Goal: Obtain resource: Download file/media

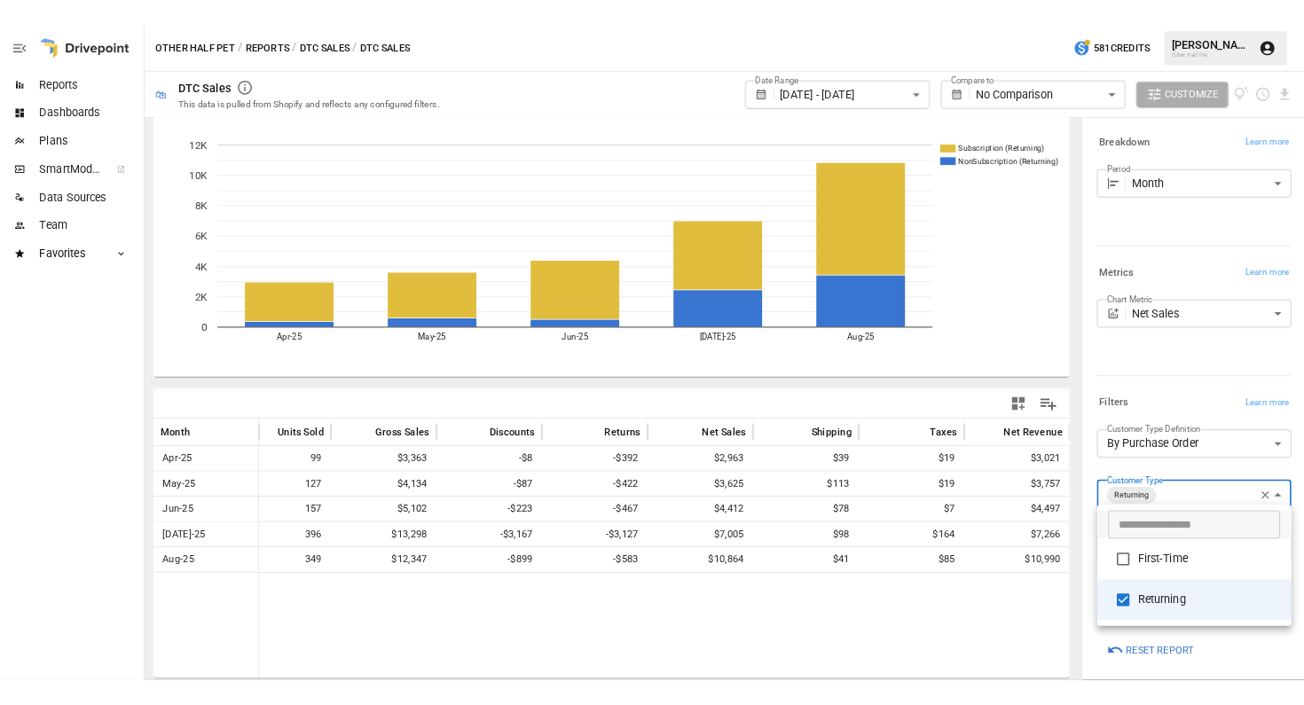
scroll to position [32, 0]
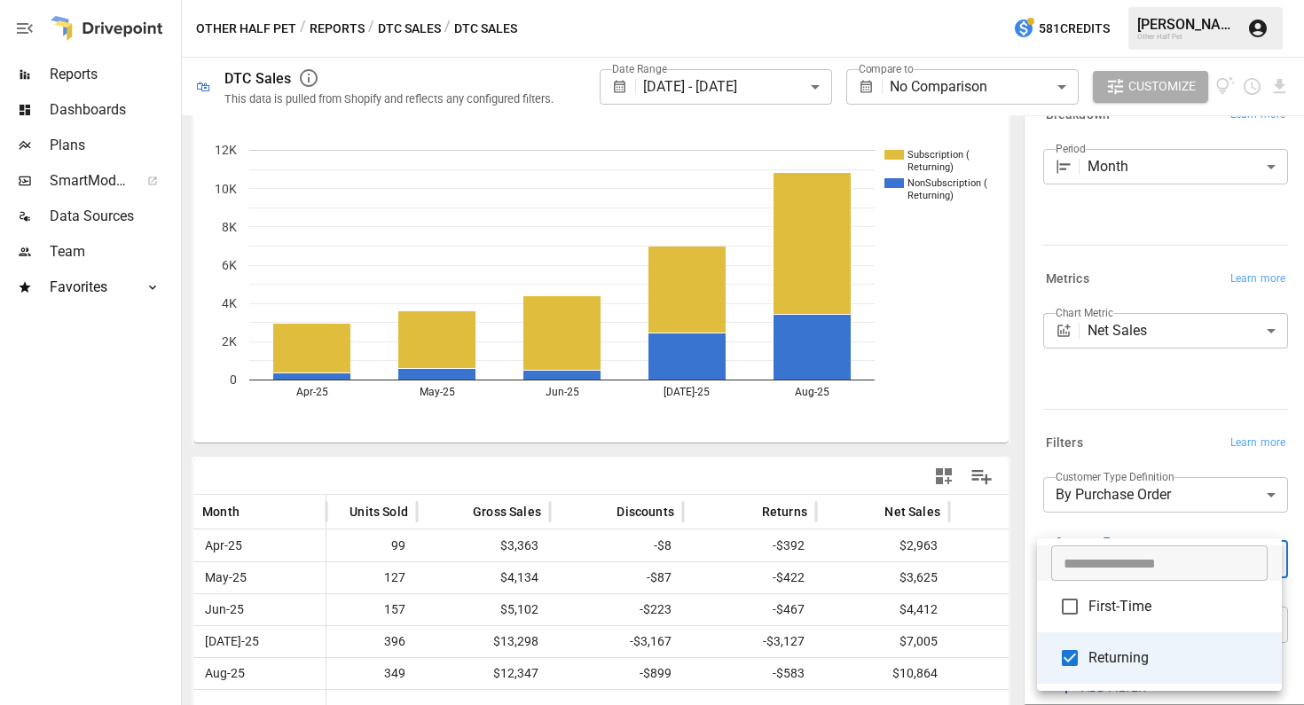
click at [333, 25] on div at bounding box center [652, 352] width 1304 height 705
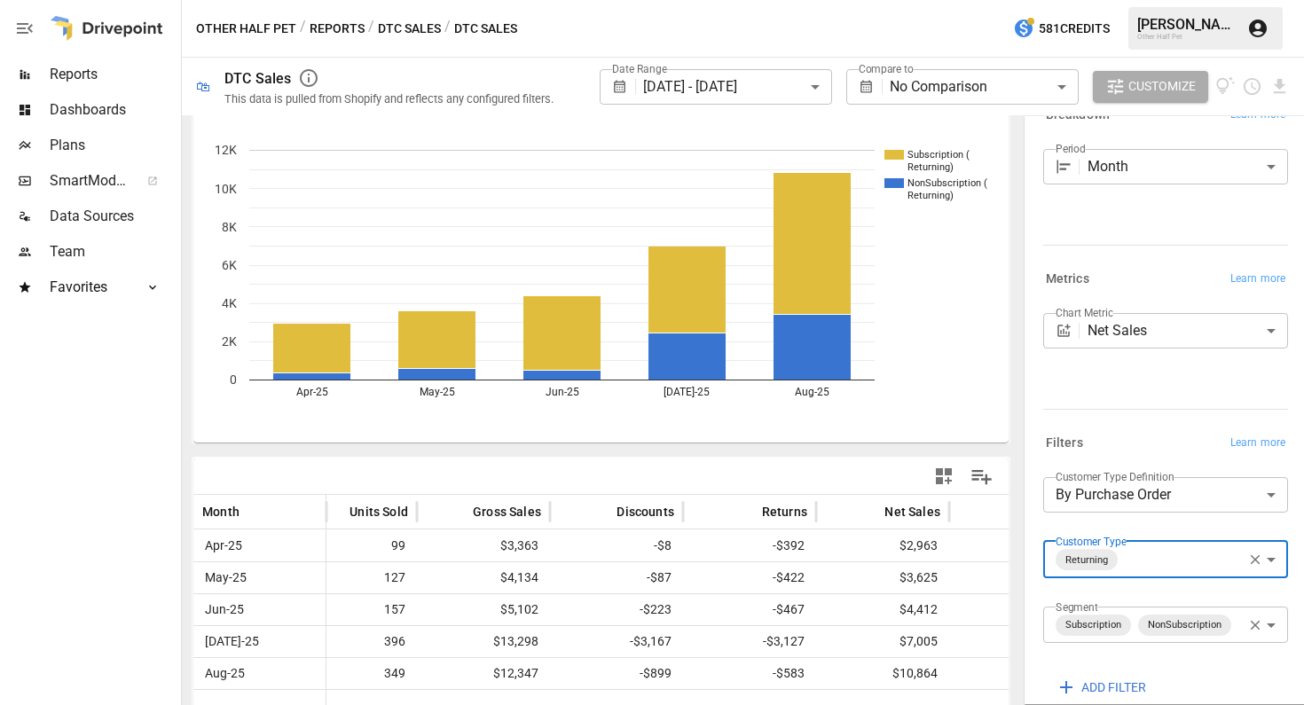
click at [328, 30] on button "Reports" at bounding box center [337, 29] width 55 height 22
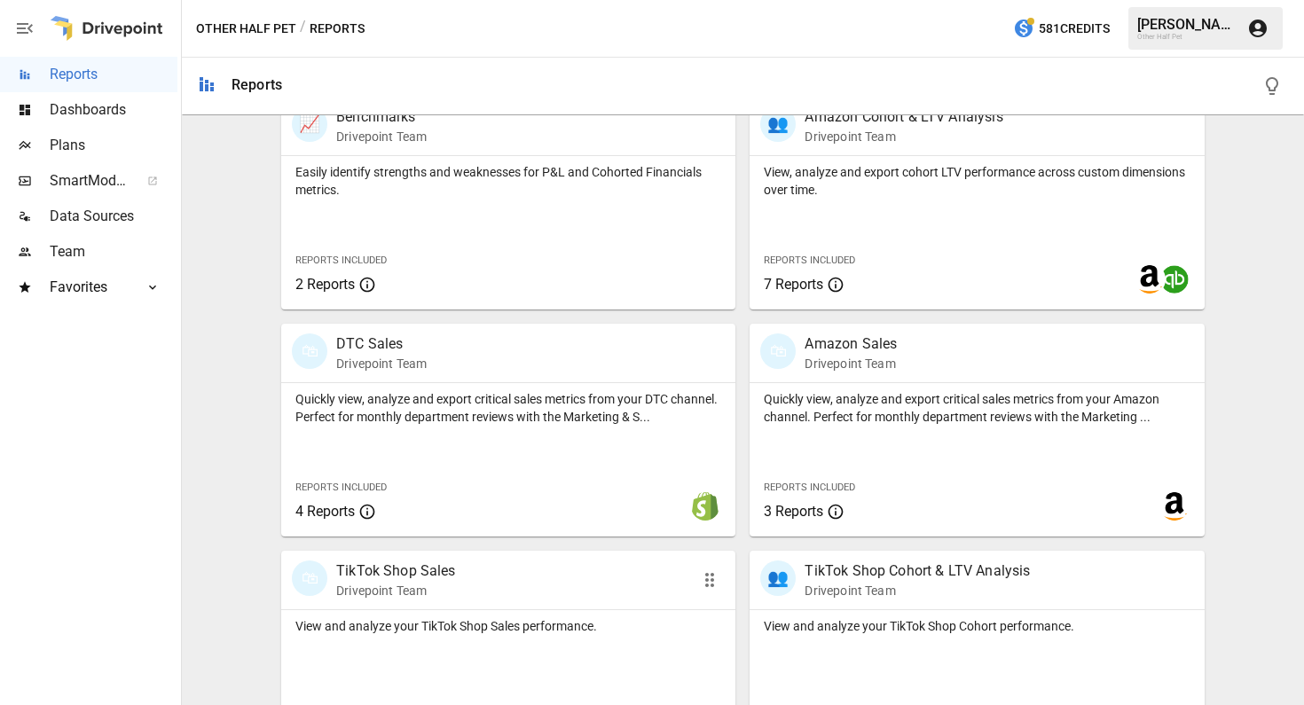
scroll to position [897, 0]
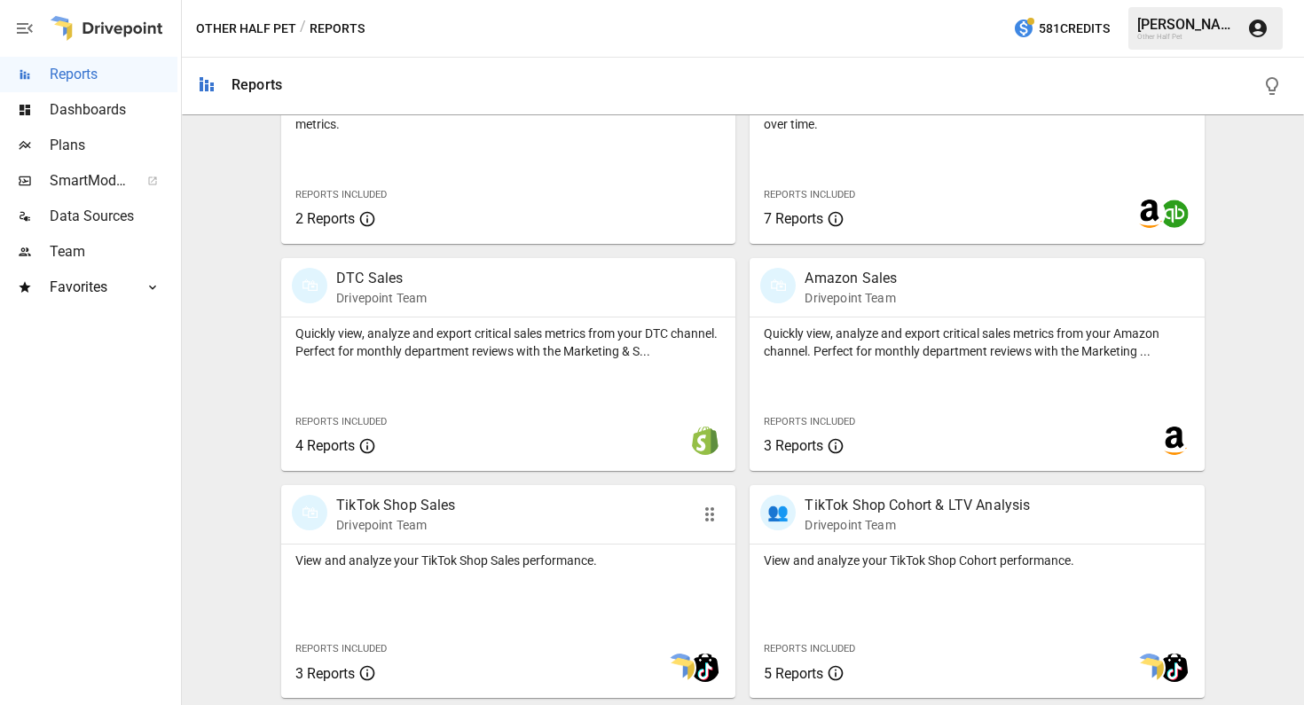
click at [375, 506] on p "TikTok Shop Sales" at bounding box center [396, 505] width 120 height 21
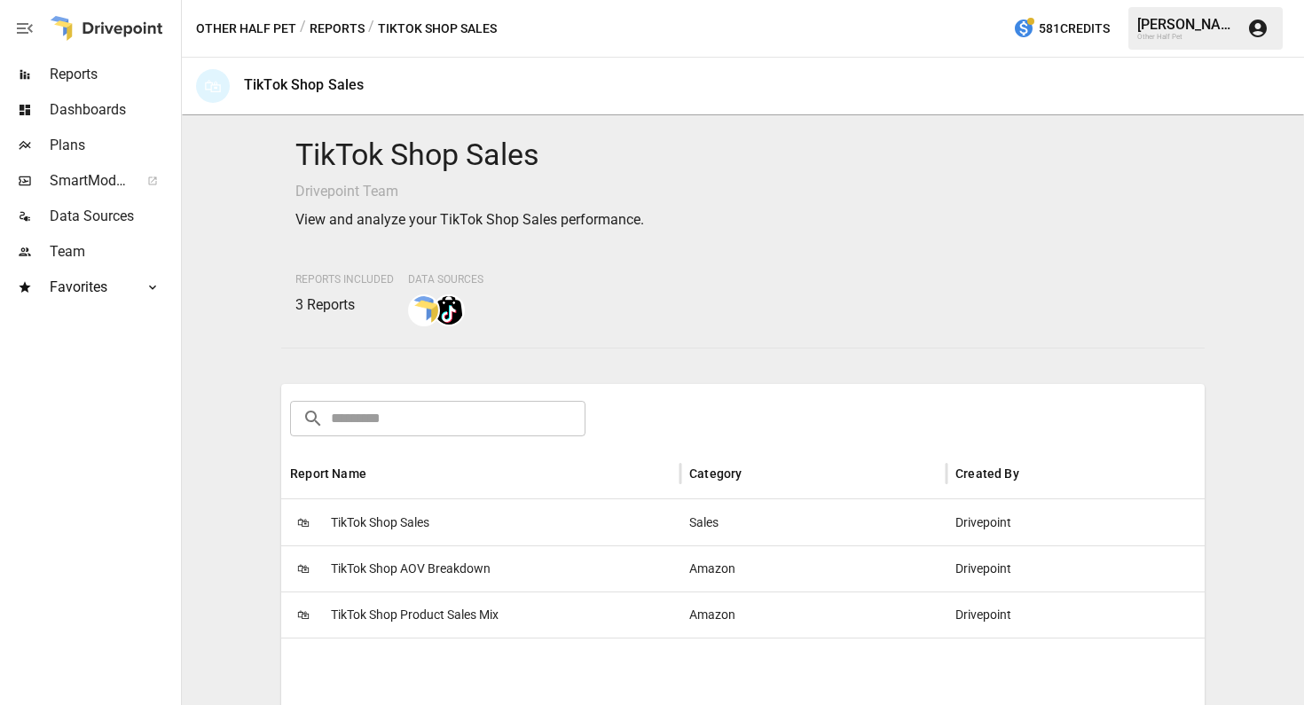
click at [386, 531] on span "TikTok Shop Sales" at bounding box center [380, 522] width 98 height 45
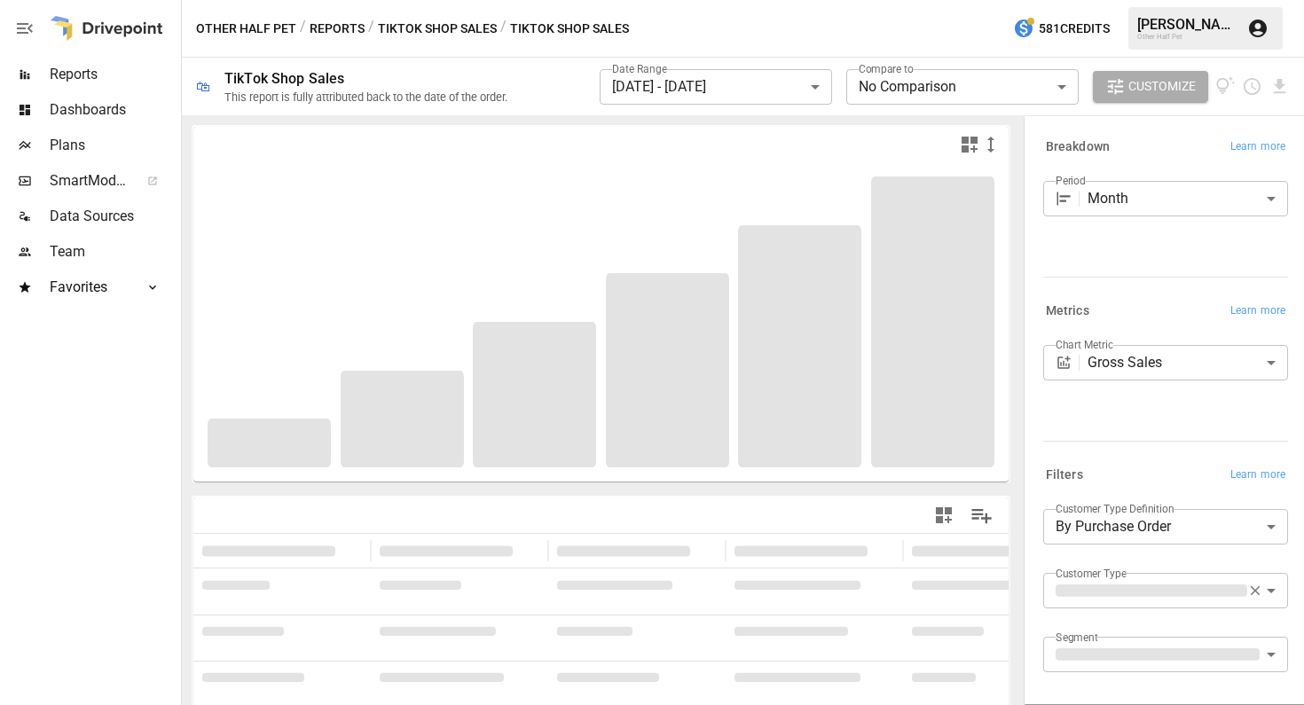
click at [783, 0] on body "**********" at bounding box center [652, 0] width 1304 height 0
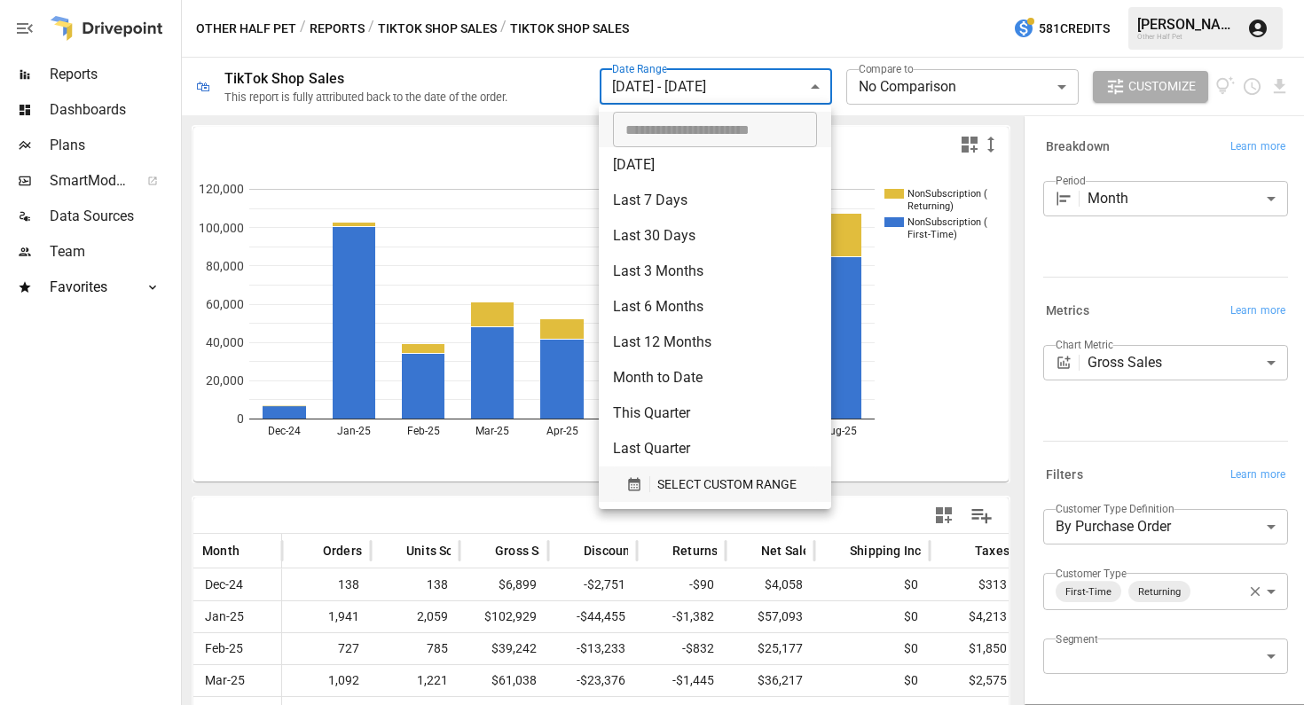
click at [682, 483] on span "SELECT CUSTOM RANGE" at bounding box center [726, 485] width 139 height 22
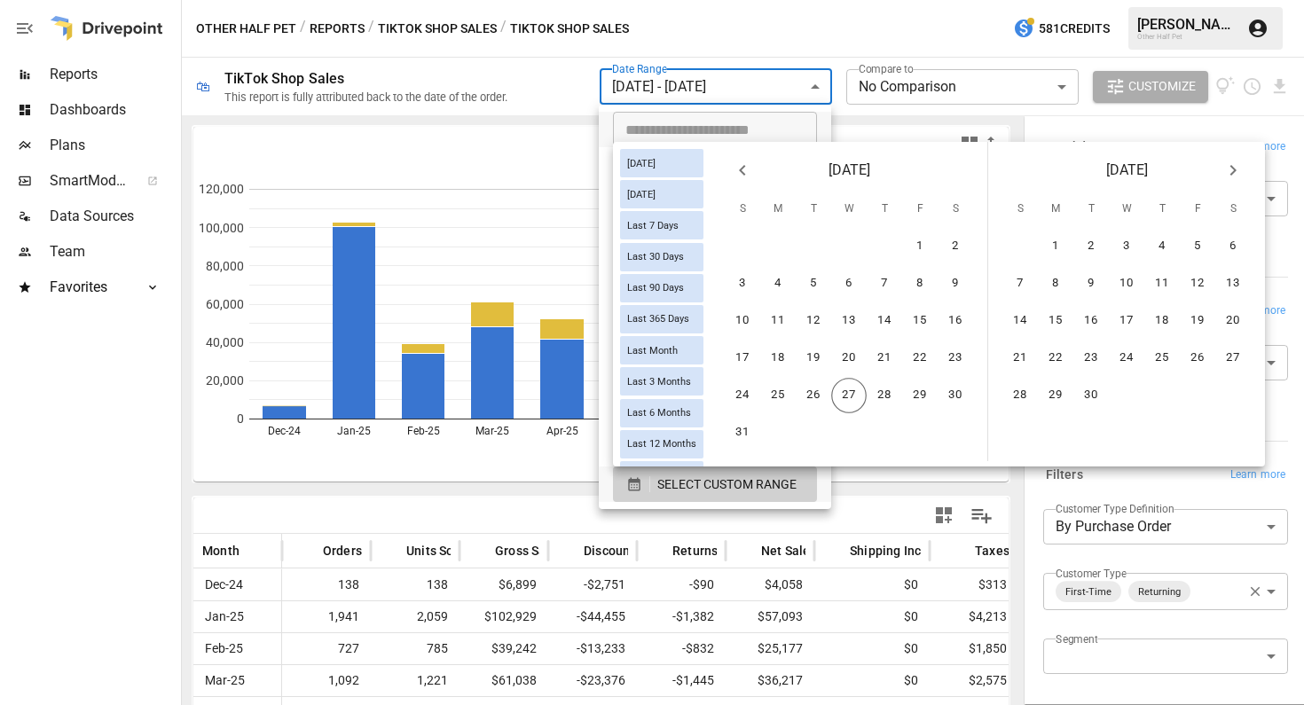
click at [753, 177] on icon "Previous month" at bounding box center [742, 170] width 21 height 21
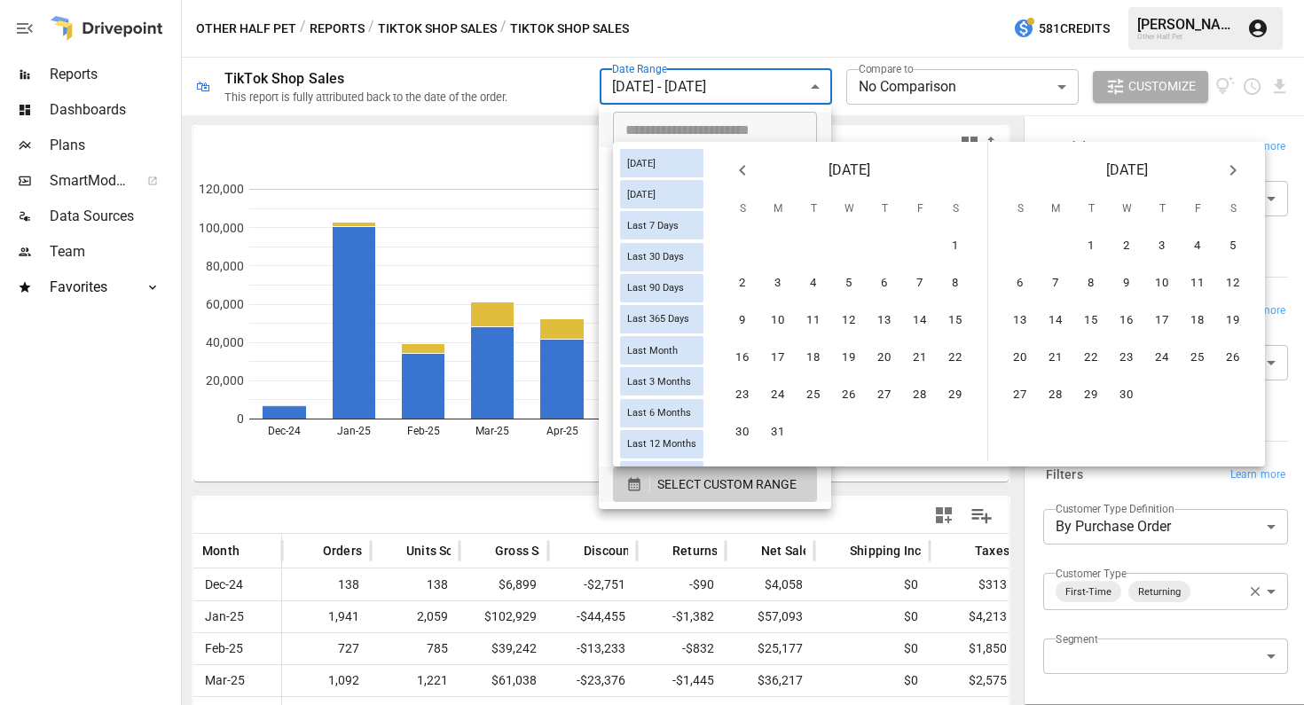
click at [753, 177] on icon "Previous month" at bounding box center [742, 170] width 21 height 21
click at [753, 176] on icon "Previous month" at bounding box center [742, 170] width 21 height 21
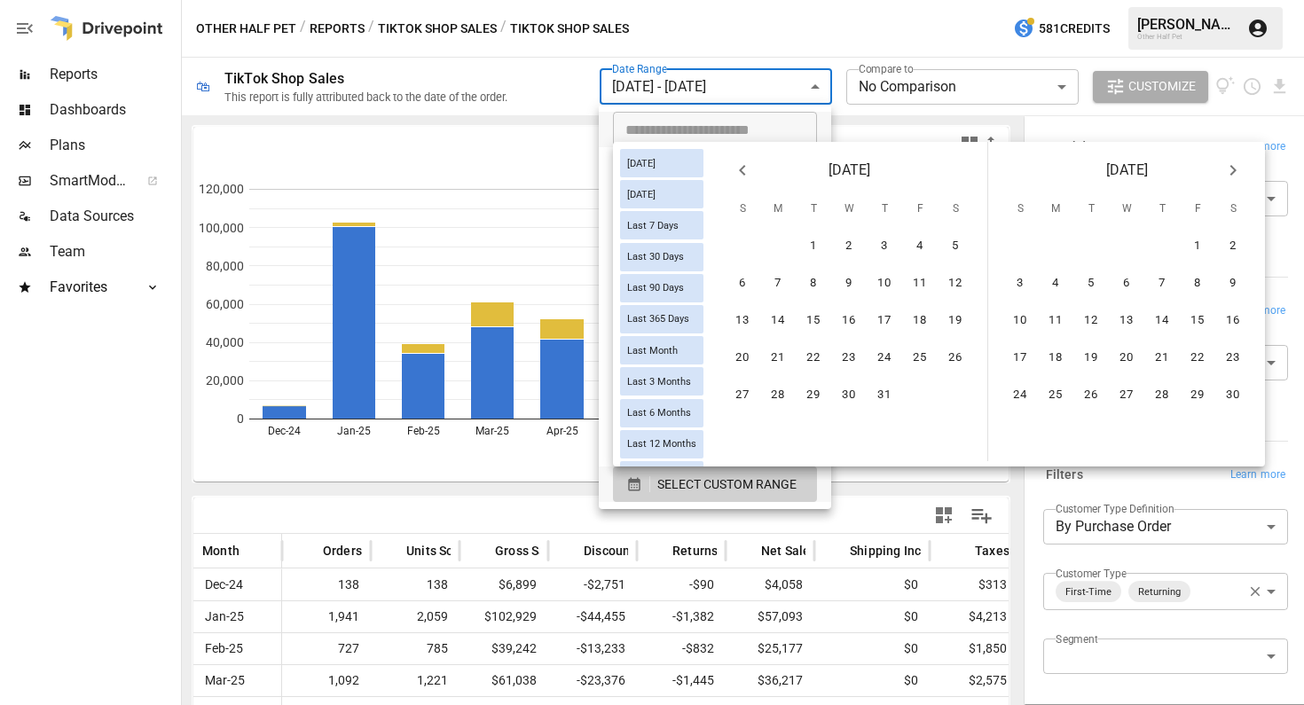
click at [753, 176] on icon "Previous month" at bounding box center [742, 170] width 21 height 21
click at [1251, 175] on button "Next month" at bounding box center [1232, 170] width 35 height 35
click at [1109, 239] on button "1" at bounding box center [1091, 246] width 35 height 35
click at [1244, 176] on icon "Next month" at bounding box center [1233, 170] width 21 height 21
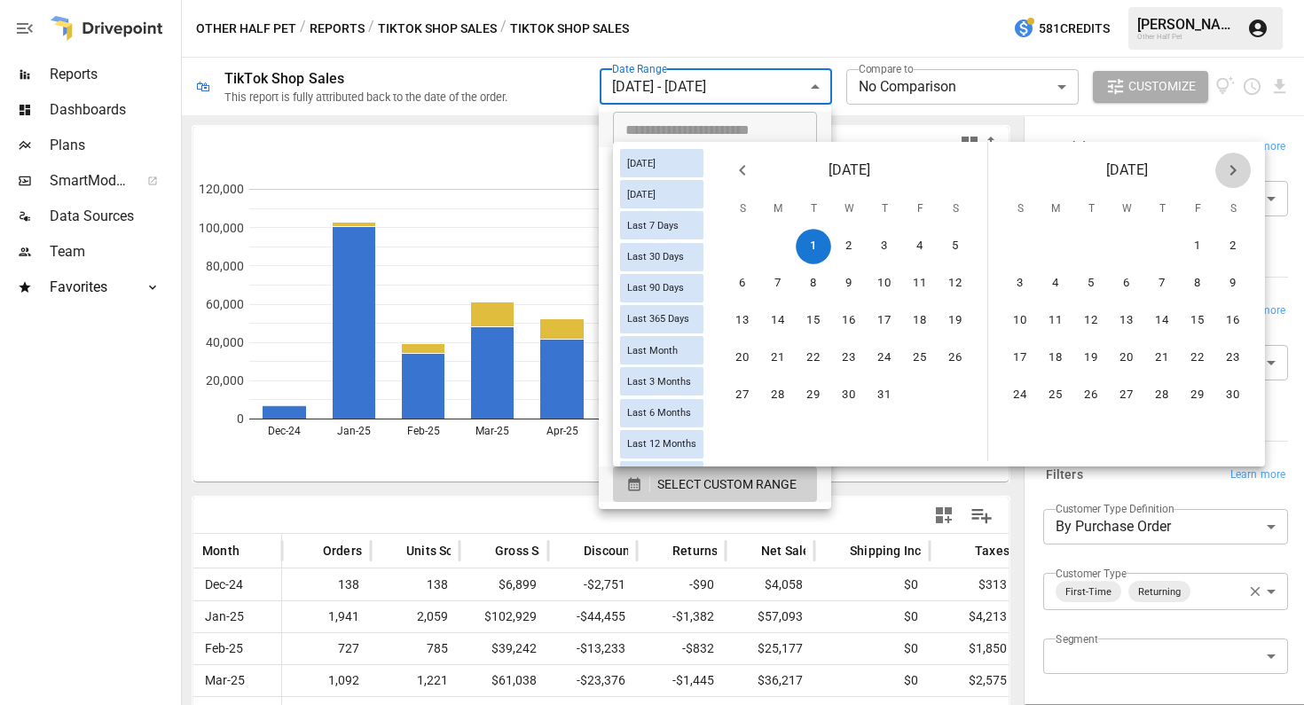
click at [1244, 176] on icon "Next month" at bounding box center [1233, 170] width 21 height 21
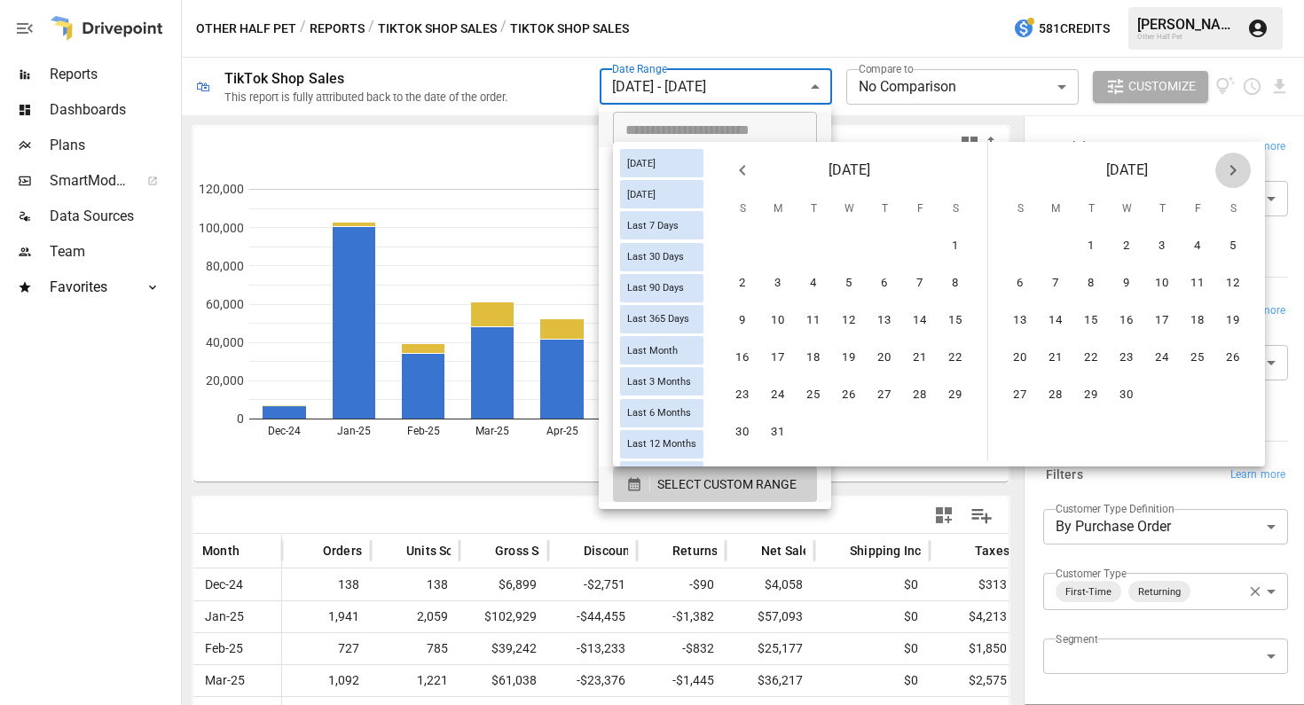
click at [1244, 176] on icon "Next month" at bounding box center [1233, 170] width 21 height 21
click at [1144, 399] on button "27" at bounding box center [1126, 395] width 35 height 35
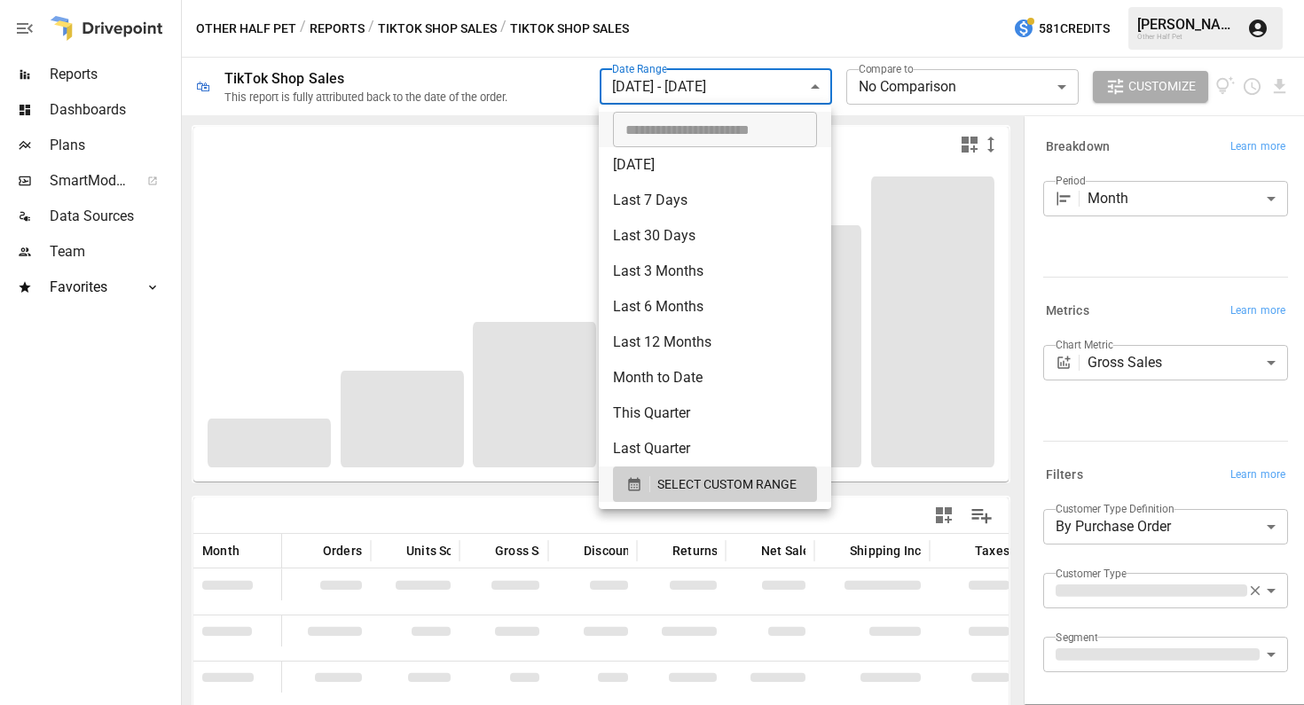
click at [1136, 290] on div at bounding box center [652, 352] width 1304 height 705
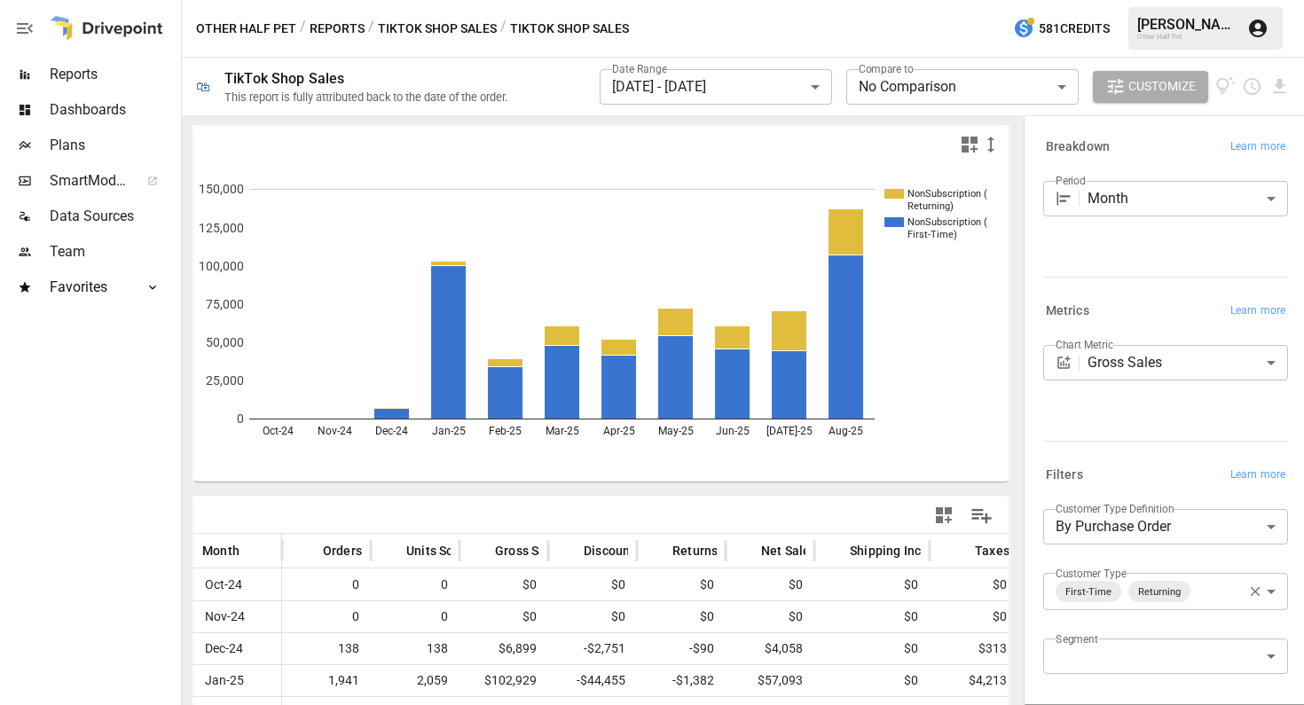
click at [1108, 263] on div "Period Month ***** ​" at bounding box center [1165, 225] width 245 height 89
click at [1276, 85] on icon "Download report" at bounding box center [1280, 86] width 12 height 14
click at [1258, 163] on li "Download as CSV" at bounding box center [1220, 156] width 141 height 35
click at [1160, 456] on div "**********" at bounding box center [1162, 374] width 252 height 164
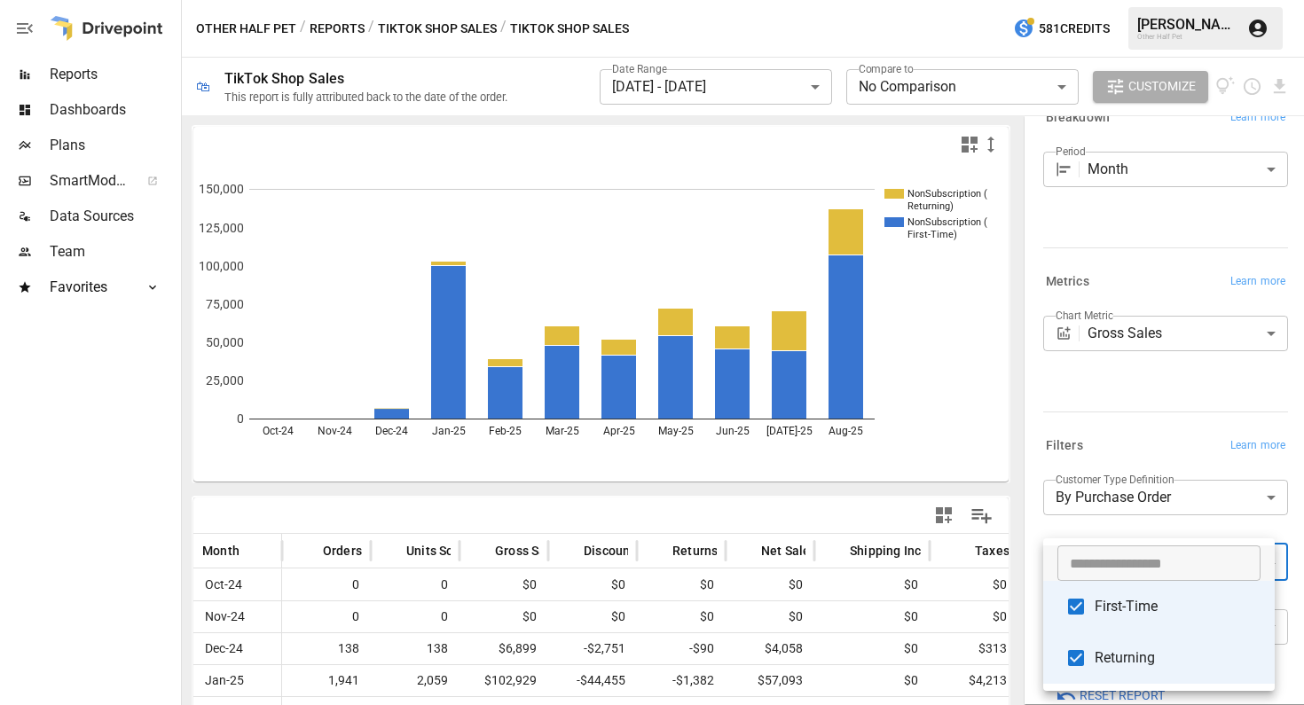
click at [1196, 0] on body "**********" at bounding box center [652, 0] width 1304 height 0
click at [1168, 451] on div at bounding box center [652, 352] width 1304 height 705
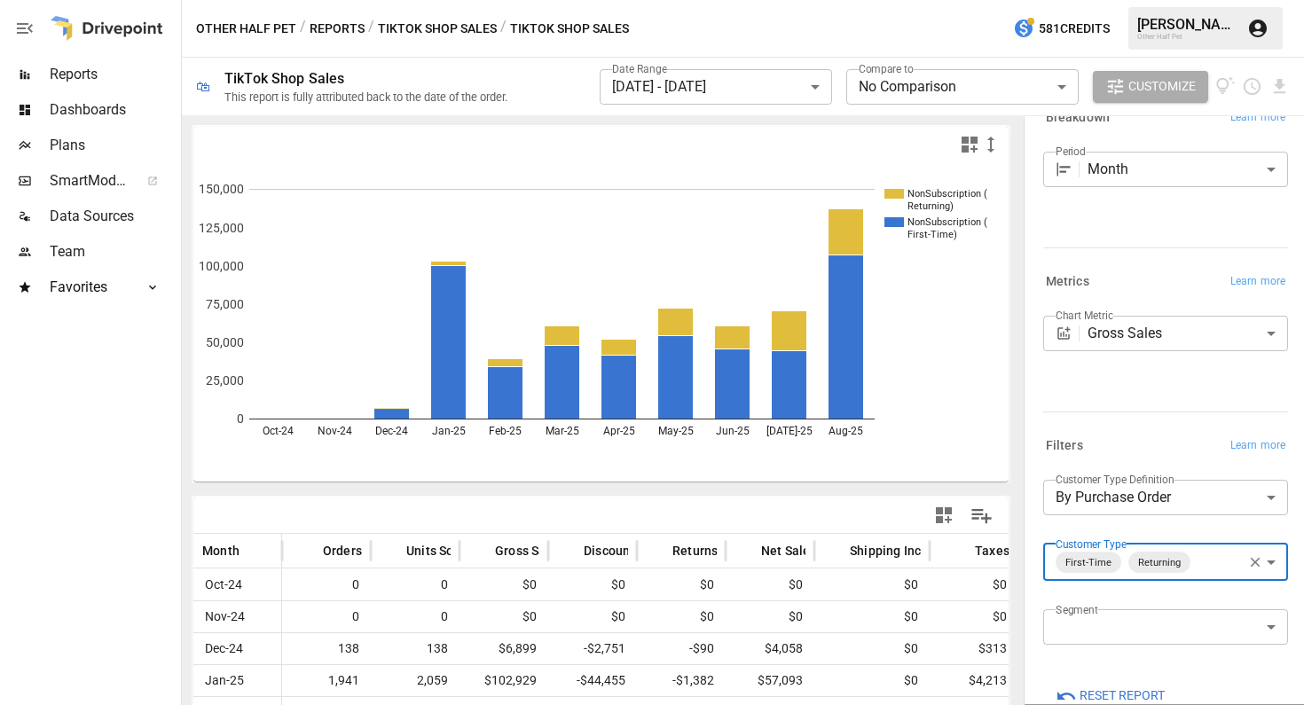
scroll to position [90, 0]
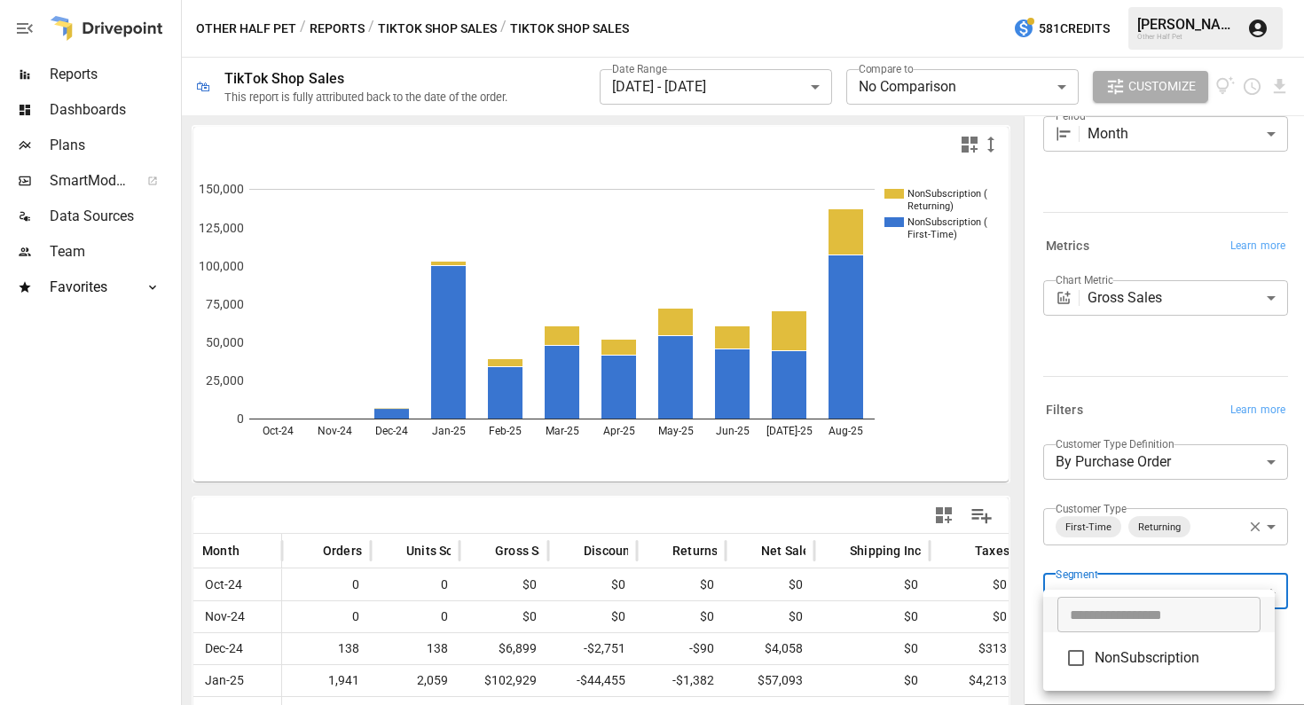
click at [1135, 0] on body "**********" at bounding box center [652, 0] width 1304 height 0
click at [1129, 396] on div at bounding box center [652, 352] width 1304 height 705
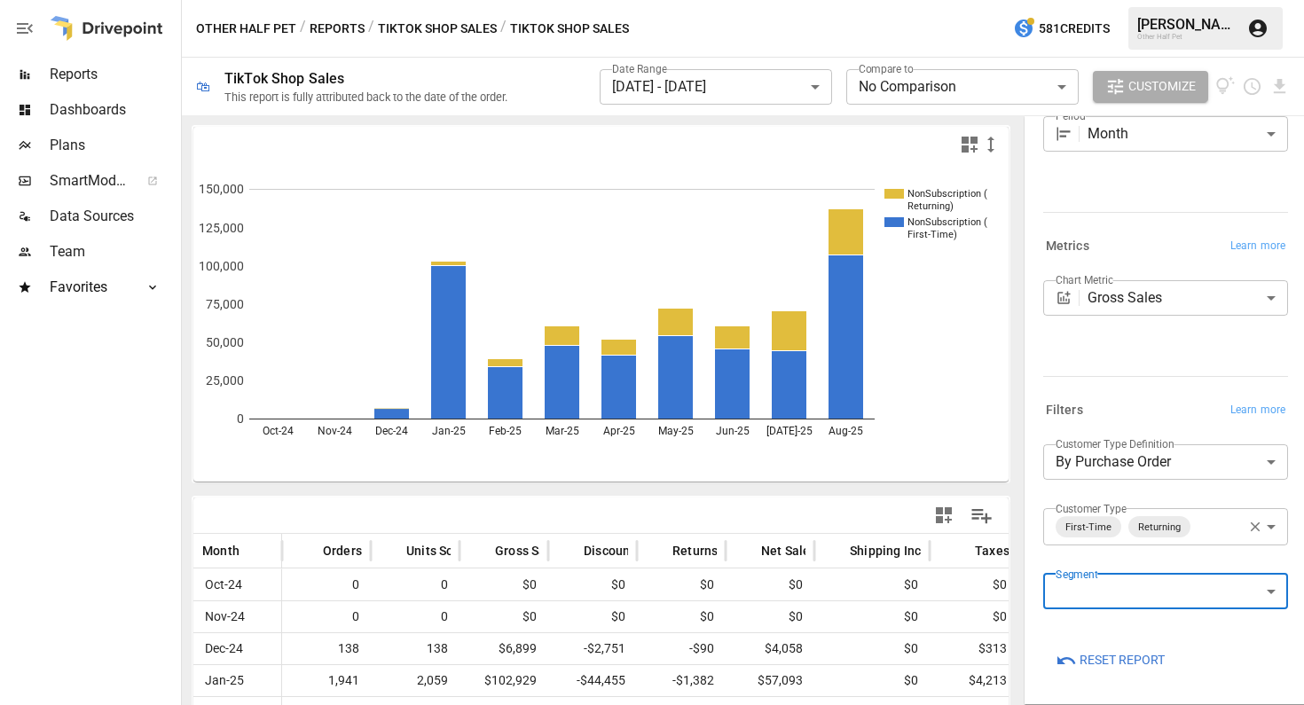
click at [1208, 0] on body "**********" at bounding box center [652, 0] width 1304 height 0
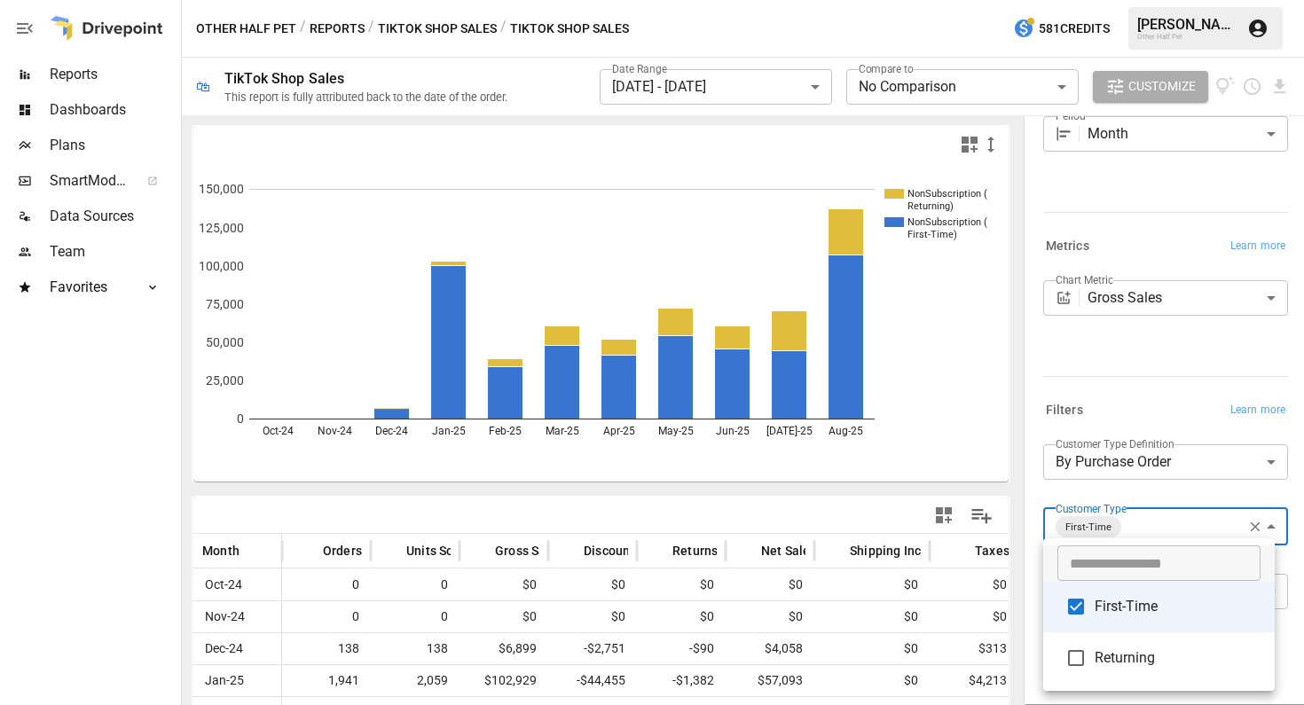
scroll to position [89, 0]
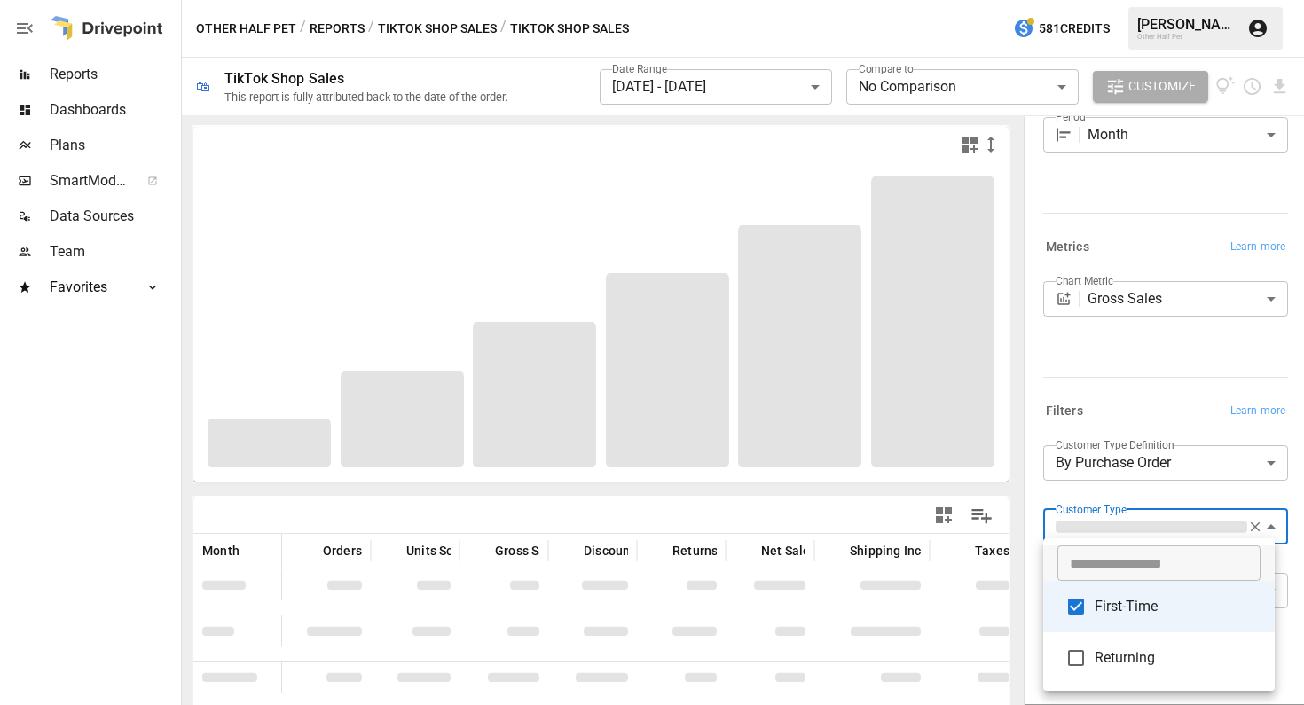
click at [1150, 373] on div at bounding box center [652, 352] width 1304 height 705
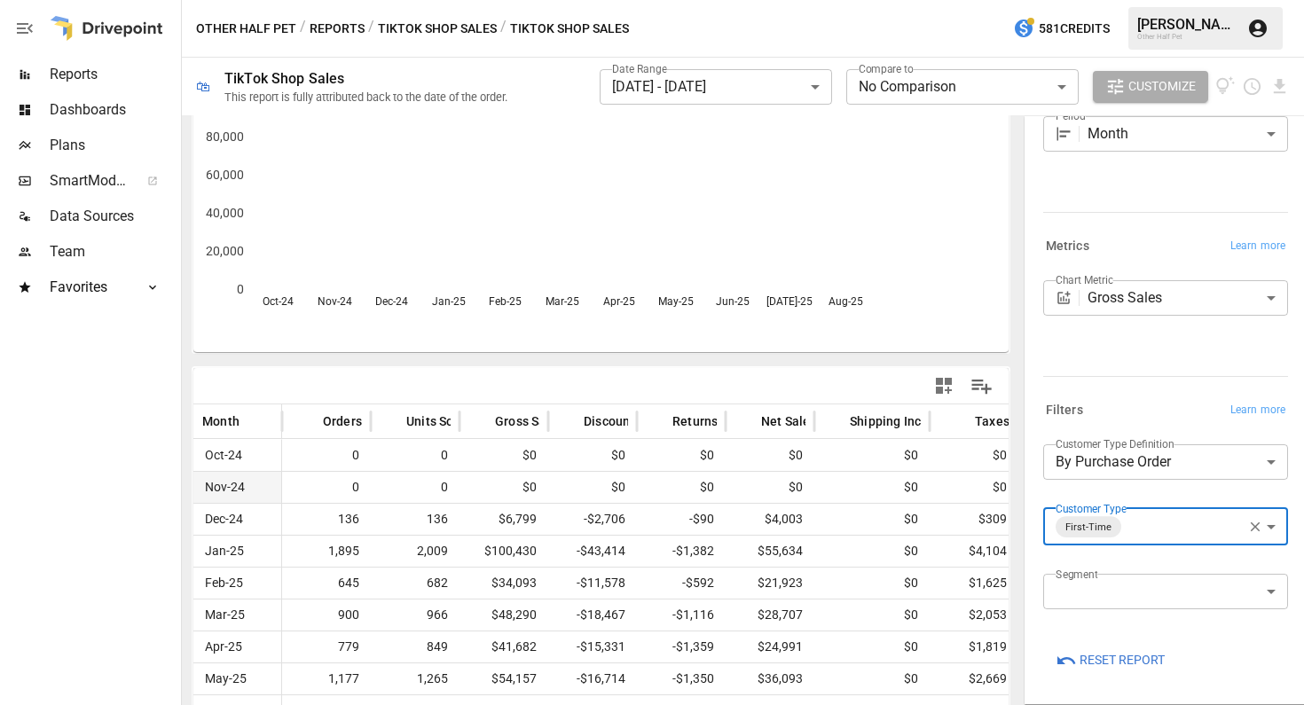
scroll to position [240, 0]
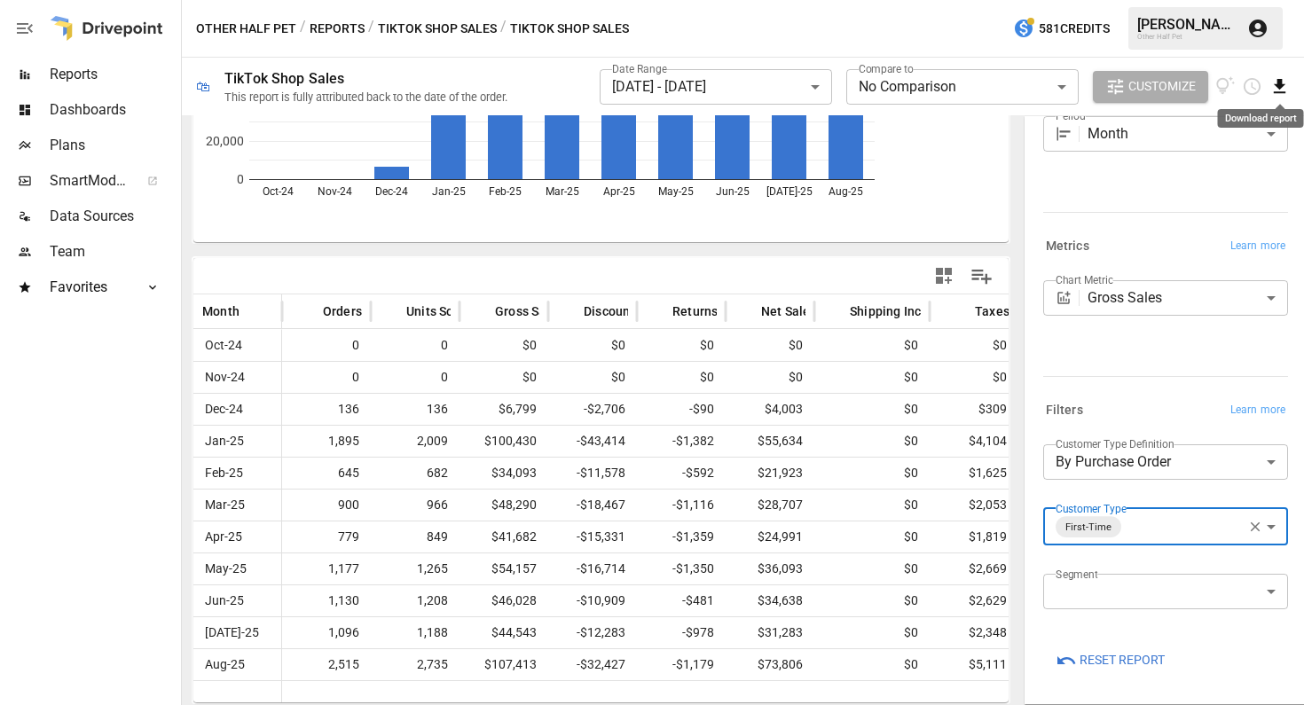
click at [1280, 82] on icon "Download report" at bounding box center [1280, 86] width 12 height 14
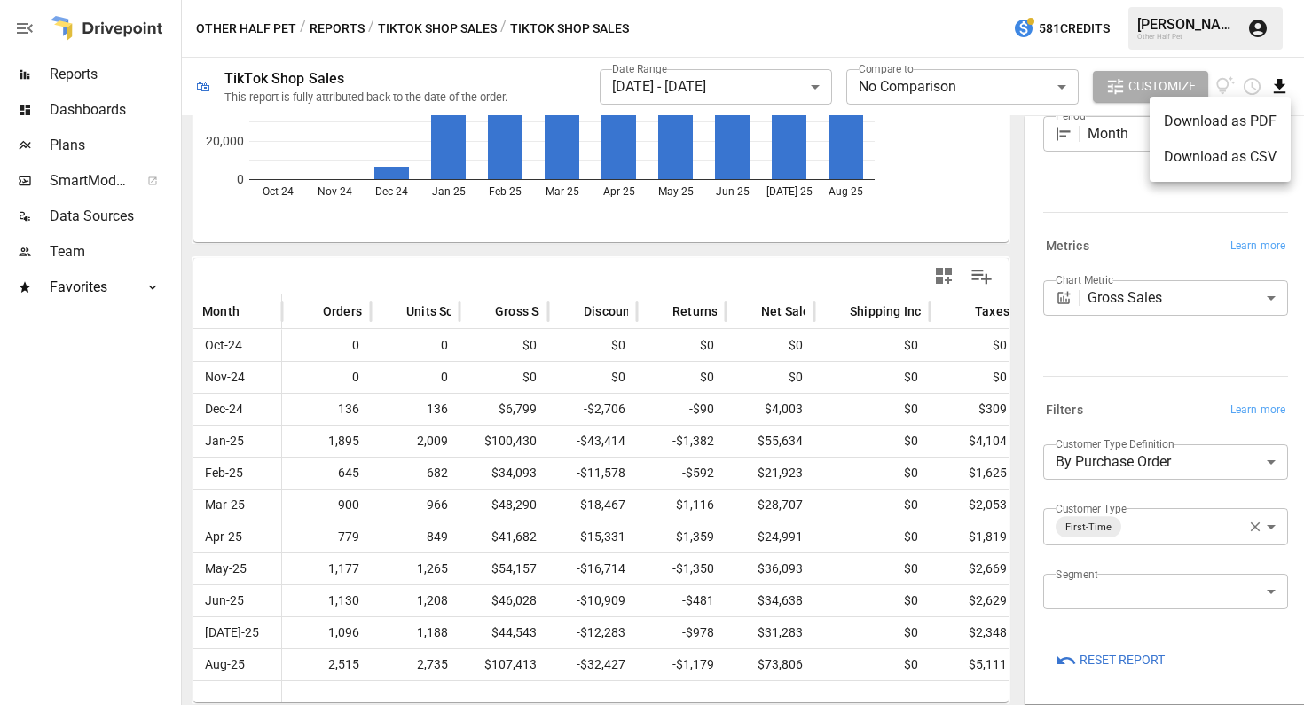
click at [1231, 159] on li "Download as CSV" at bounding box center [1220, 156] width 141 height 35
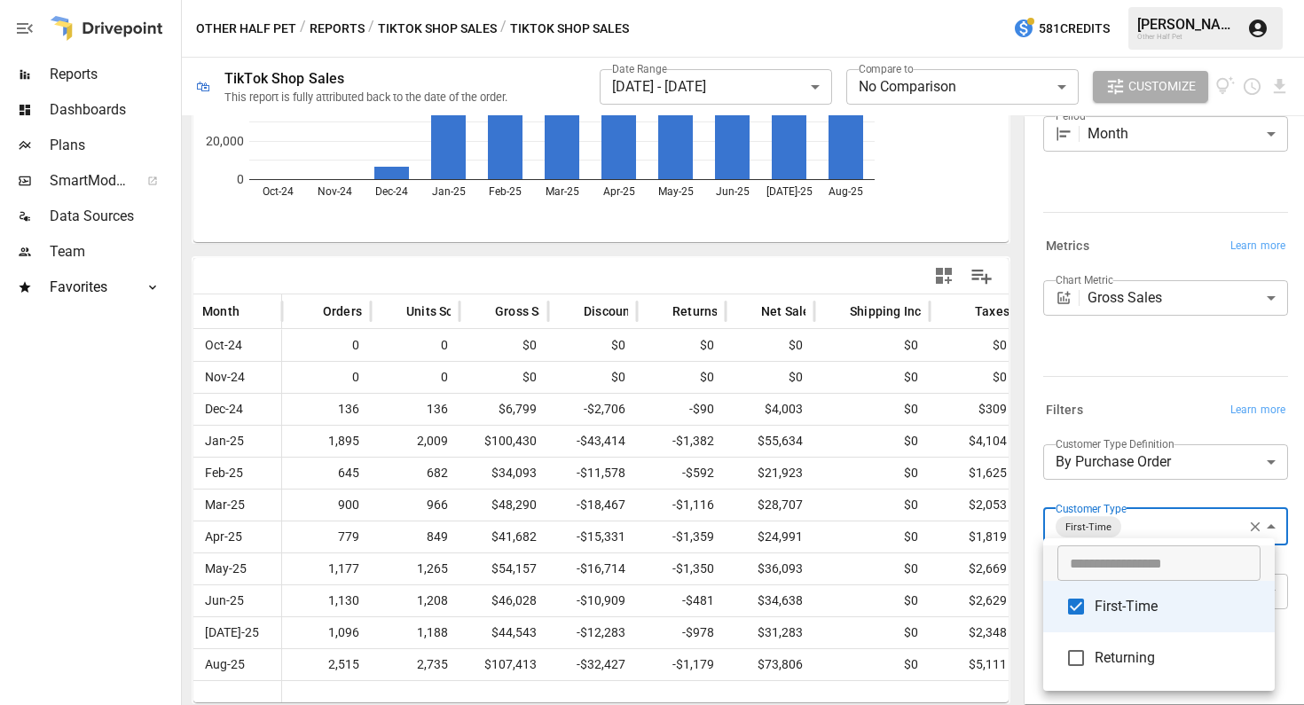
click at [1168, 0] on body "**********" at bounding box center [652, 0] width 1304 height 0
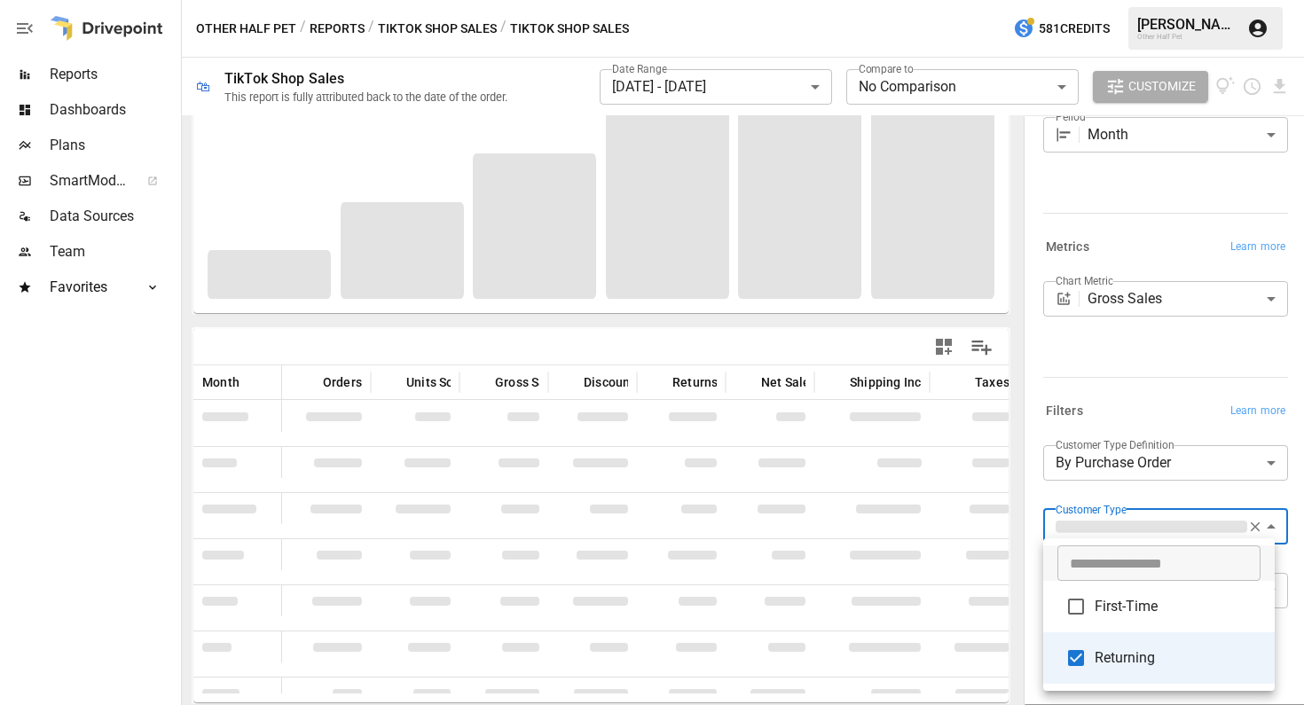
type input "*********"
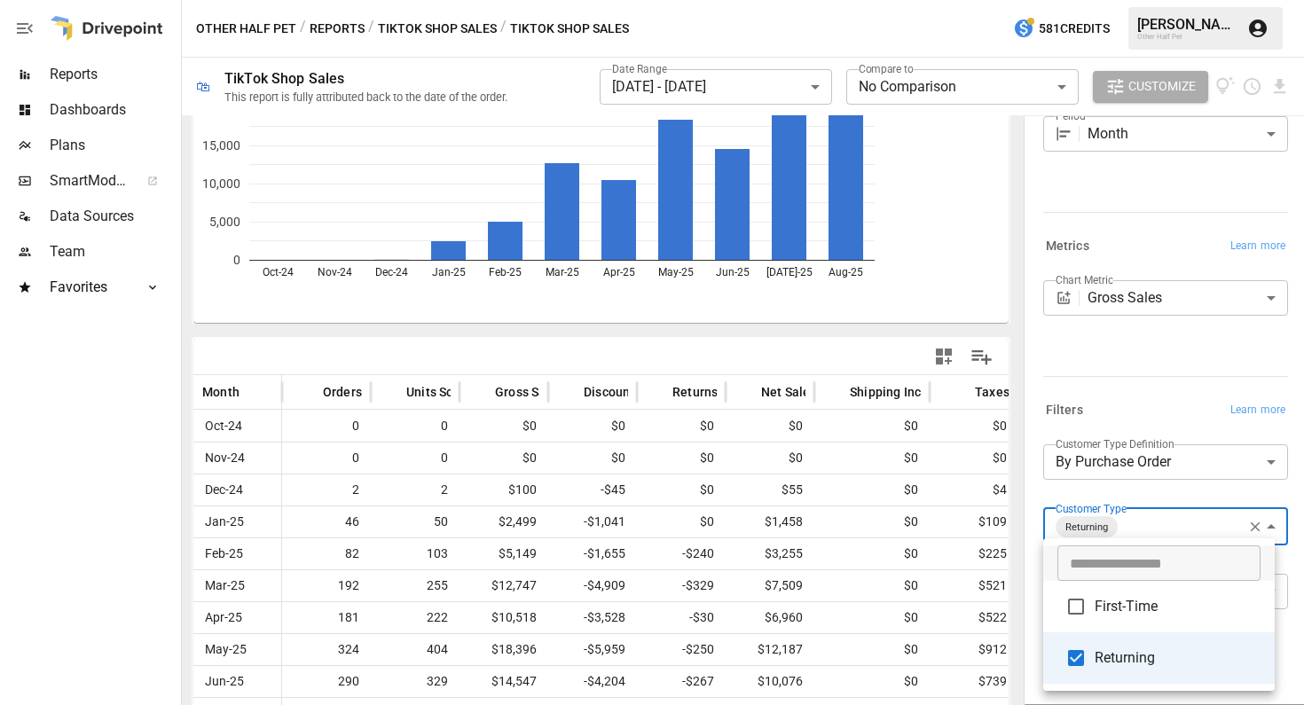
click at [1137, 386] on div at bounding box center [652, 352] width 1304 height 705
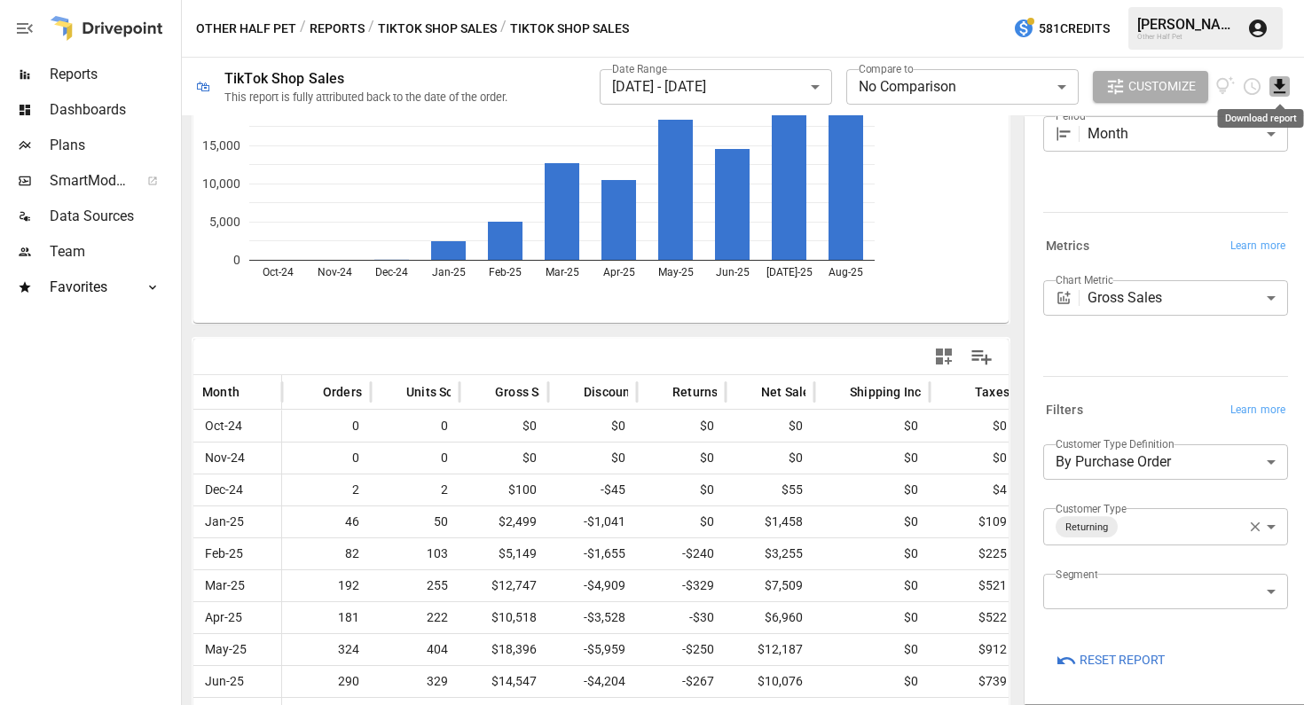
click at [1281, 87] on icon "Download report" at bounding box center [1280, 86] width 12 height 14
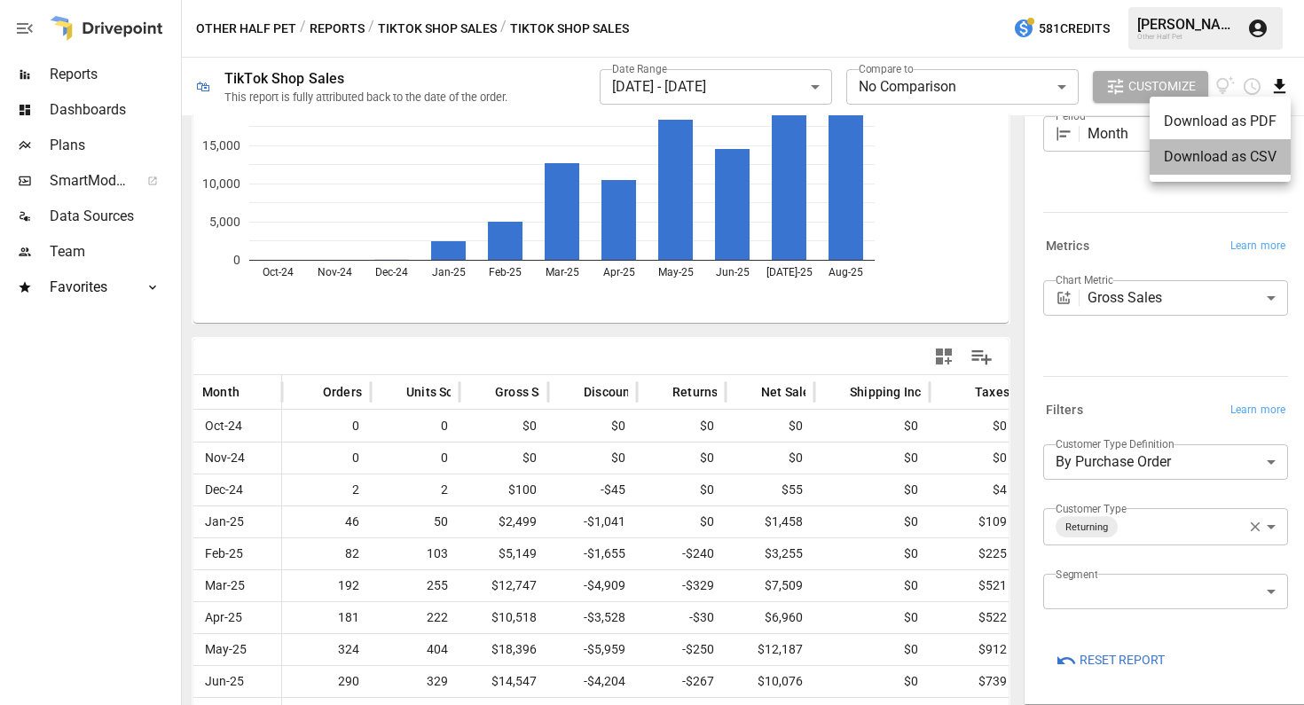
click at [1254, 150] on li "Download as CSV" at bounding box center [1220, 156] width 141 height 35
click at [458, 36] on button "TikTok Shop Sales" at bounding box center [437, 29] width 119 height 22
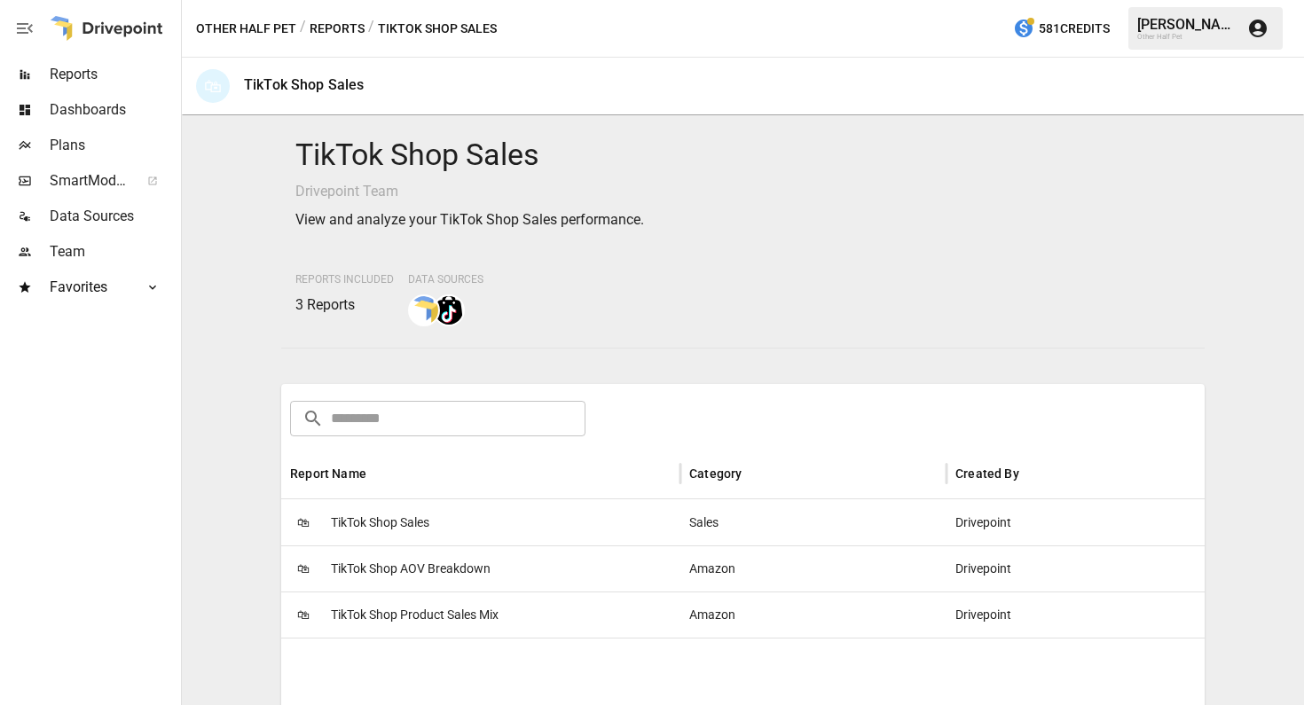
click at [425, 613] on span "TikTok Shop Product Sales Mix" at bounding box center [415, 615] width 168 height 45
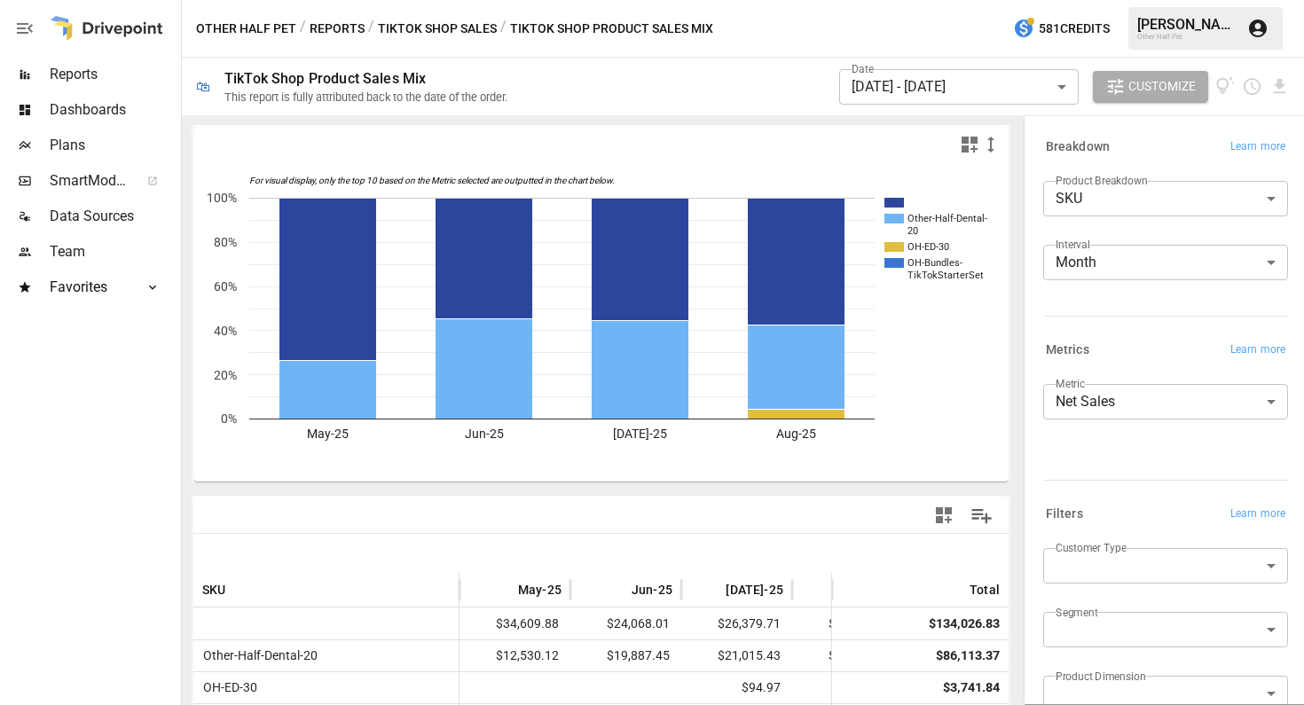
click at [956, 0] on body "Reports Dashboards Plans SmartModel ™ Data Sources Team Favorites Acquisition O…" at bounding box center [652, 0] width 1304 height 0
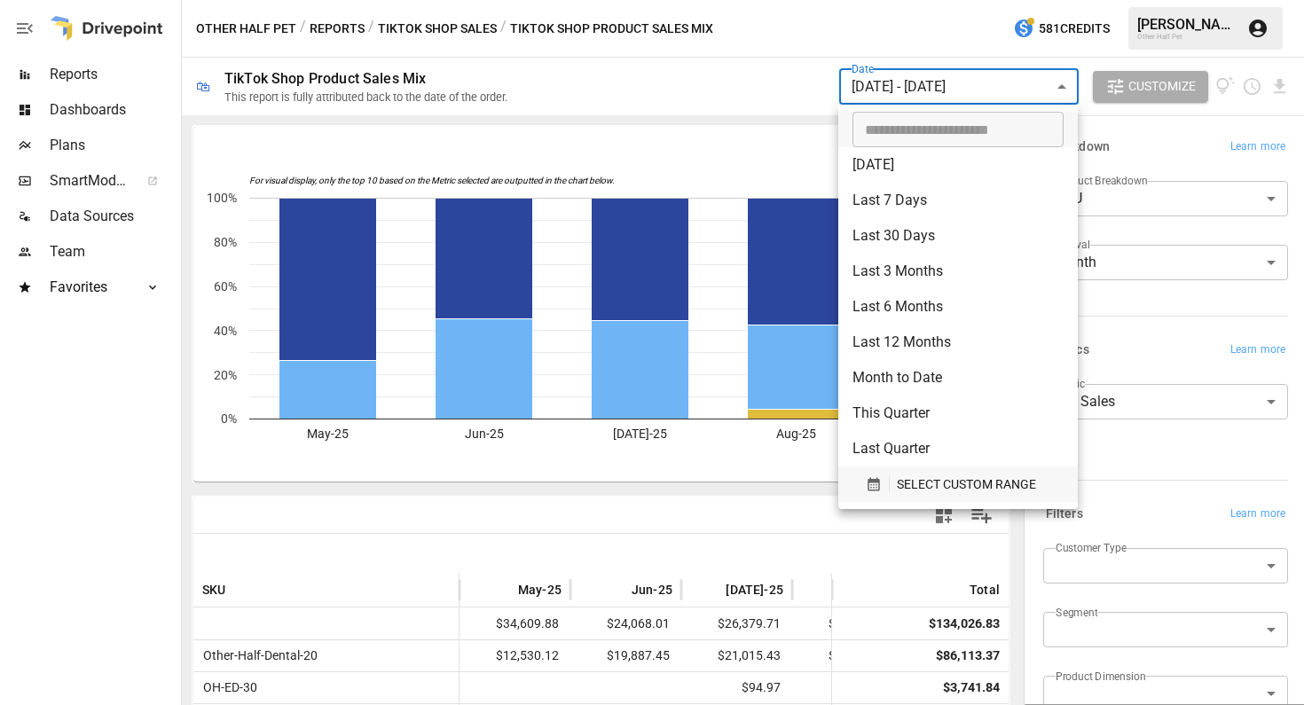
click at [911, 494] on span "SELECT CUSTOM RANGE" at bounding box center [966, 485] width 139 height 22
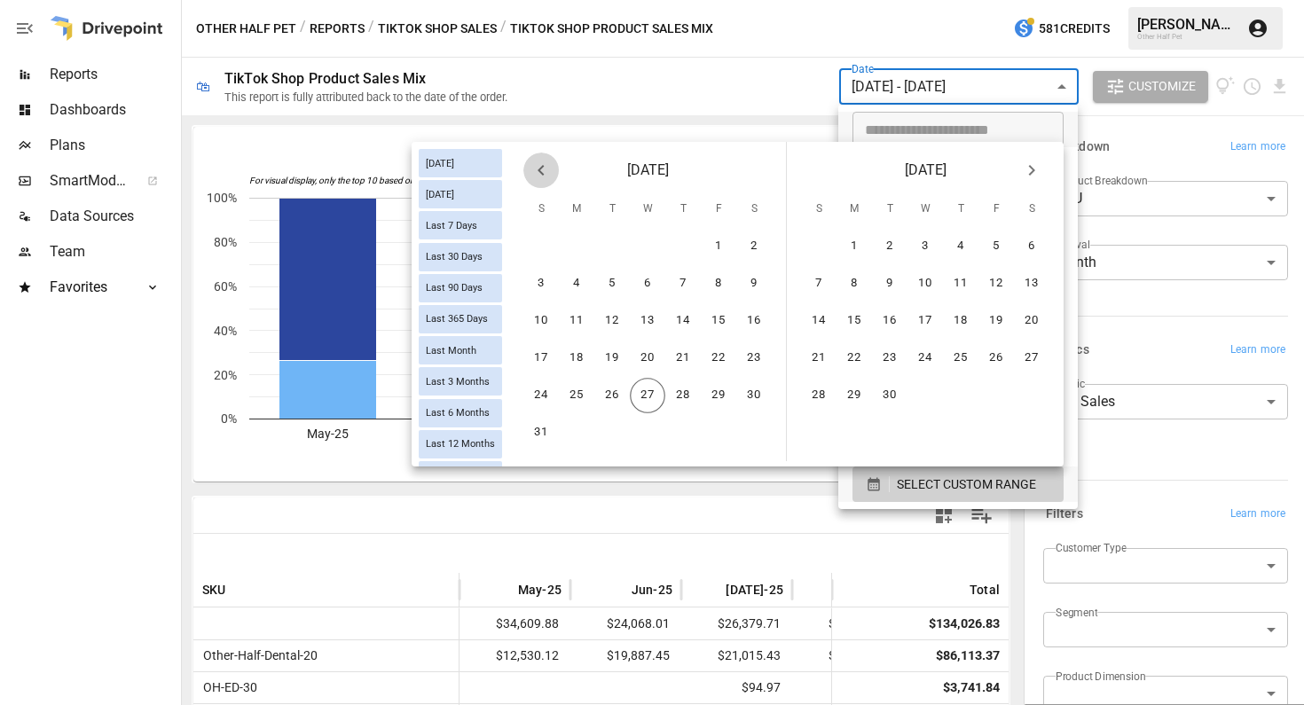
click at [548, 171] on icon "Previous month" at bounding box center [541, 170] width 21 height 21
click at [547, 173] on icon "Previous month" at bounding box center [541, 170] width 21 height 21
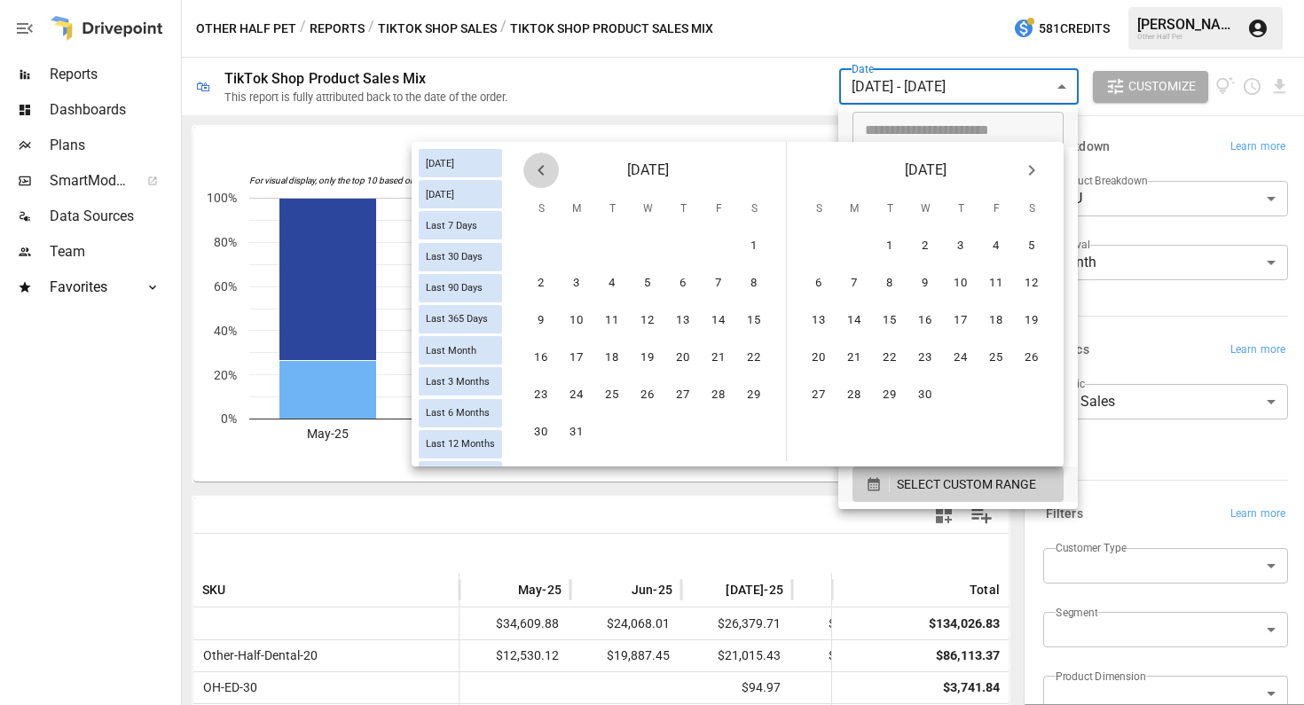
click at [548, 175] on icon "Previous month" at bounding box center [541, 170] width 21 height 21
click at [548, 176] on icon "Previous month" at bounding box center [541, 170] width 21 height 21
click at [551, 249] on button "1" at bounding box center [540, 246] width 35 height 35
click at [1021, 169] on icon "Next month" at bounding box center [1031, 170] width 21 height 21
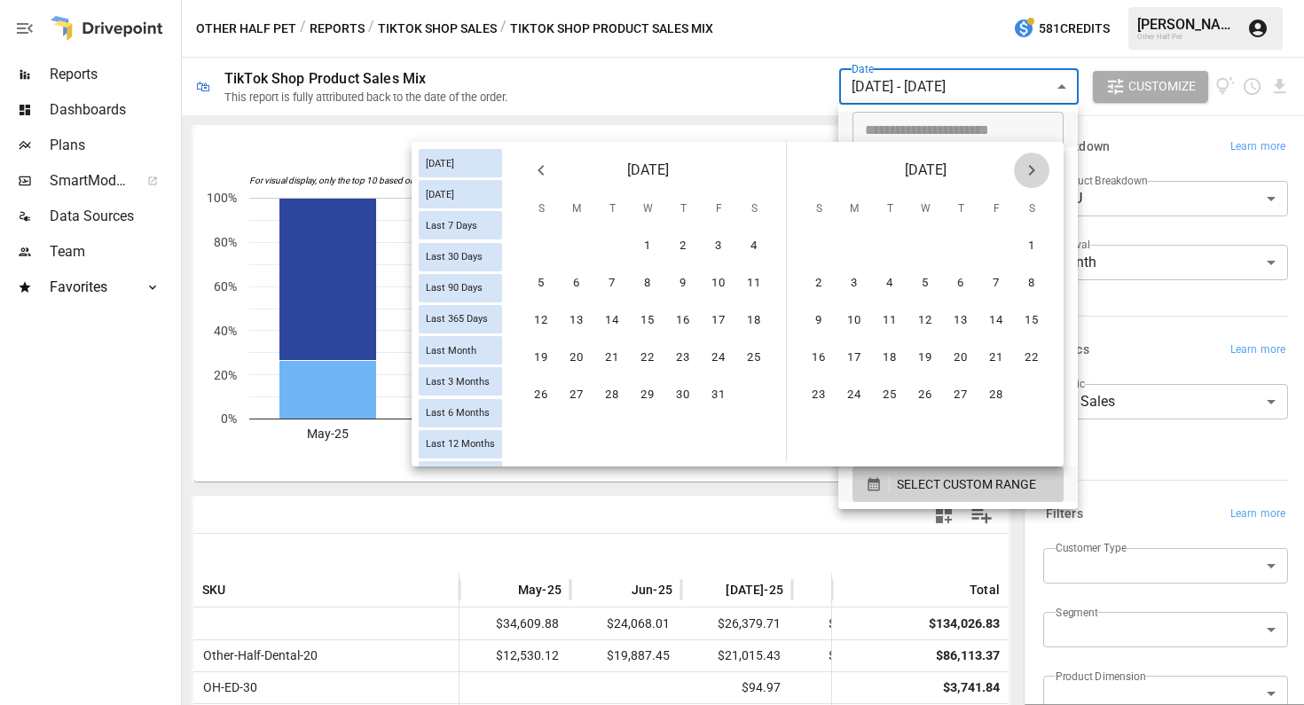
click at [1020, 169] on button "Next month" at bounding box center [1031, 170] width 35 height 35
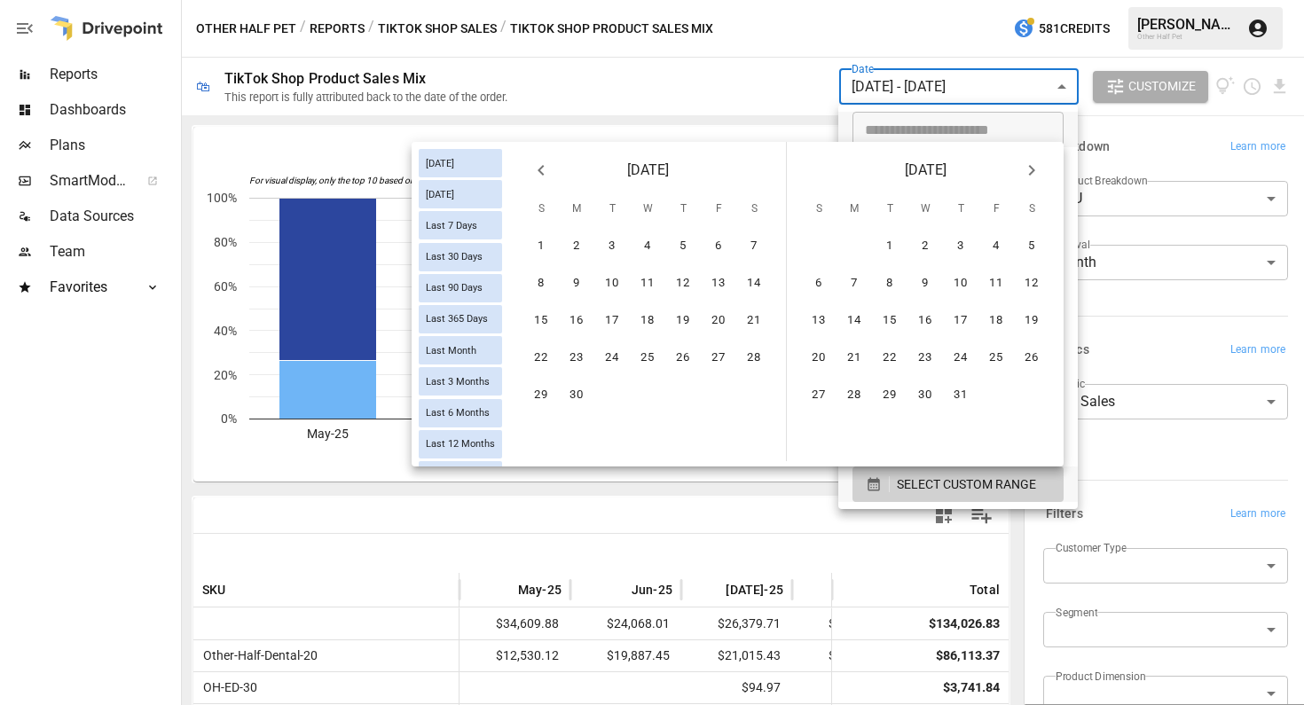
click at [1020, 169] on button "Next month" at bounding box center [1031, 170] width 35 height 35
click at [1020, 170] on button "Next month" at bounding box center [1031, 170] width 35 height 35
click at [545, 168] on icon "Previous month" at bounding box center [541, 170] width 21 height 21
click at [650, 396] on button "27" at bounding box center [647, 395] width 35 height 35
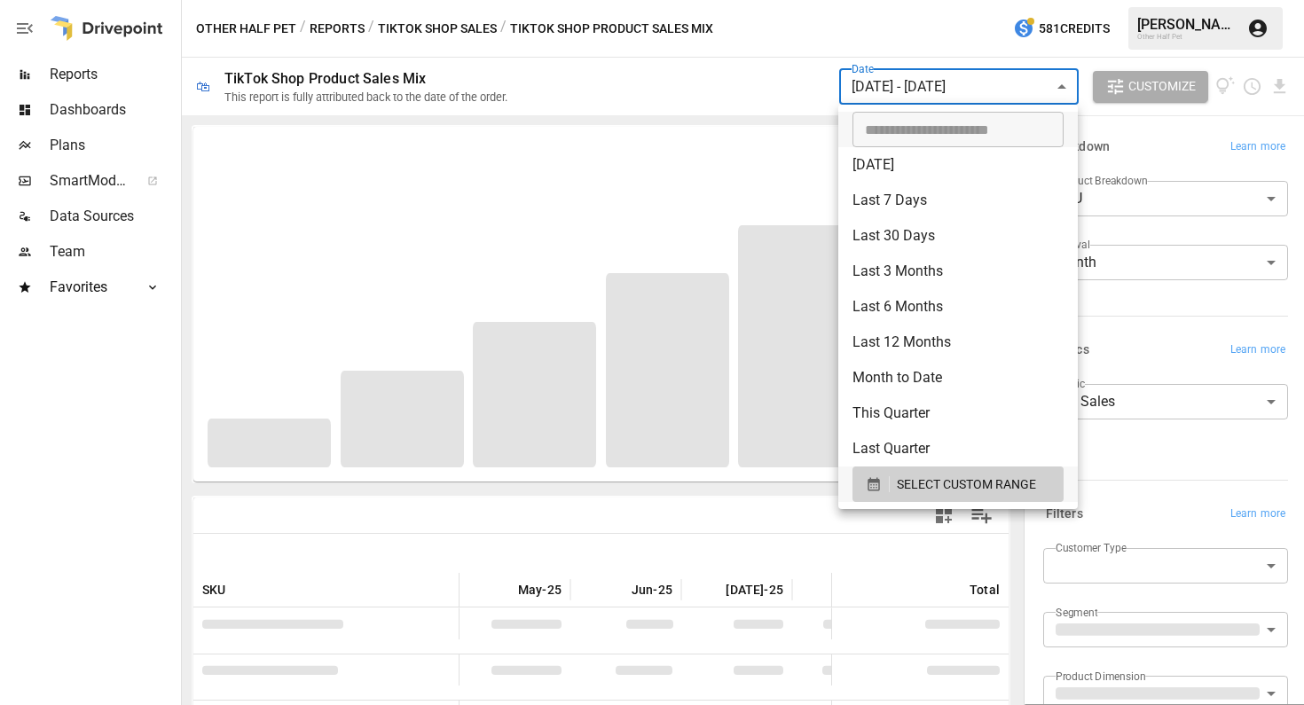
click at [1171, 481] on div at bounding box center [652, 352] width 1304 height 705
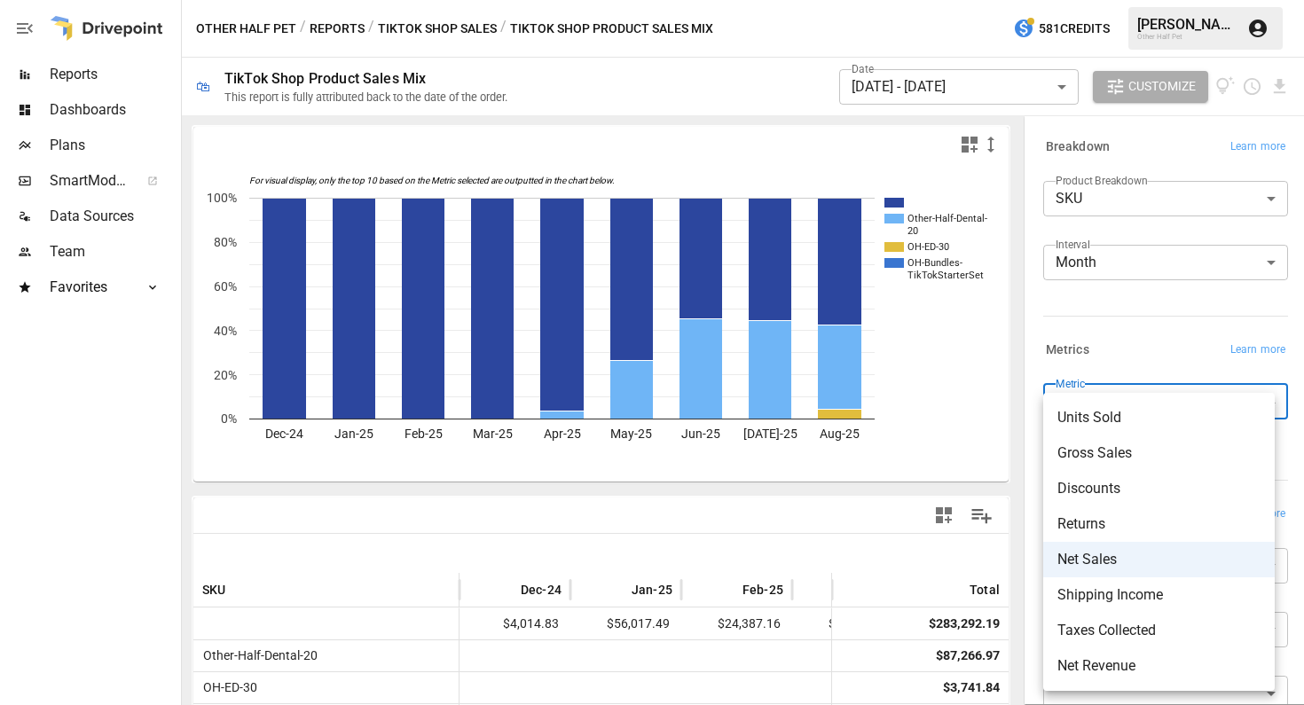
click at [1117, 0] on body "Reports Dashboards Plans SmartModel ™ Data Sources Team Favorites Acquisition O…" at bounding box center [652, 0] width 1304 height 0
click at [1105, 422] on span "Units Sold" at bounding box center [1159, 417] width 203 height 21
type input "**********"
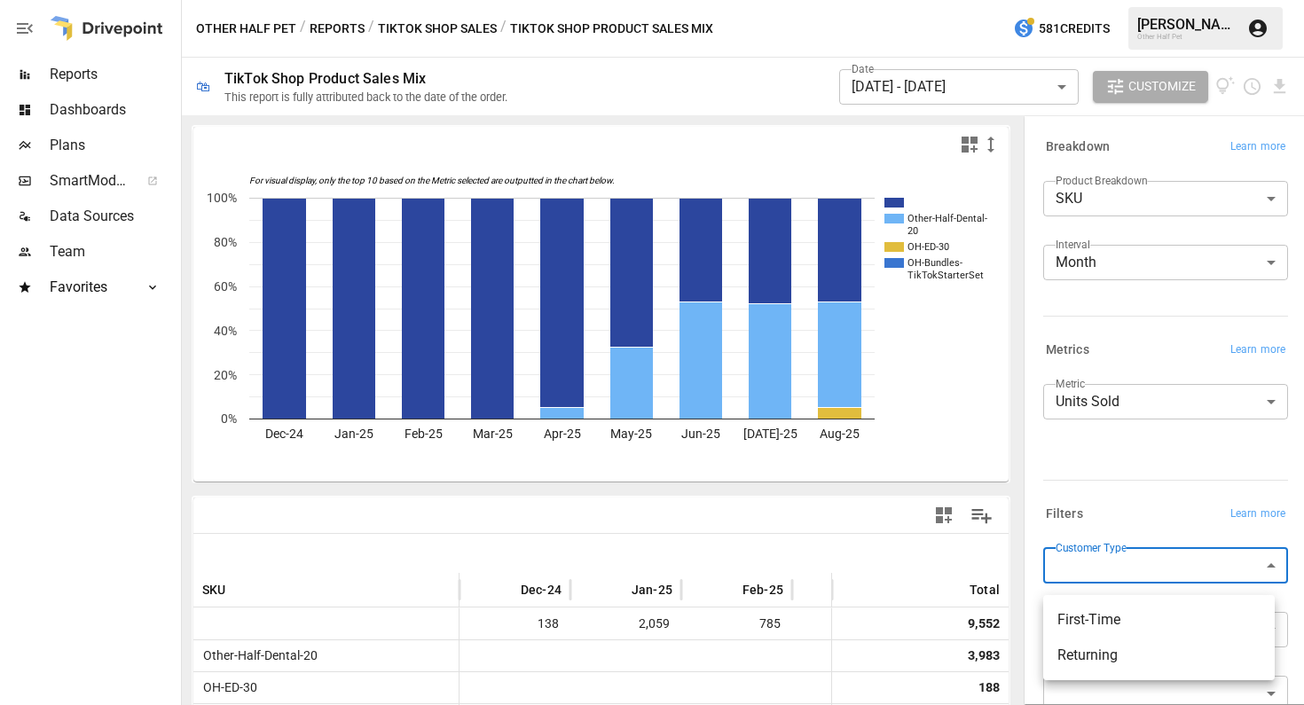
click at [1199, 0] on body "**********" at bounding box center [652, 0] width 1304 height 0
click at [1129, 623] on span "First-Time" at bounding box center [1159, 620] width 203 height 21
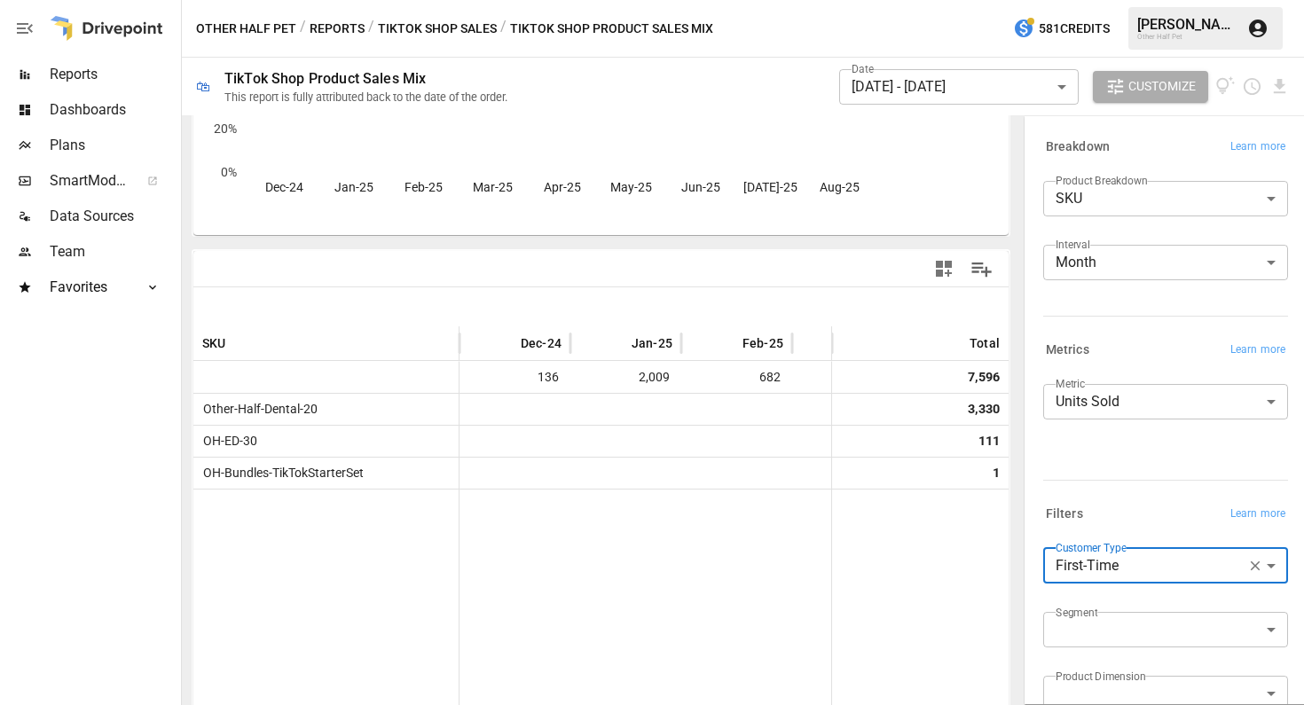
scroll to position [372, 0]
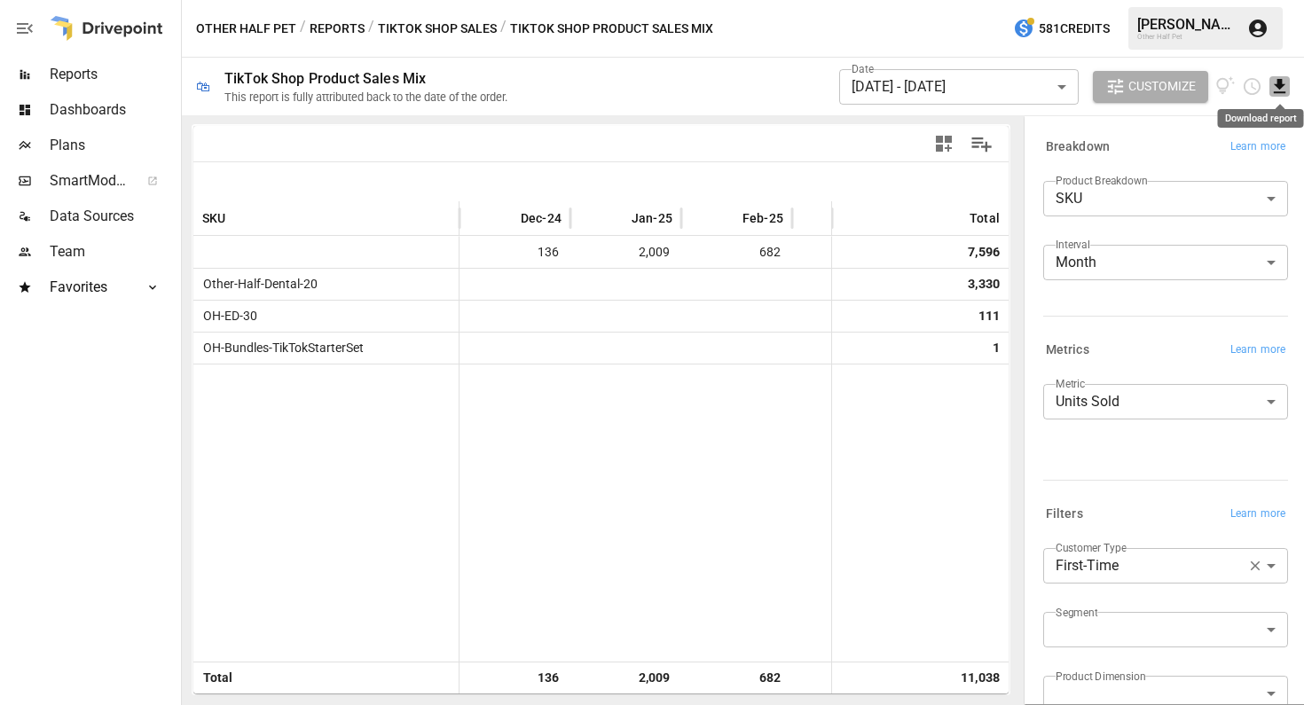
click at [1286, 89] on icon "Download report" at bounding box center [1280, 86] width 20 height 20
click at [1243, 155] on li "Download as CSV" at bounding box center [1220, 156] width 141 height 35
click at [1132, 0] on body "**********" at bounding box center [652, 0] width 1304 height 0
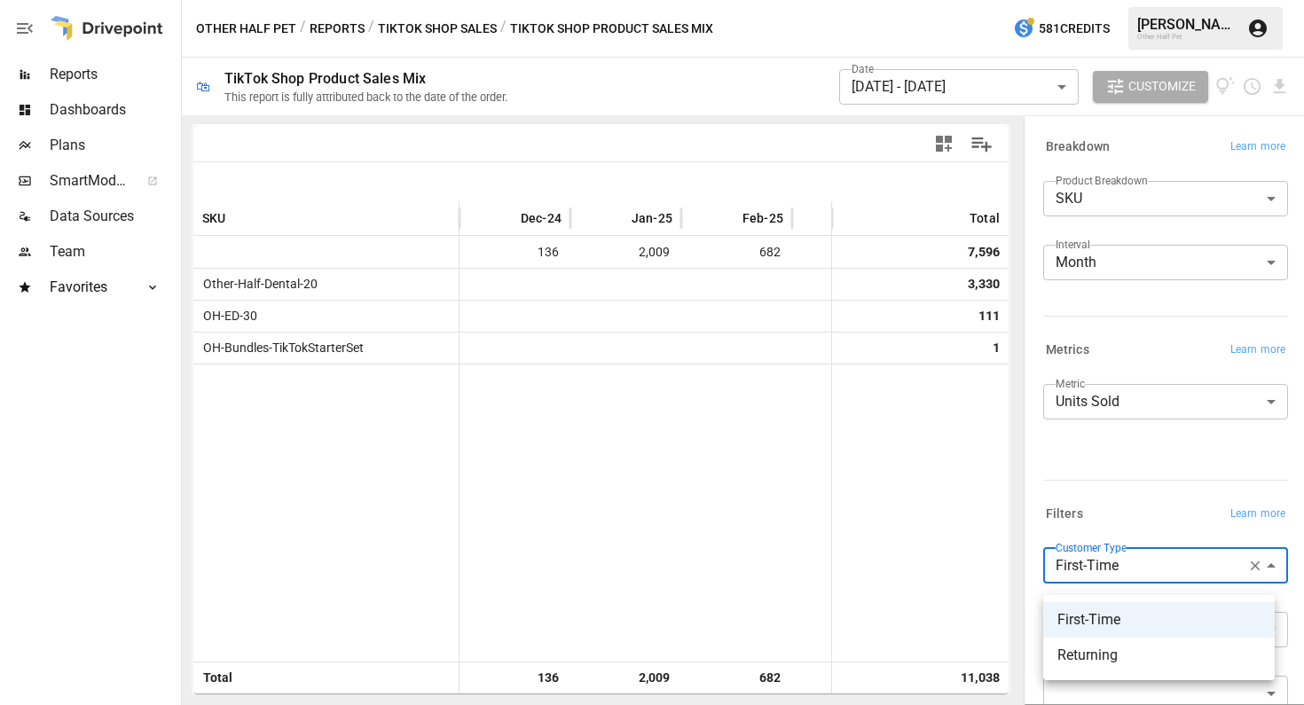
click at [1101, 657] on span "Returning" at bounding box center [1159, 655] width 203 height 21
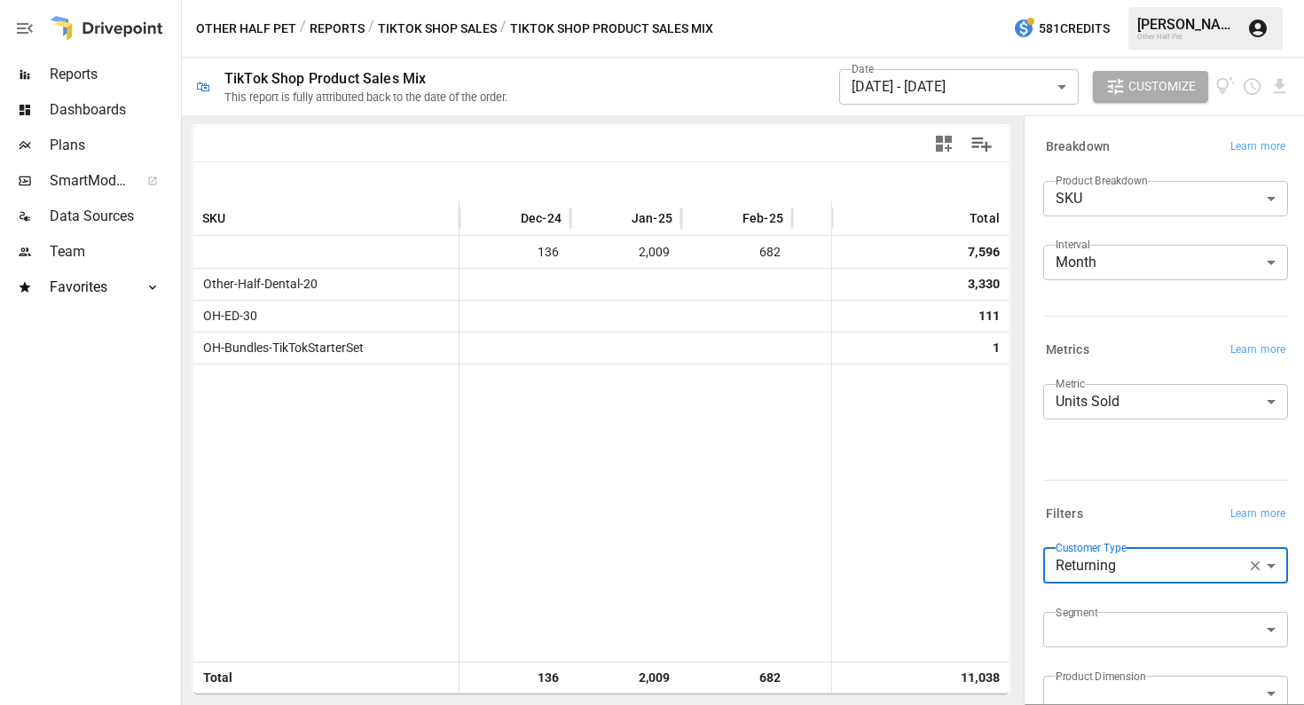
type input "*********"
click at [1281, 85] on icon "Download report" at bounding box center [1280, 86] width 12 height 14
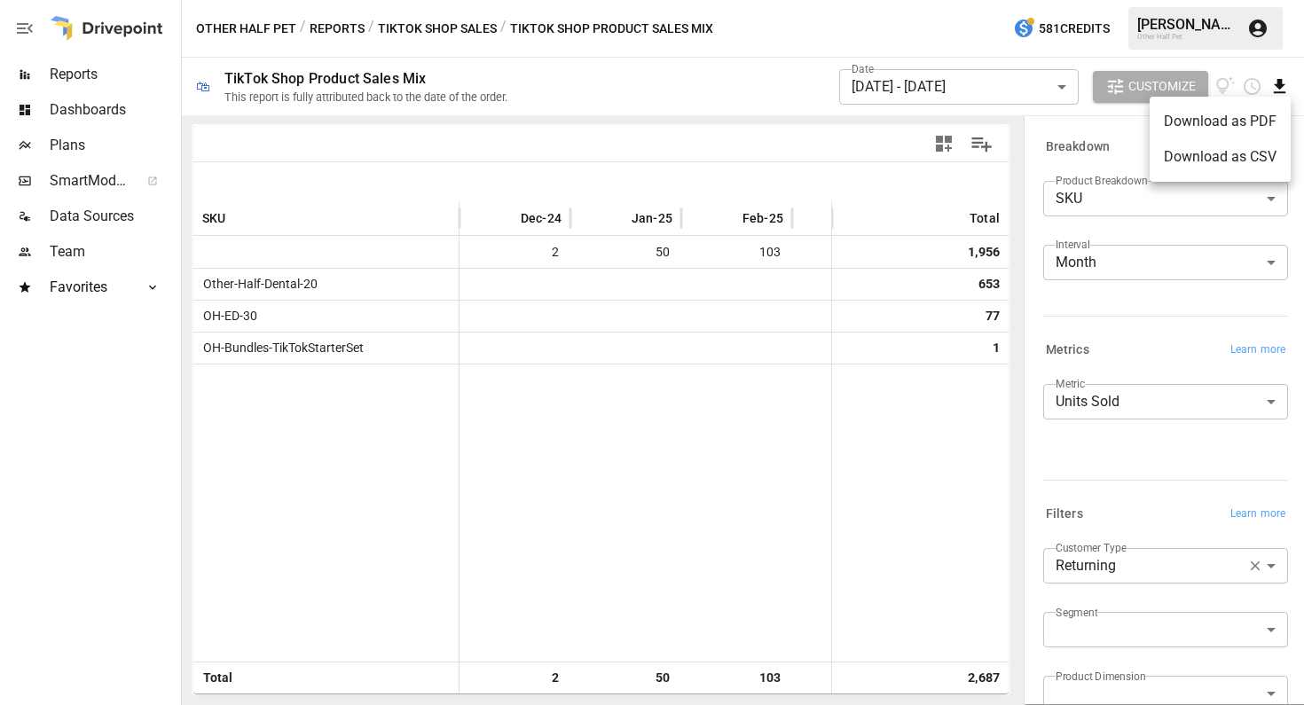
click at [1261, 165] on li "Download as CSV" at bounding box center [1220, 156] width 141 height 35
click at [1281, 81] on icon "Download report" at bounding box center [1280, 86] width 12 height 14
click at [1239, 150] on li "Download as CSV" at bounding box center [1220, 156] width 141 height 35
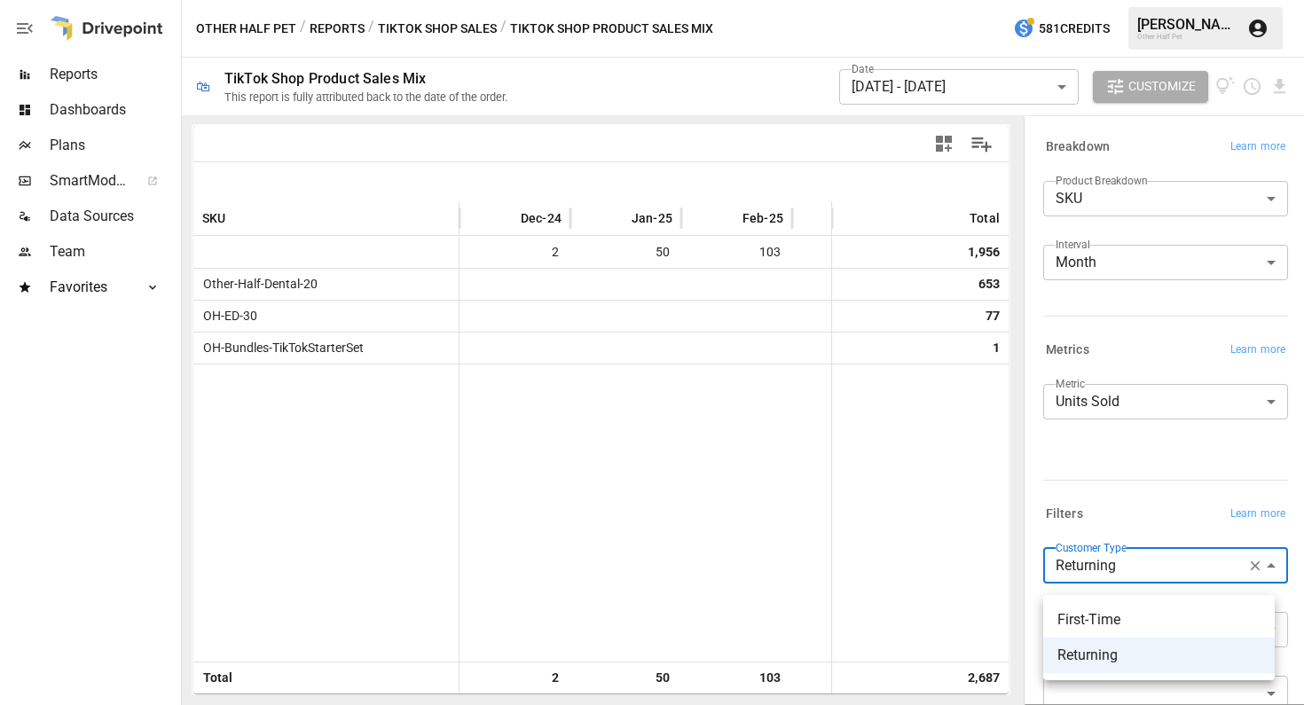
click at [1117, 0] on body "**********" at bounding box center [652, 0] width 1304 height 0
click at [1140, 434] on div at bounding box center [652, 352] width 1304 height 705
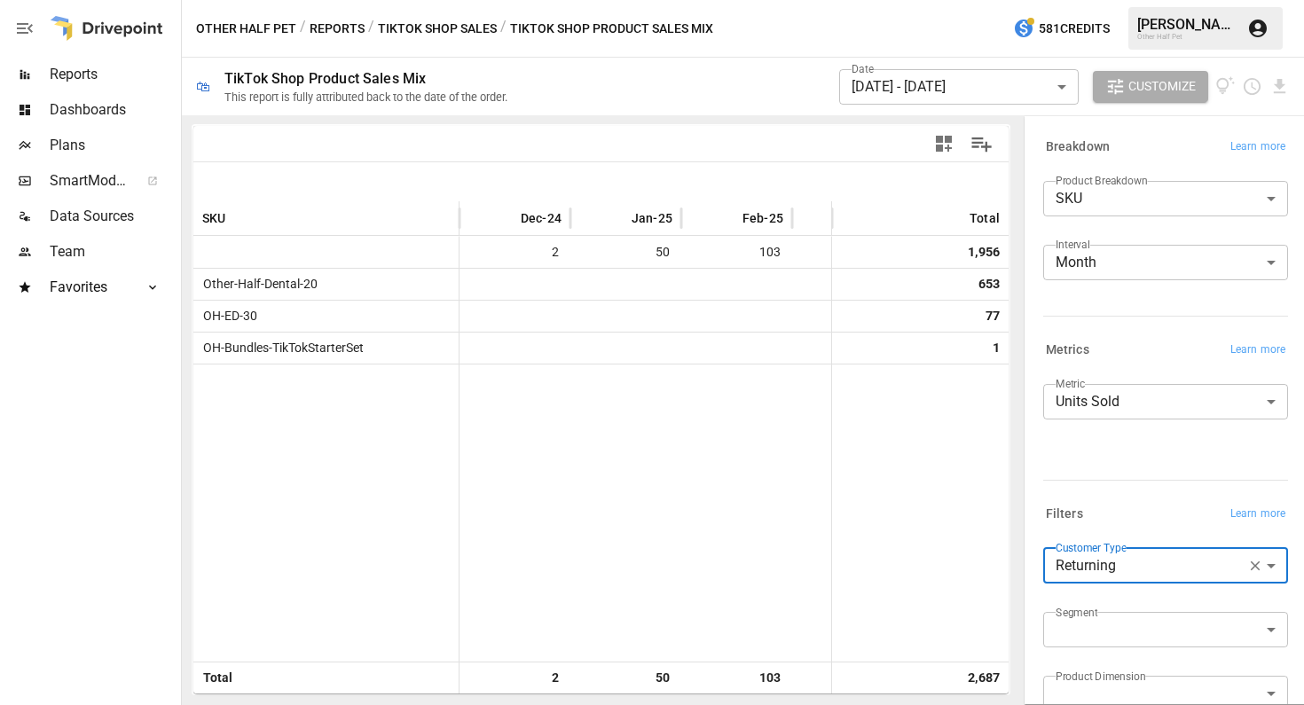
click at [1140, 0] on body "**********" at bounding box center [652, 0] width 1304 height 0
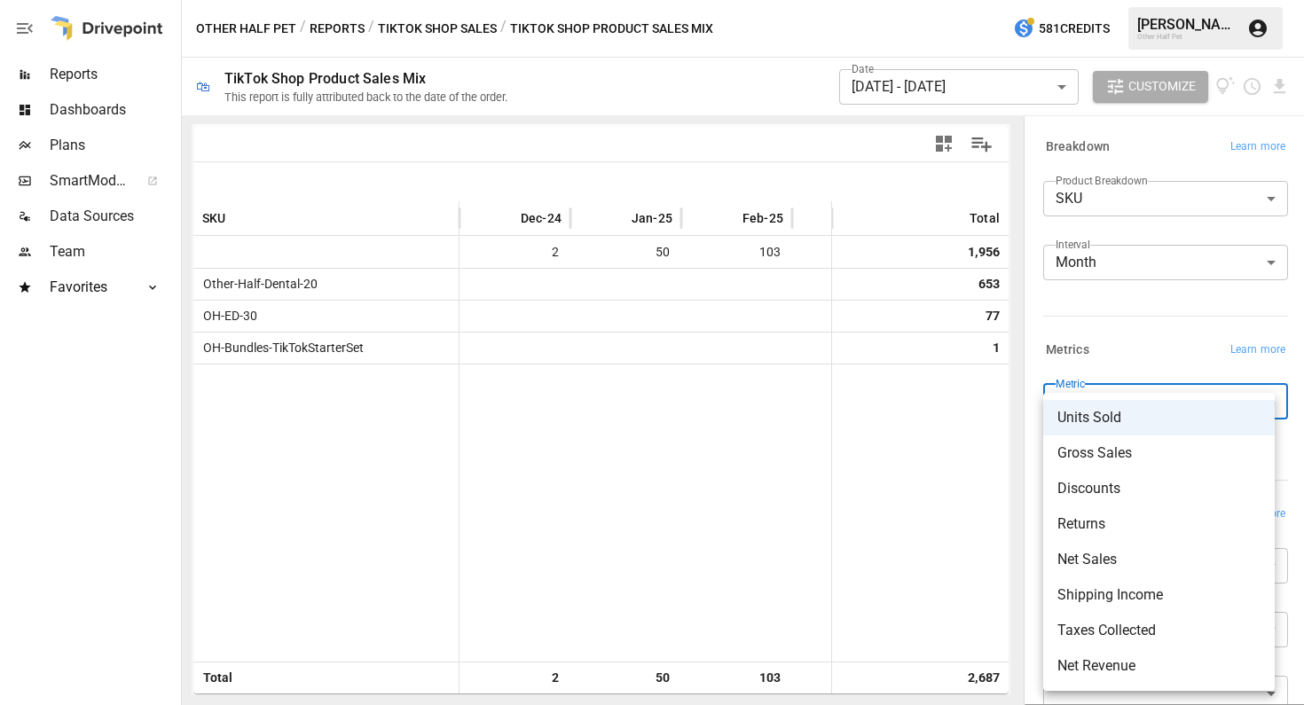
click at [1114, 447] on span "Gross Sales" at bounding box center [1159, 453] width 203 height 21
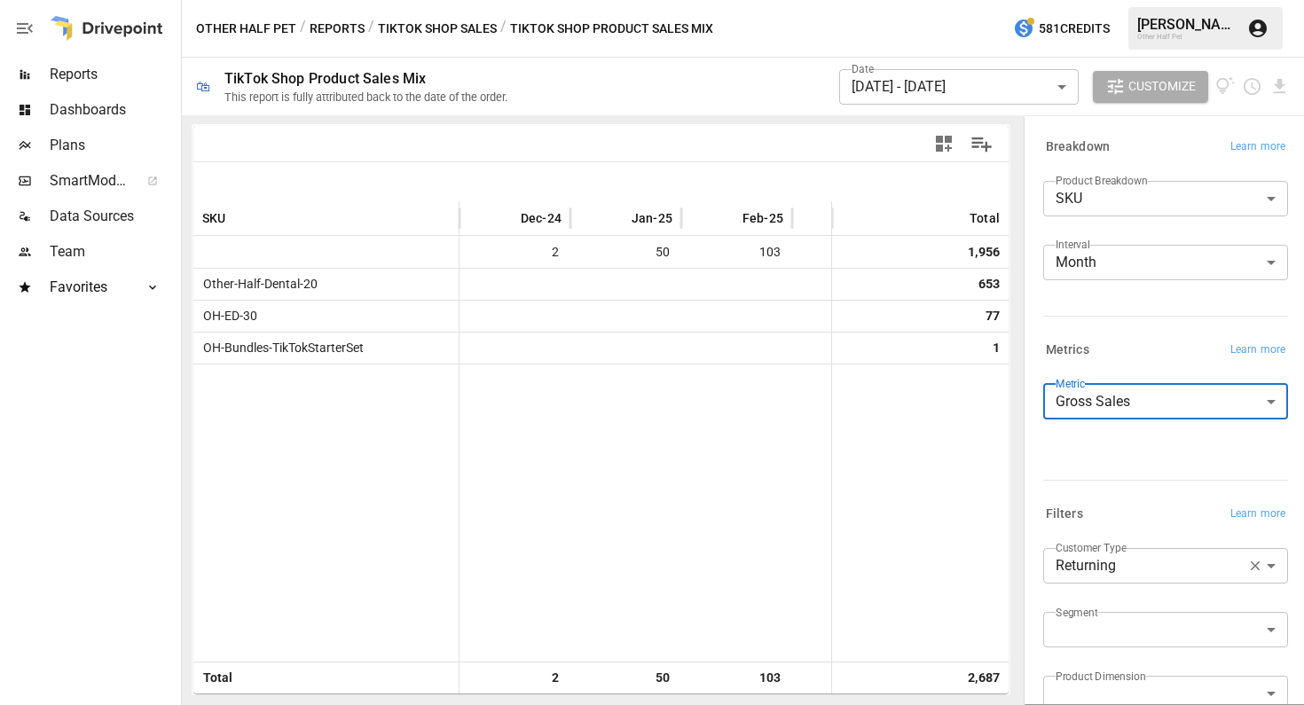
type input "**********"
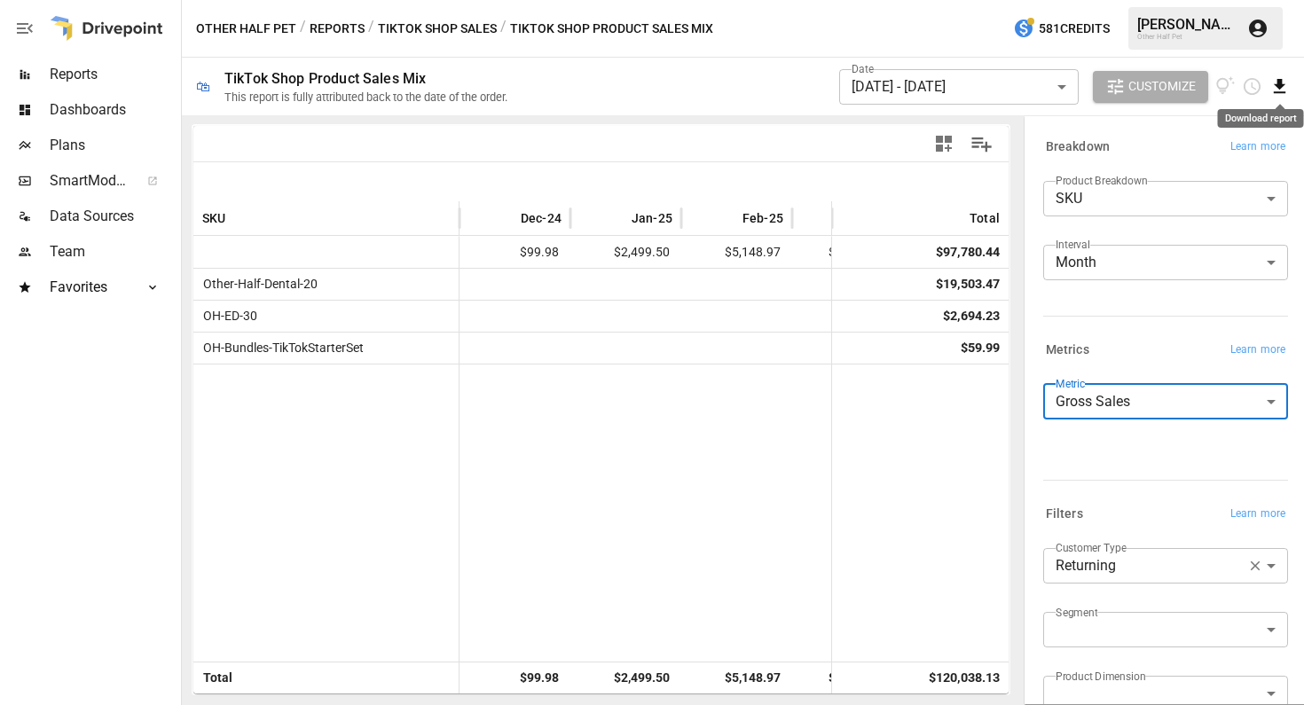
click at [1275, 88] on icon "Download report" at bounding box center [1280, 86] width 20 height 20
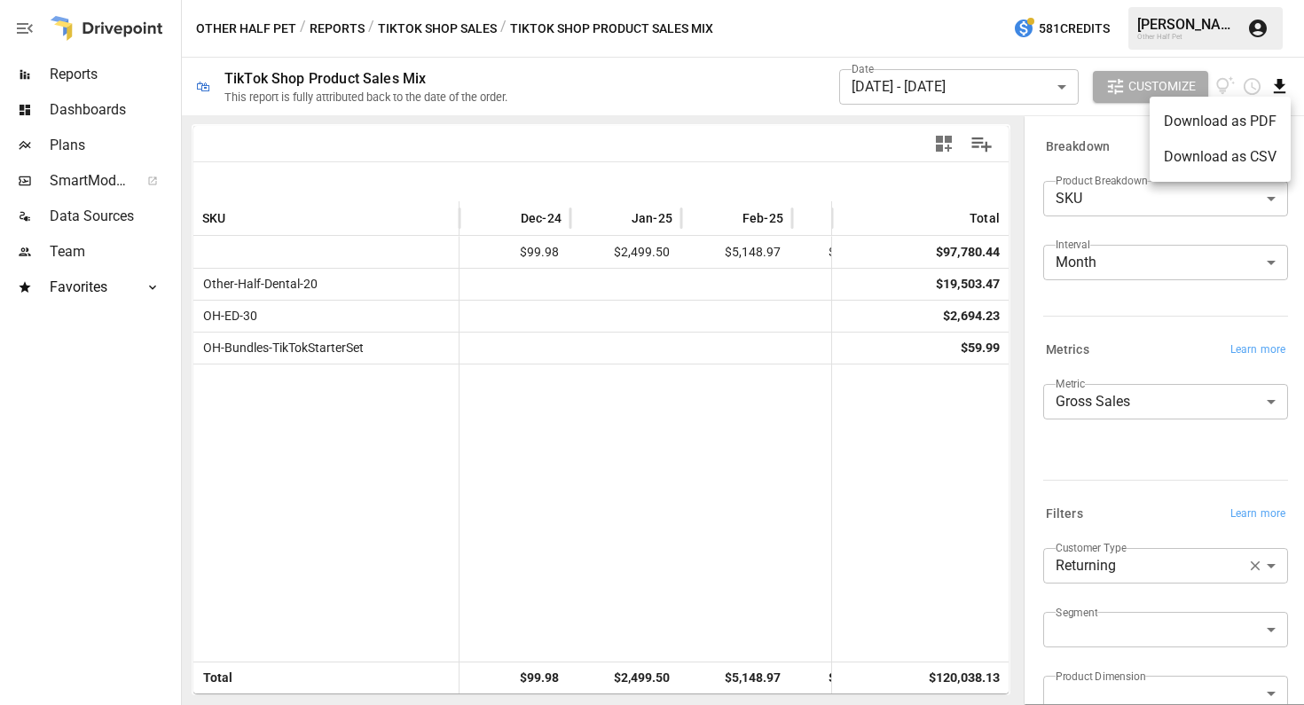
click at [1245, 164] on li "Download as CSV" at bounding box center [1220, 156] width 141 height 35
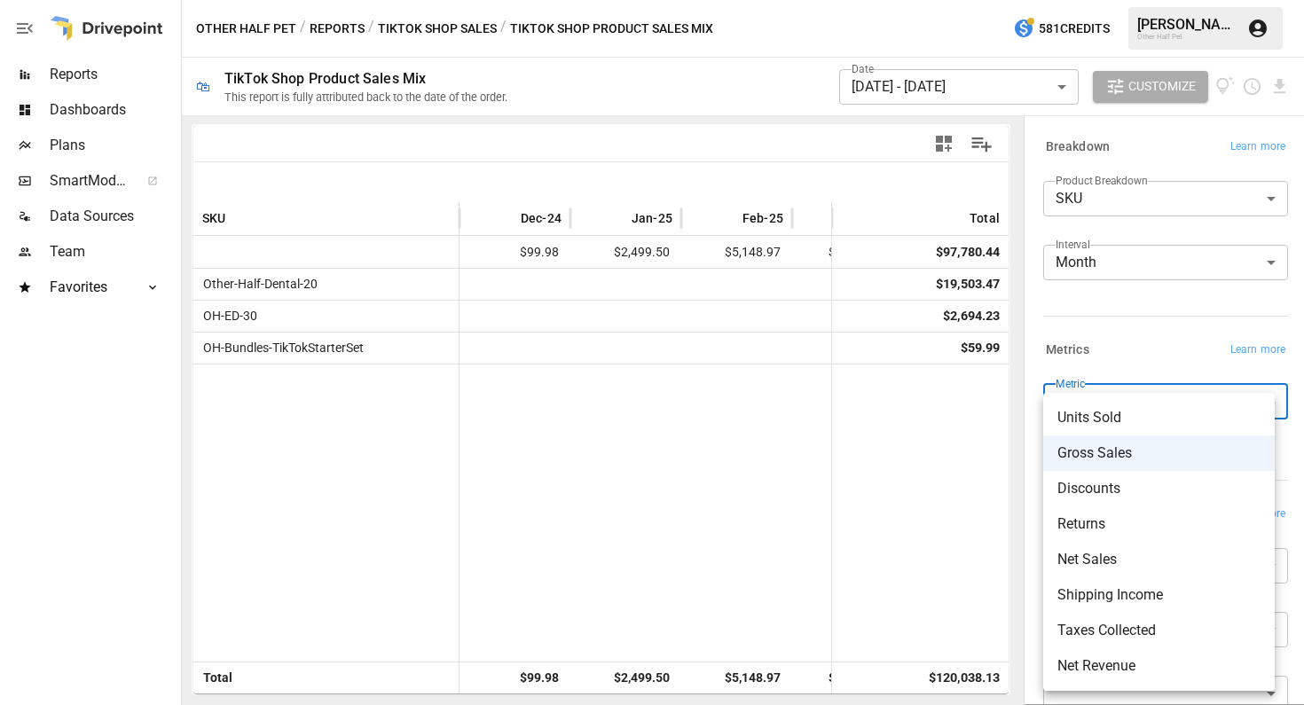
click at [1112, 0] on body "**********" at bounding box center [652, 0] width 1304 height 0
click at [596, 450] on div at bounding box center [652, 352] width 1304 height 705
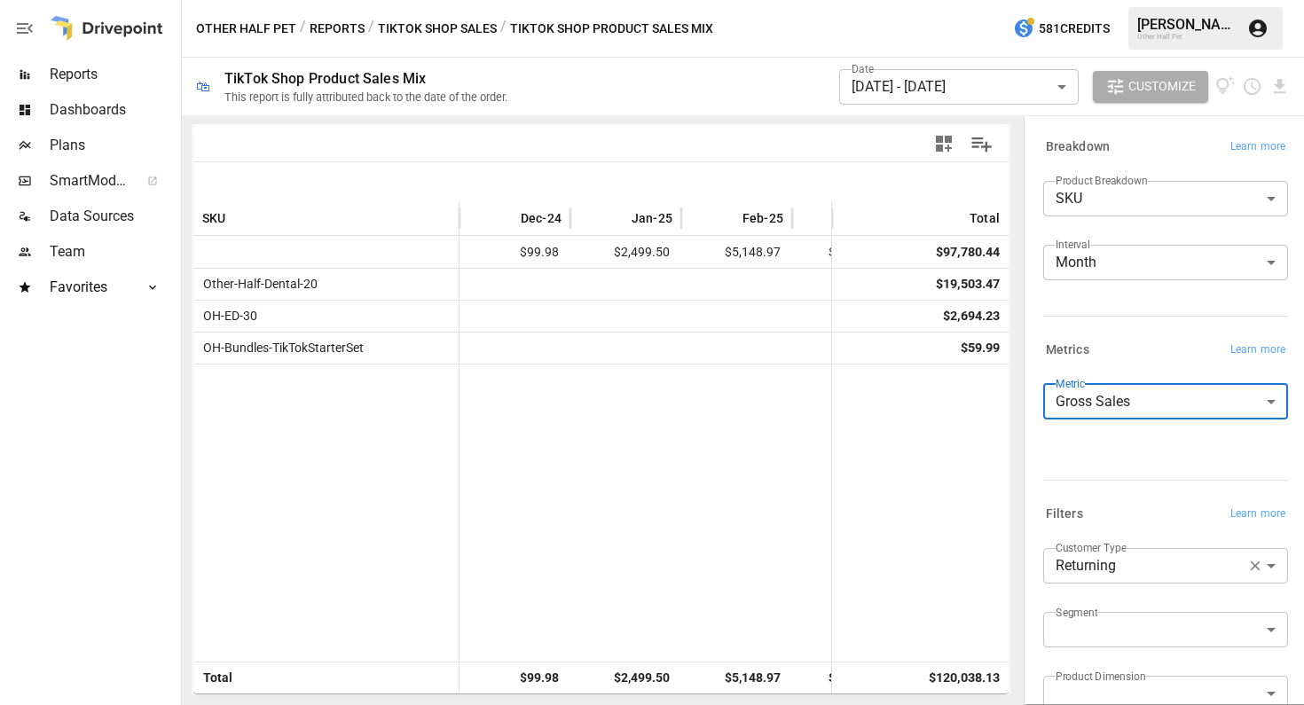
click at [1129, 0] on body "**********" at bounding box center [652, 0] width 1304 height 0
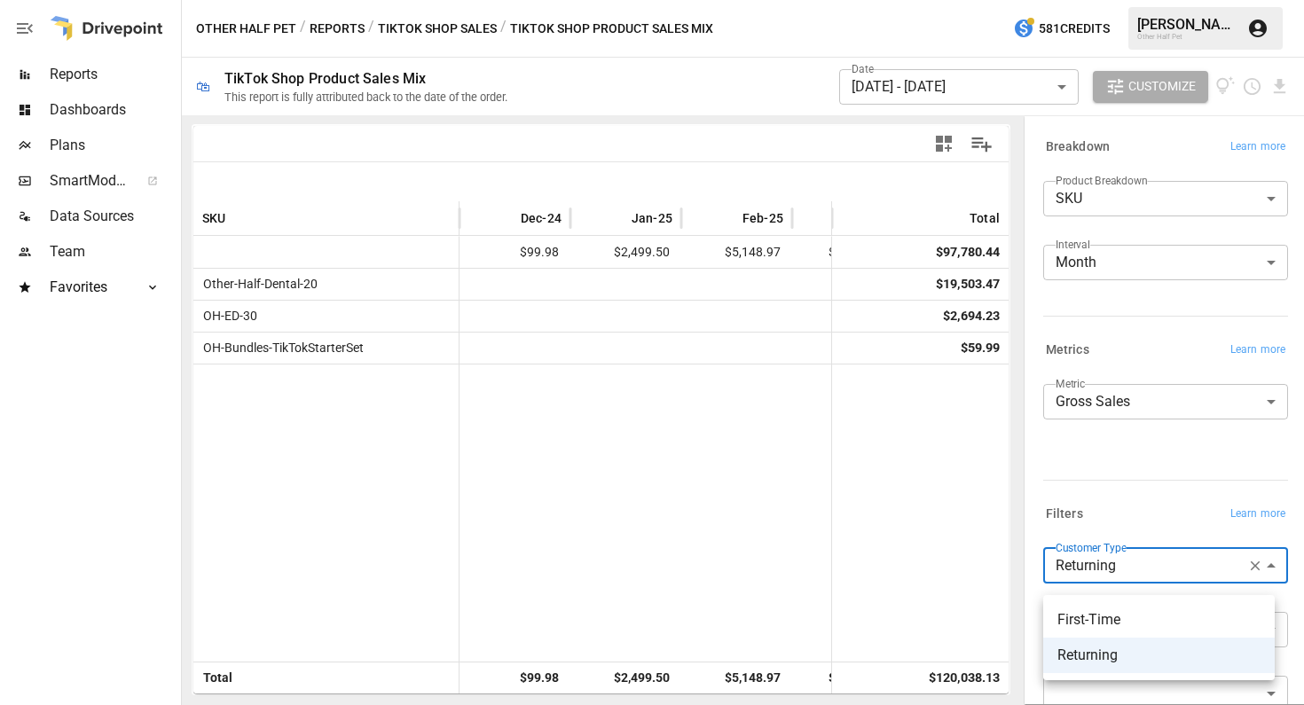
click at [1111, 619] on span "First-Time" at bounding box center [1159, 620] width 203 height 21
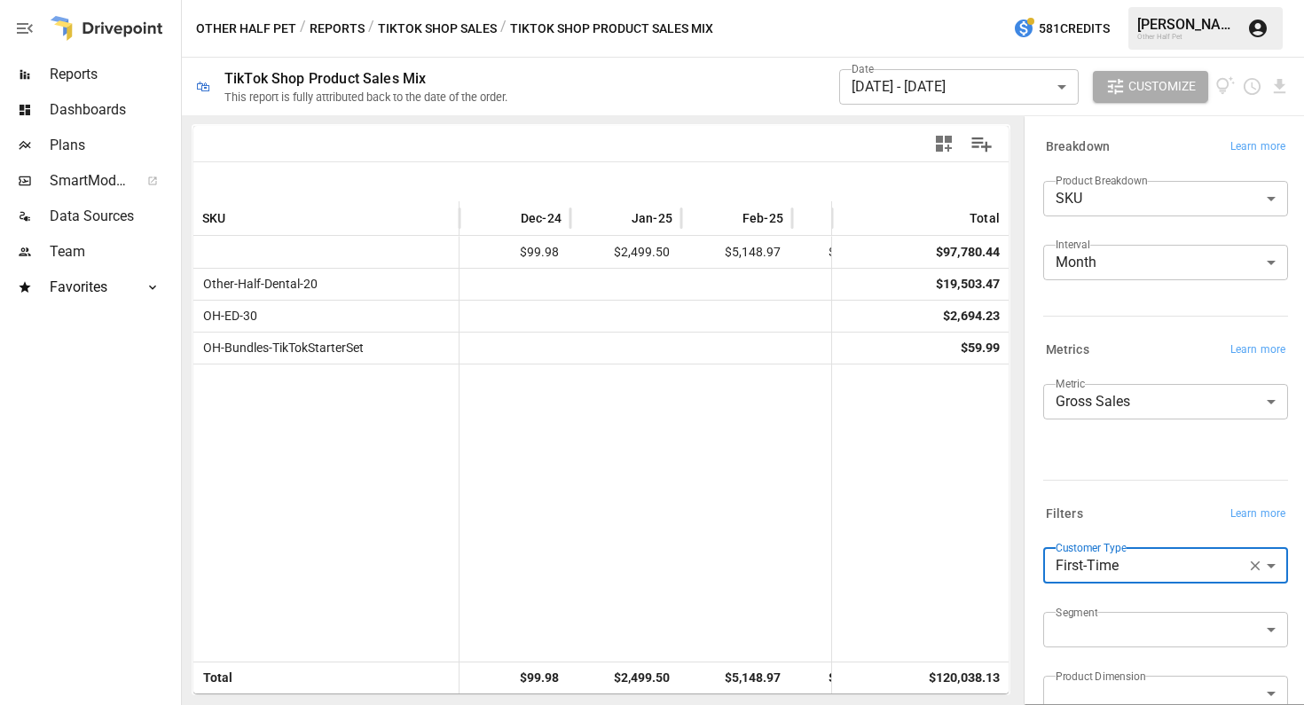
type input "**********"
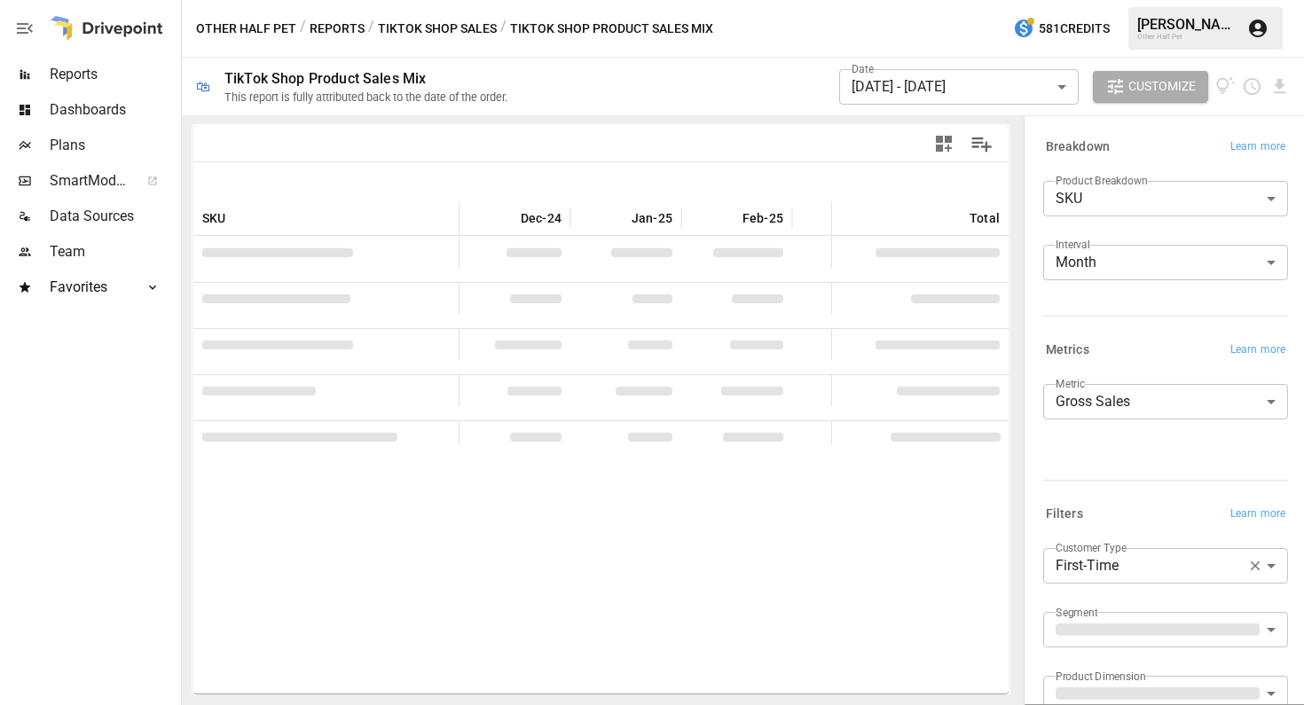
click at [1104, 473] on div "**********" at bounding box center [1162, 425] width 252 height 96
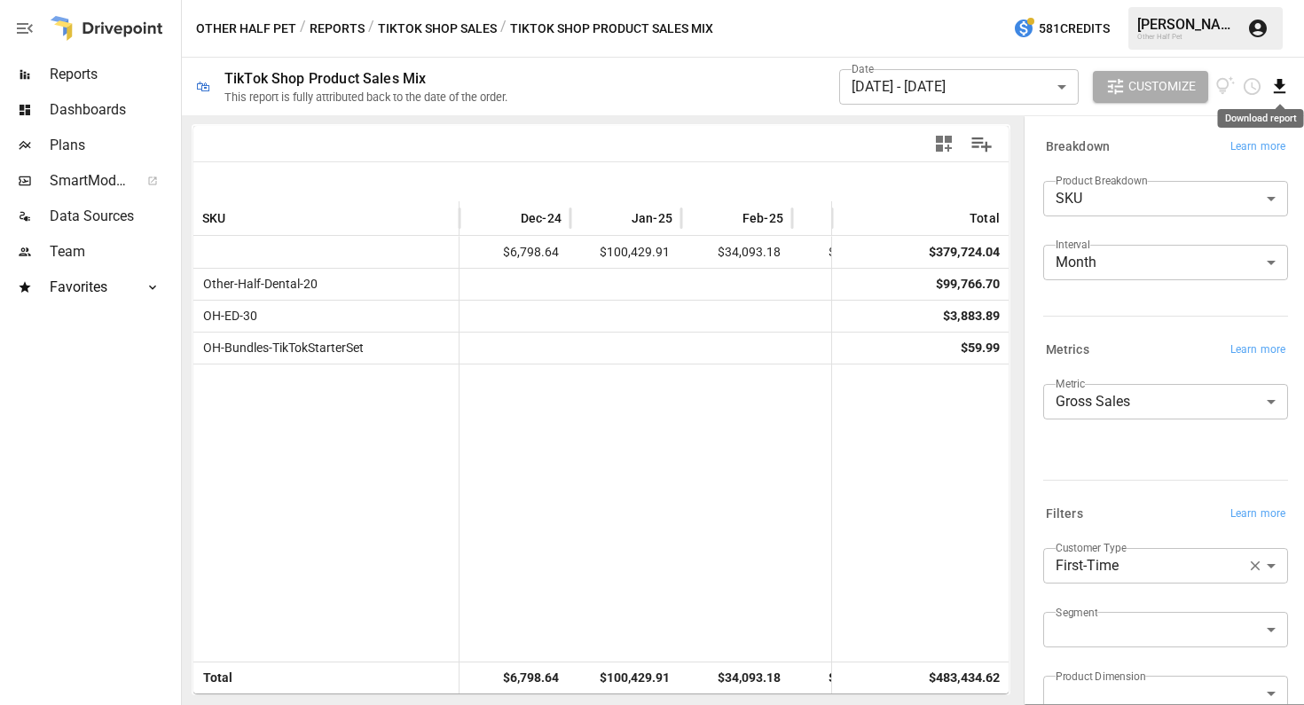
click at [1278, 84] on icon "Download report" at bounding box center [1280, 86] width 12 height 14
click at [1245, 154] on li "Download as CSV" at bounding box center [1220, 156] width 141 height 35
click at [405, 605] on div at bounding box center [326, 513] width 266 height 298
click at [399, 556] on div at bounding box center [326, 513] width 266 height 298
click at [326, 31] on button "Reports" at bounding box center [337, 29] width 55 height 22
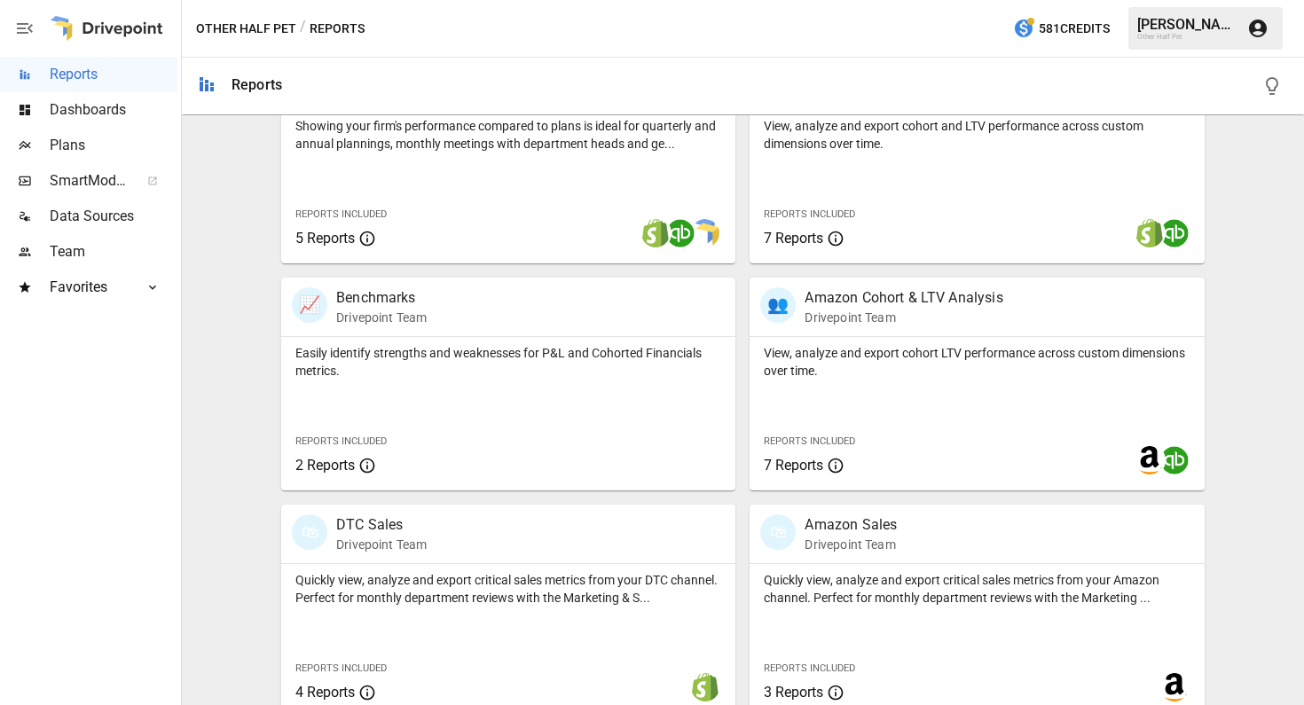
scroll to position [897, 0]
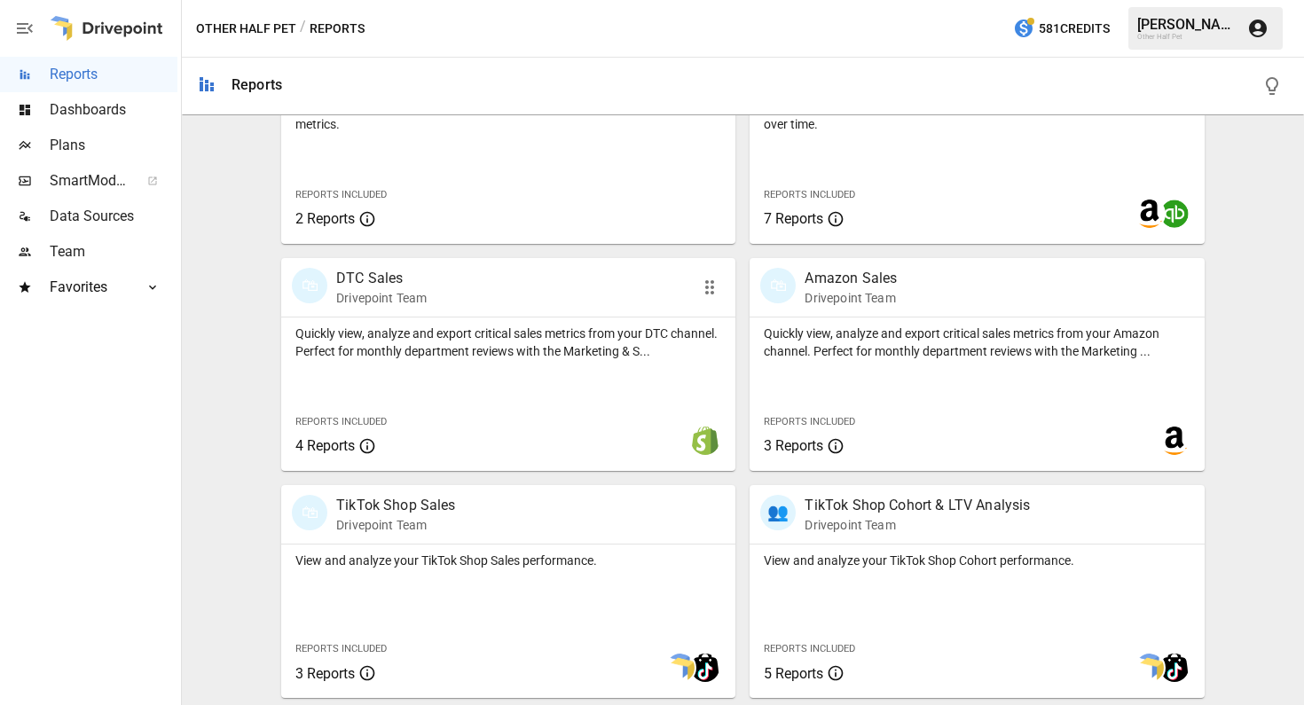
click at [355, 284] on p "DTC Sales" at bounding box center [381, 278] width 90 height 21
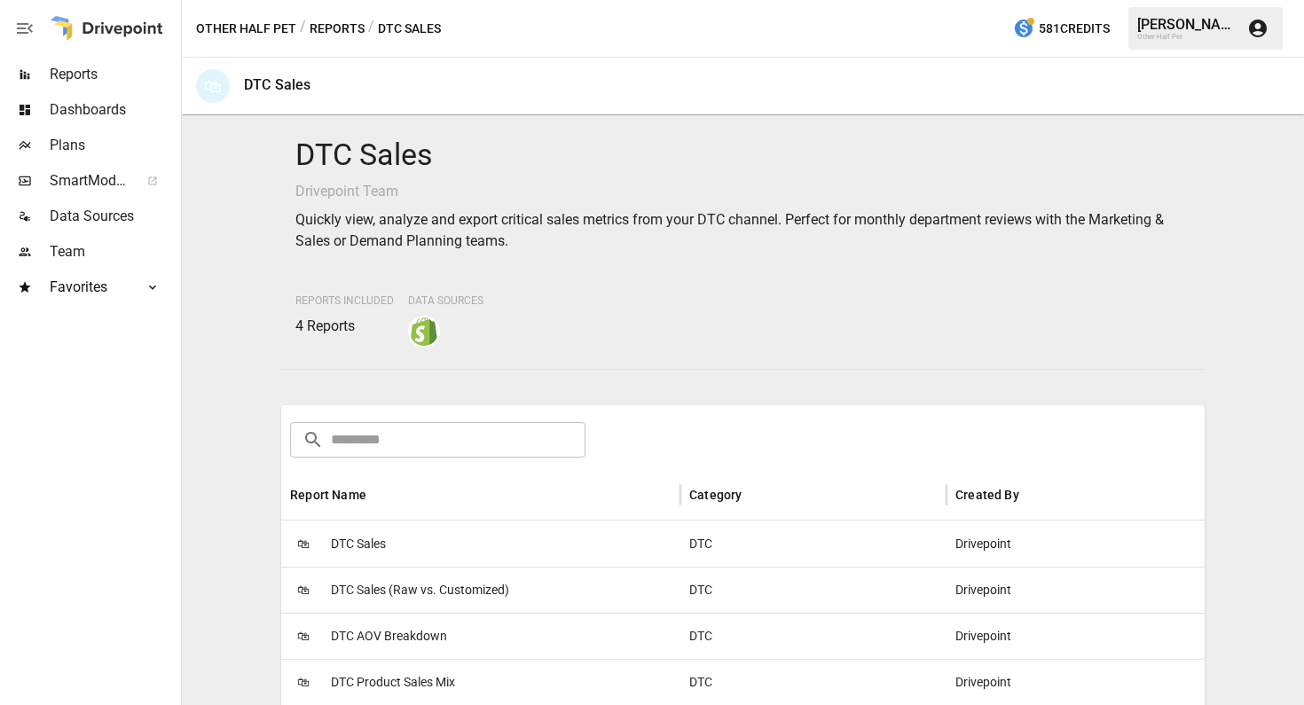
click at [364, 547] on span "DTC Sales" at bounding box center [358, 544] width 55 height 45
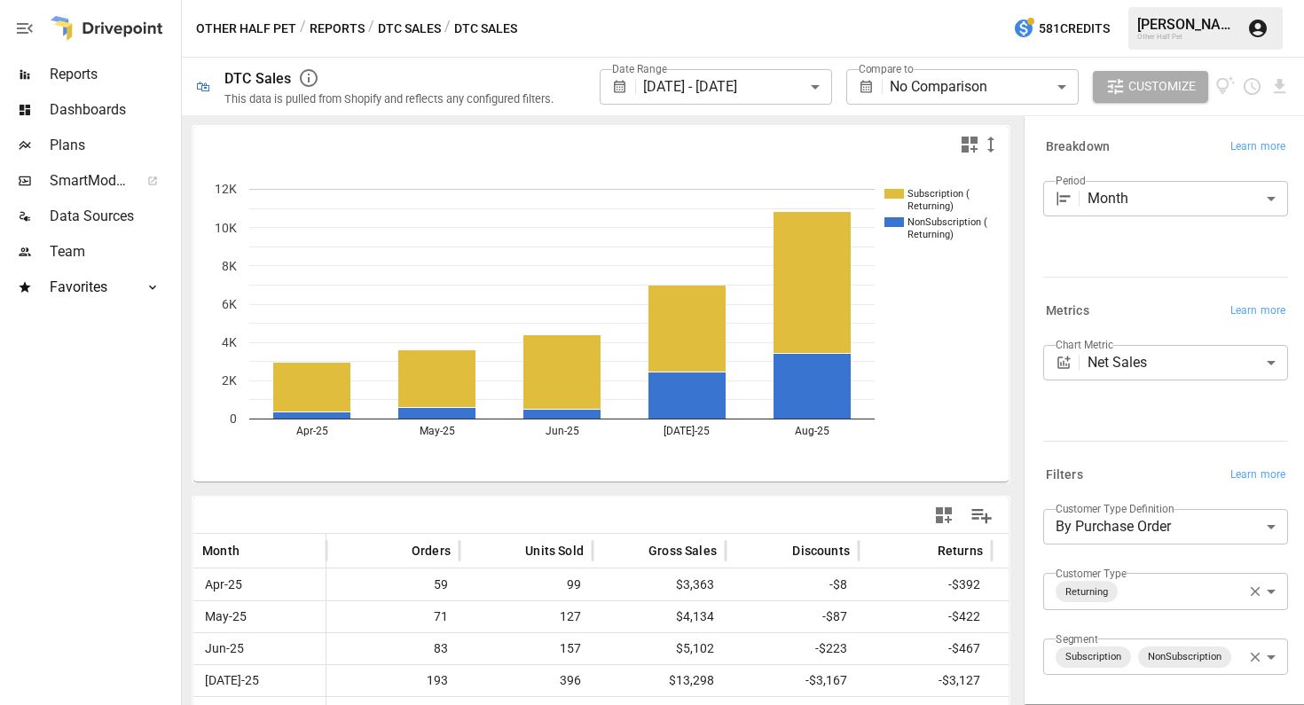
click at [764, 0] on body "**********" at bounding box center [652, 0] width 1304 height 0
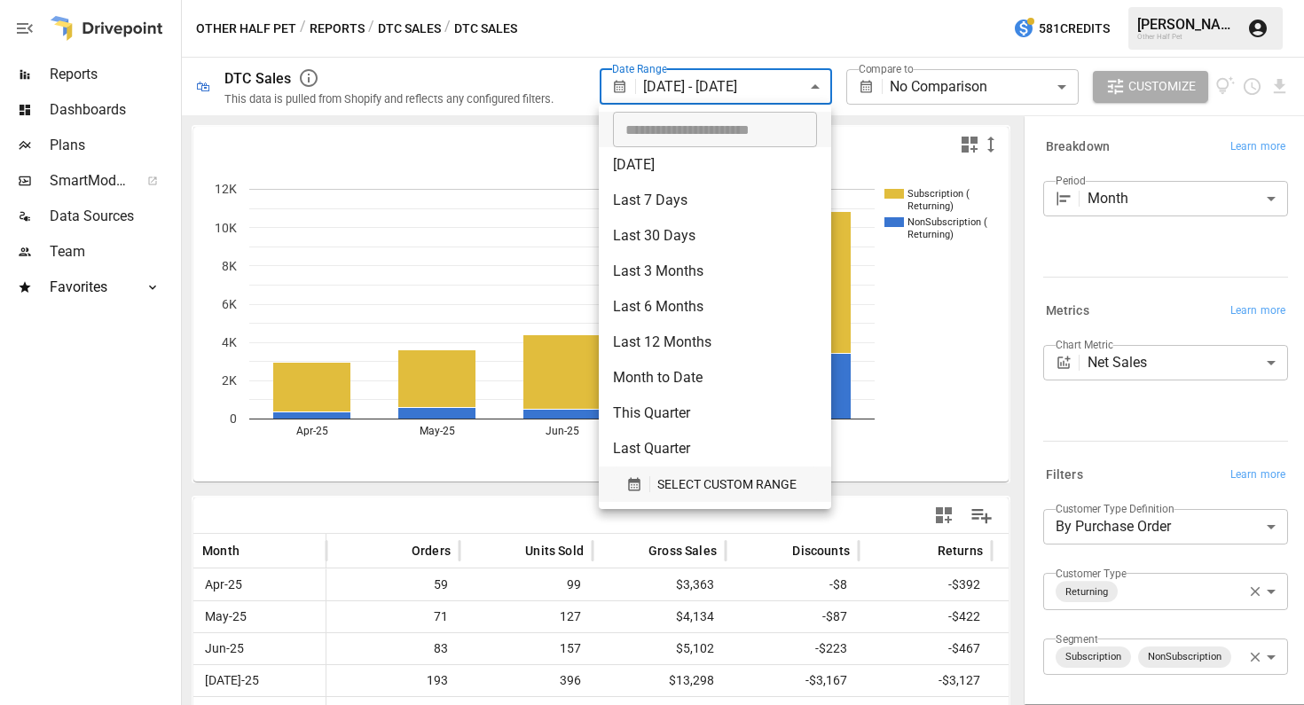
click at [691, 496] on button "SELECT CUSTOM RANGE" at bounding box center [715, 484] width 204 height 35
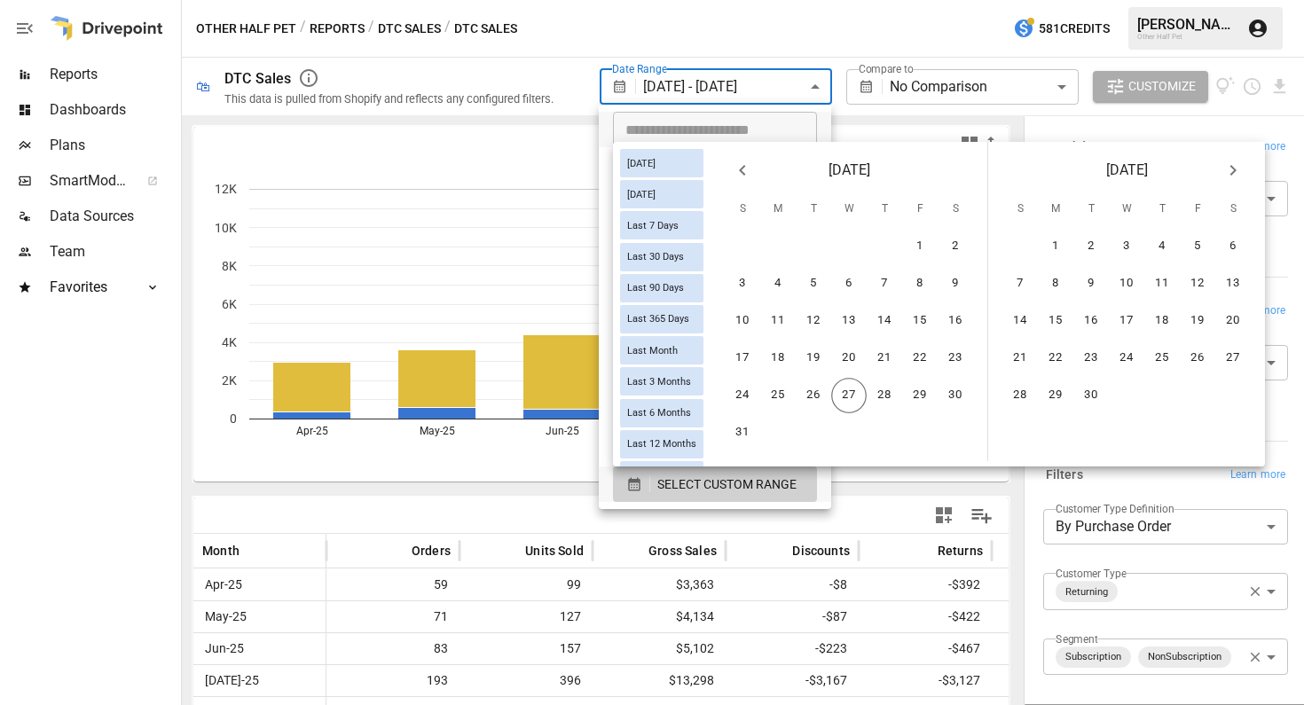
click at [741, 180] on icon "Previous month" at bounding box center [742, 170] width 21 height 21
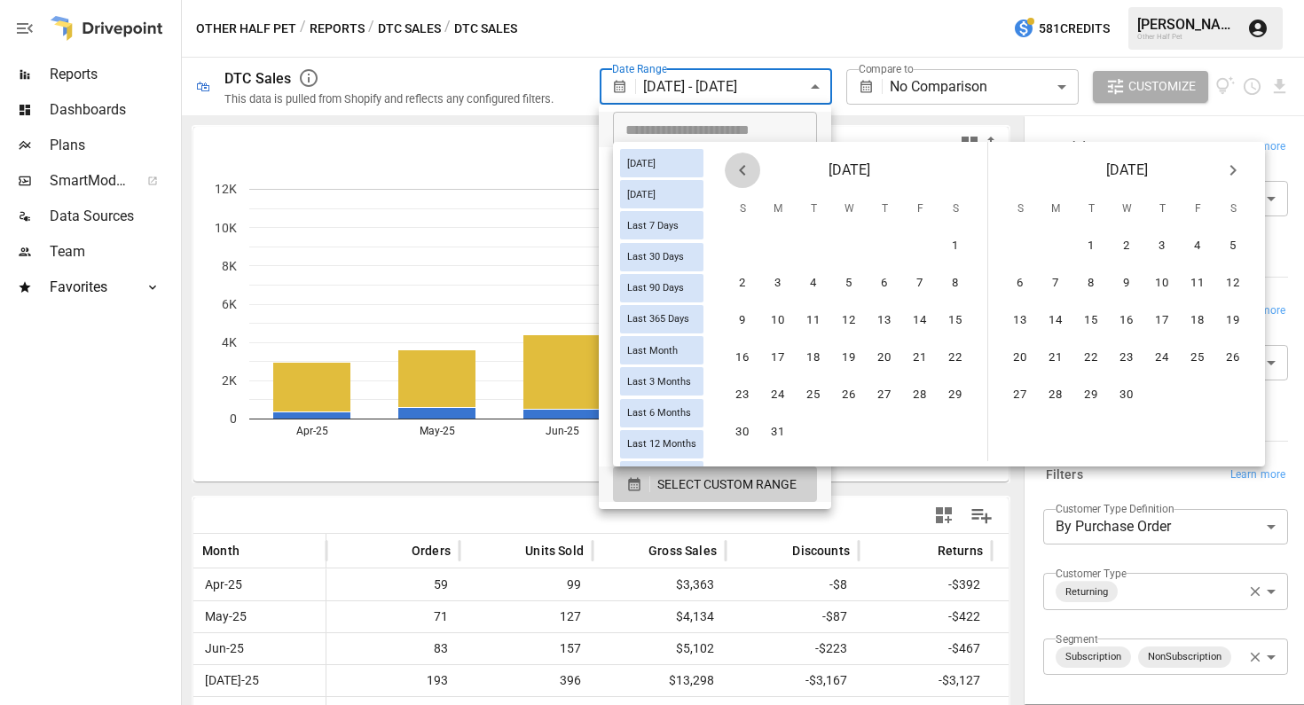
click at [741, 180] on icon "Previous month" at bounding box center [742, 170] width 21 height 21
click at [742, 179] on icon "Previous month" at bounding box center [742, 170] width 21 height 21
click at [742, 180] on icon "Previous month" at bounding box center [742, 170] width 21 height 21
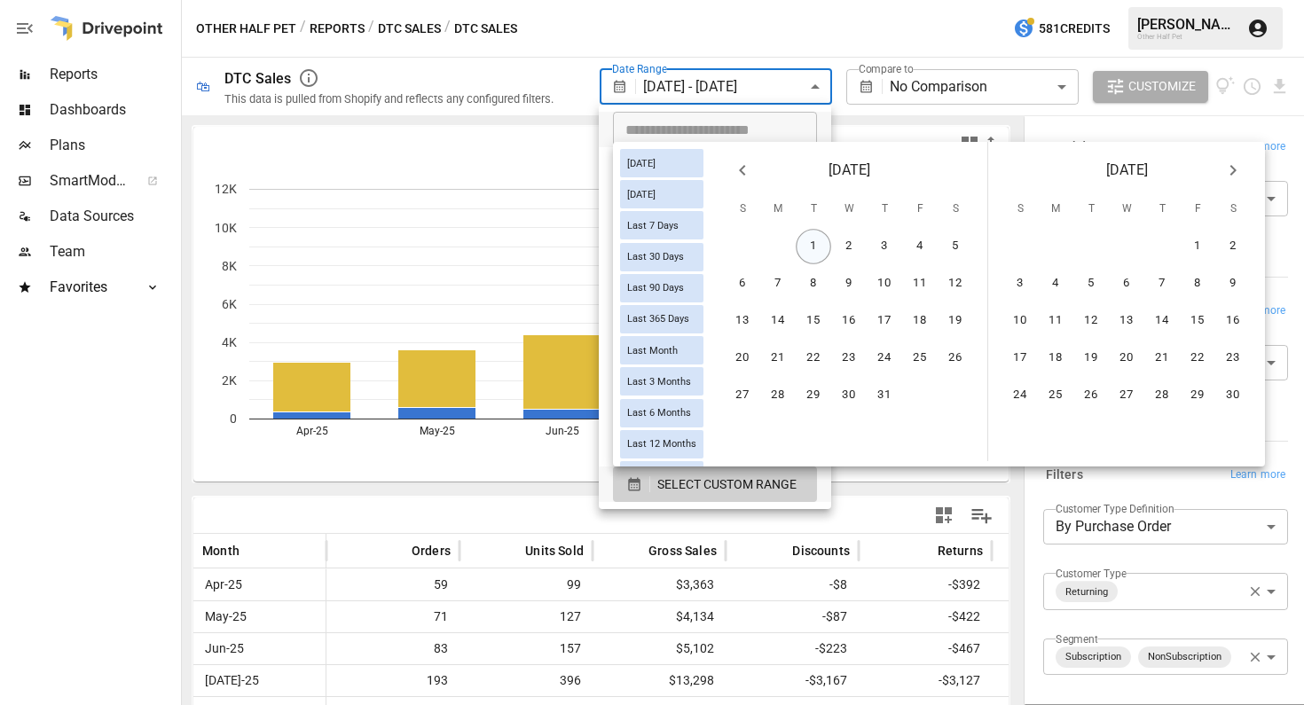
click at [823, 245] on button "1" at bounding box center [813, 246] width 35 height 35
click at [1224, 172] on icon "Next month" at bounding box center [1233, 170] width 21 height 21
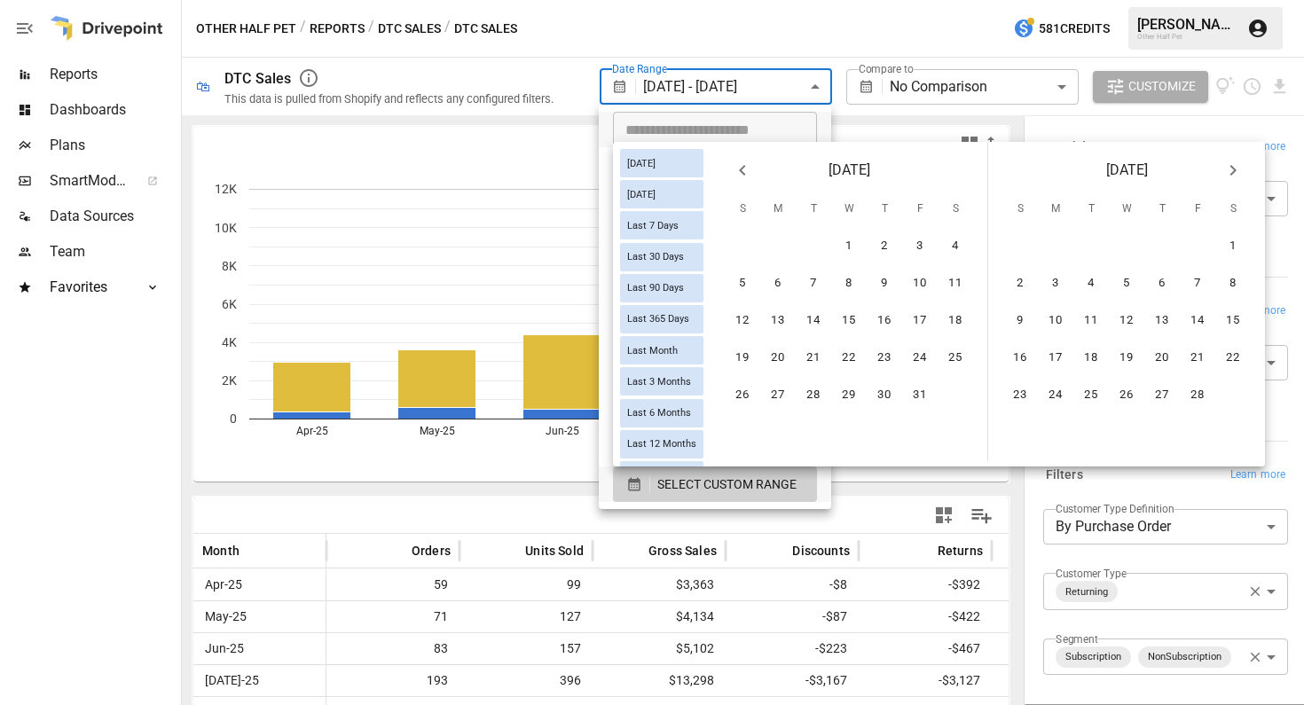
click at [1224, 172] on icon "Next month" at bounding box center [1233, 170] width 21 height 21
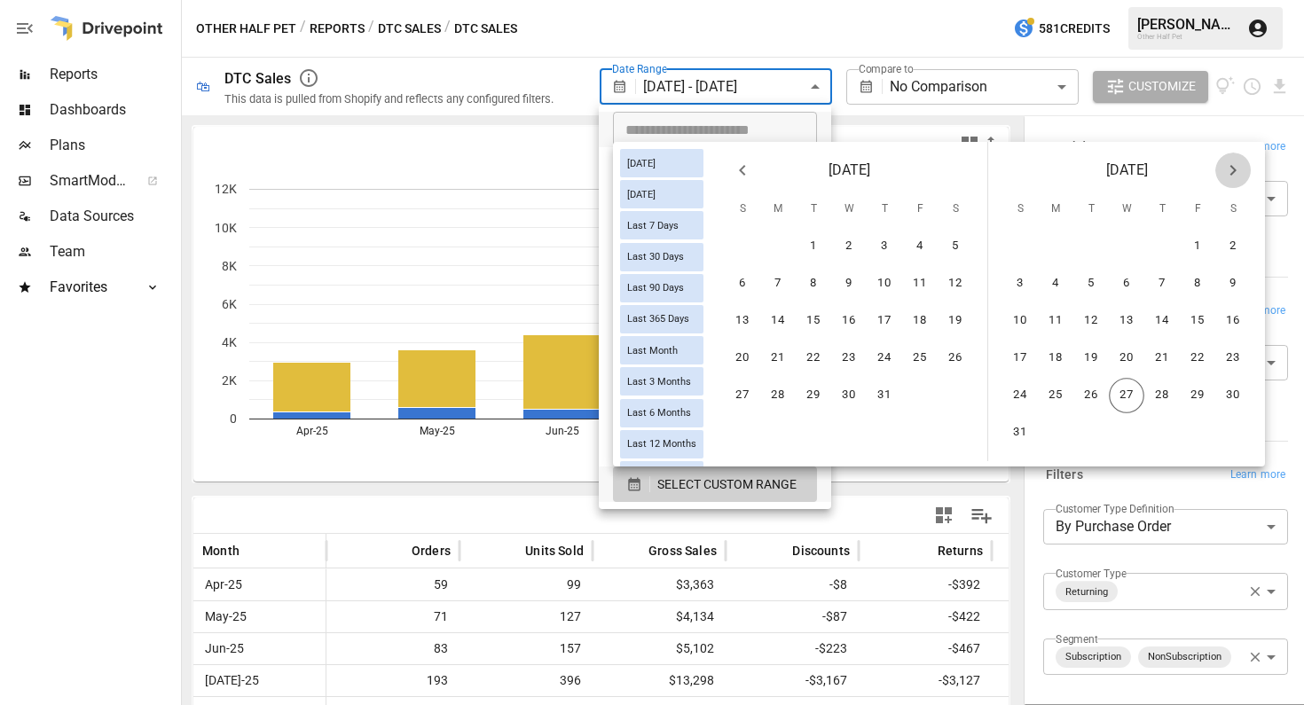
click at [1224, 172] on icon "Next month" at bounding box center [1233, 170] width 21 height 21
click at [845, 397] on button "27" at bounding box center [848, 395] width 35 height 35
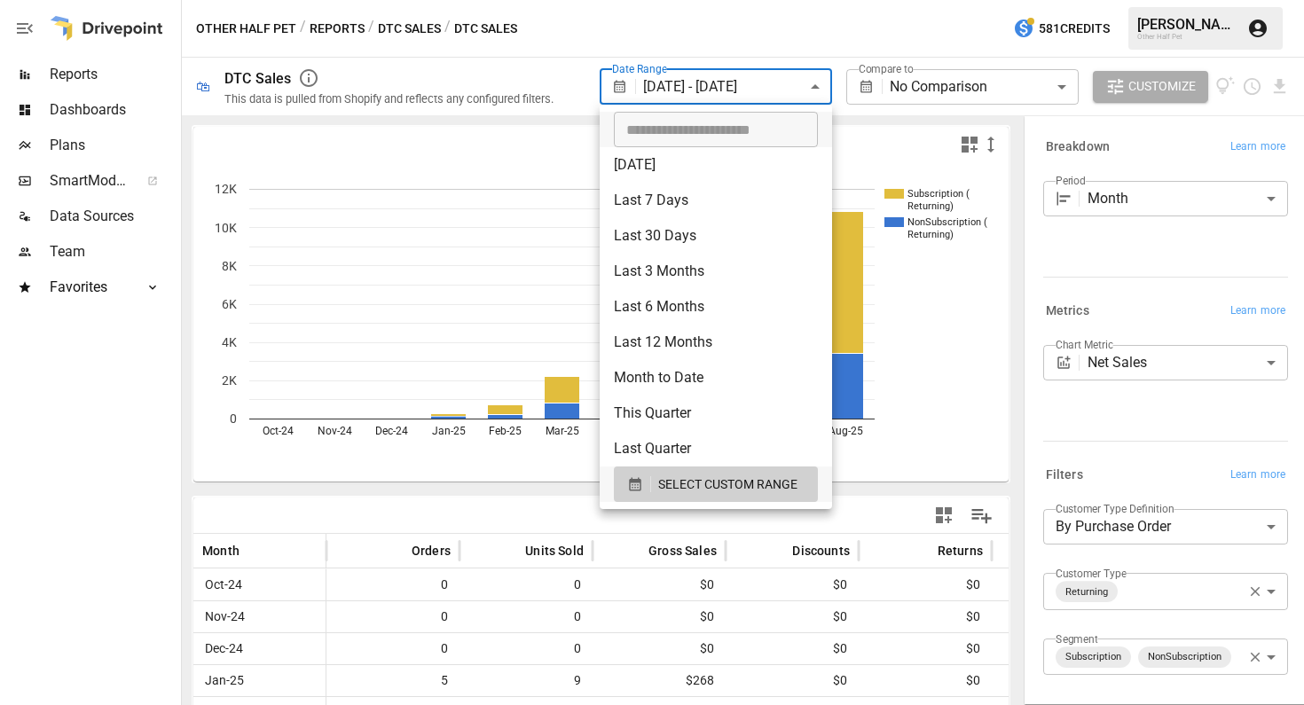
click at [282, 482] on div at bounding box center [652, 352] width 1304 height 705
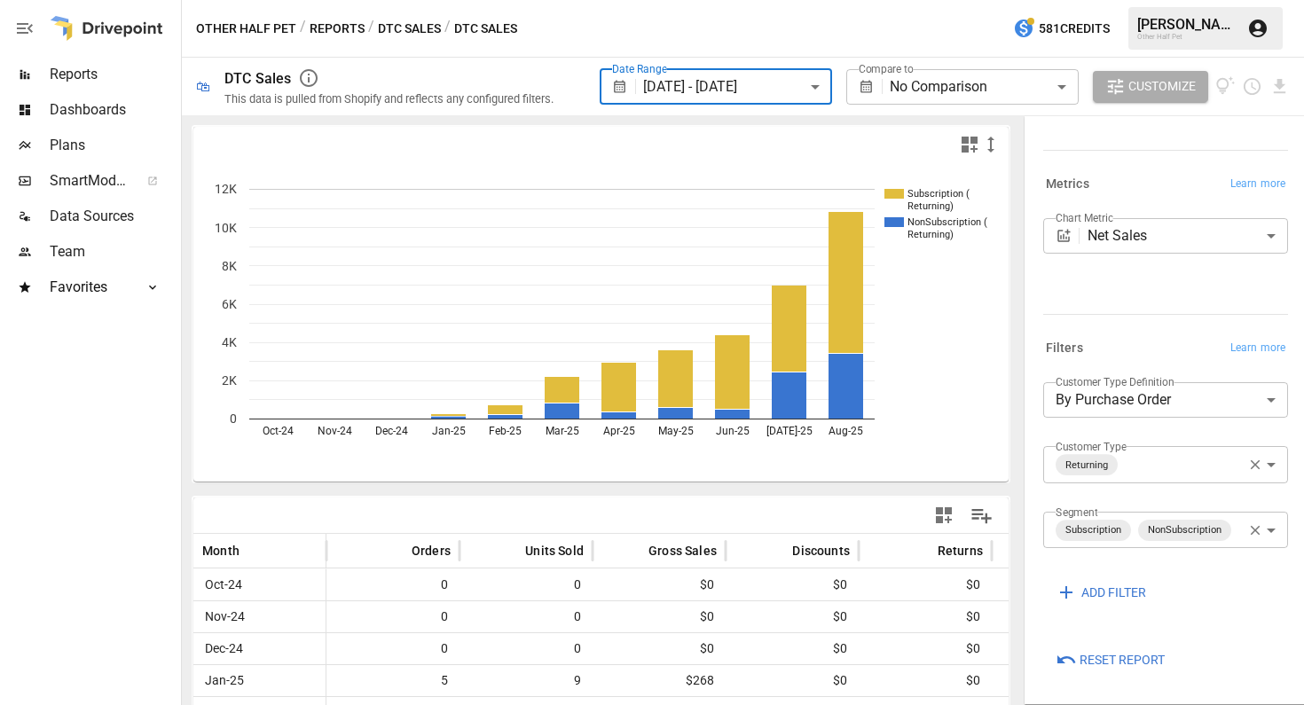
scroll to position [240, 0]
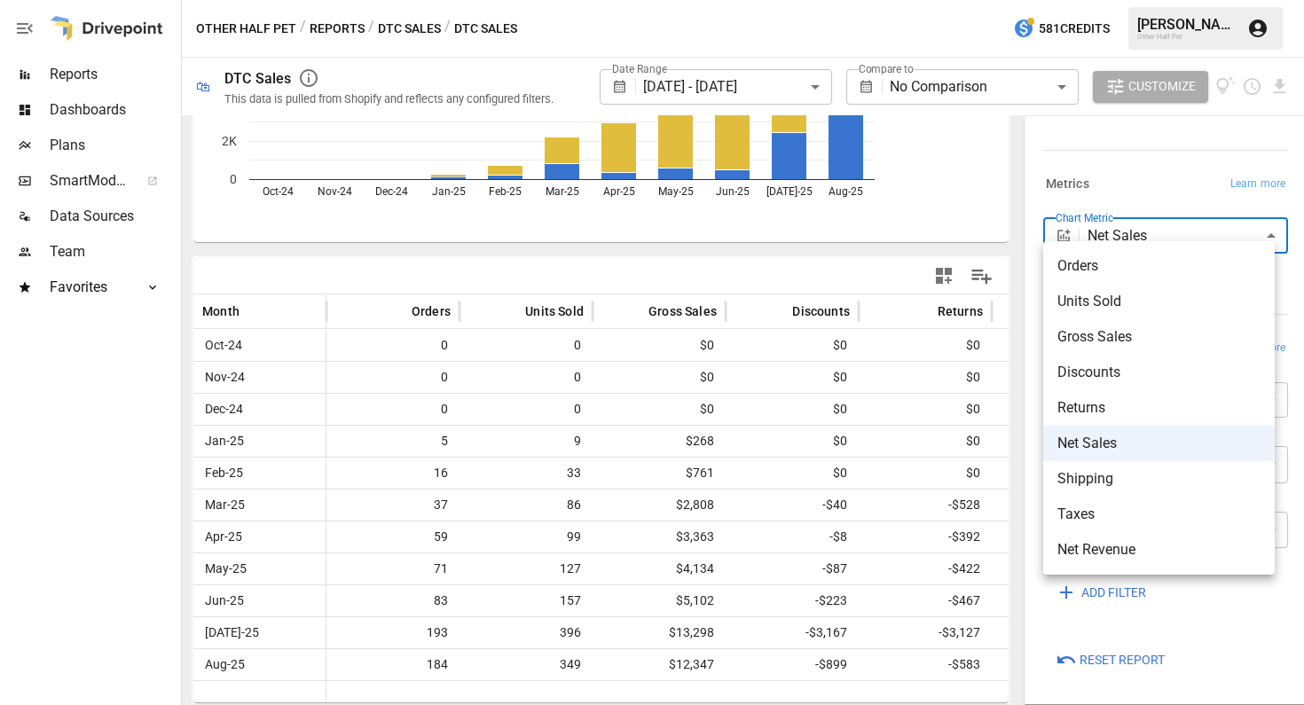
click at [1157, 0] on body "**********" at bounding box center [652, 0] width 1304 height 0
click at [1164, 176] on div at bounding box center [652, 352] width 1304 height 705
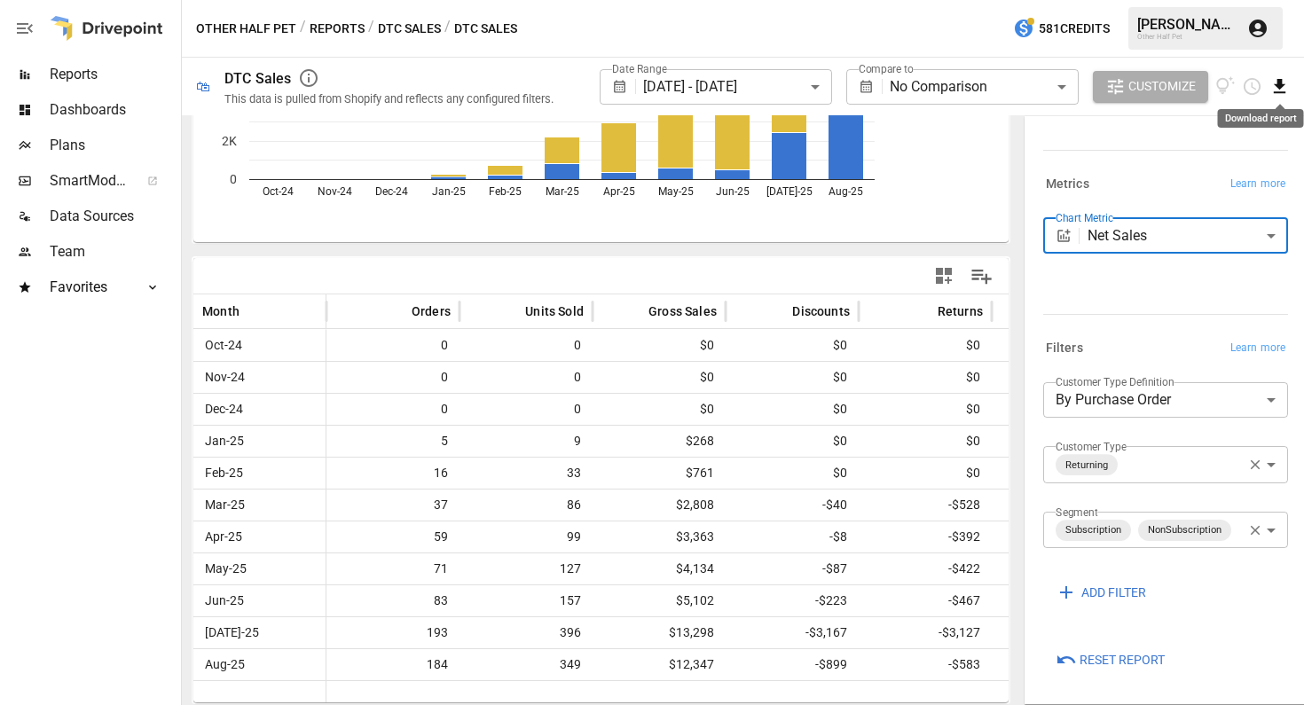
click at [1272, 81] on icon "Download report" at bounding box center [1280, 86] width 20 height 20
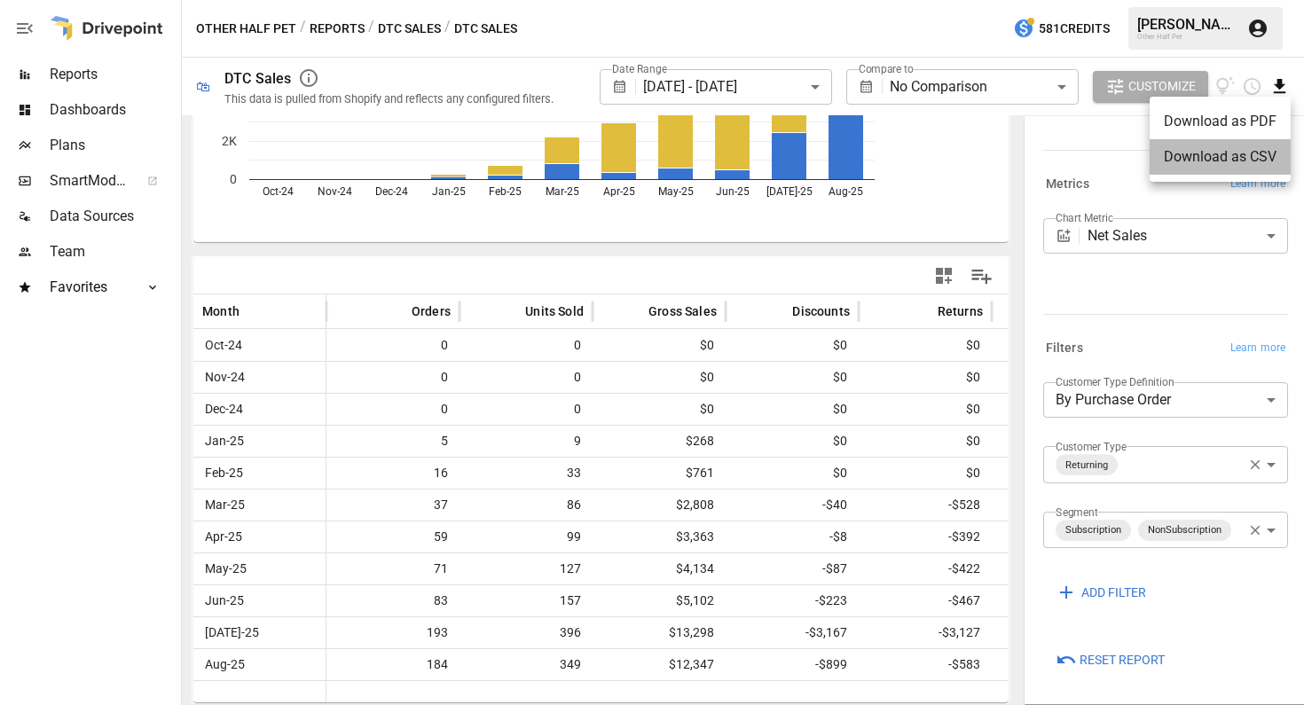
click at [1212, 165] on li "Download as CSV" at bounding box center [1220, 156] width 141 height 35
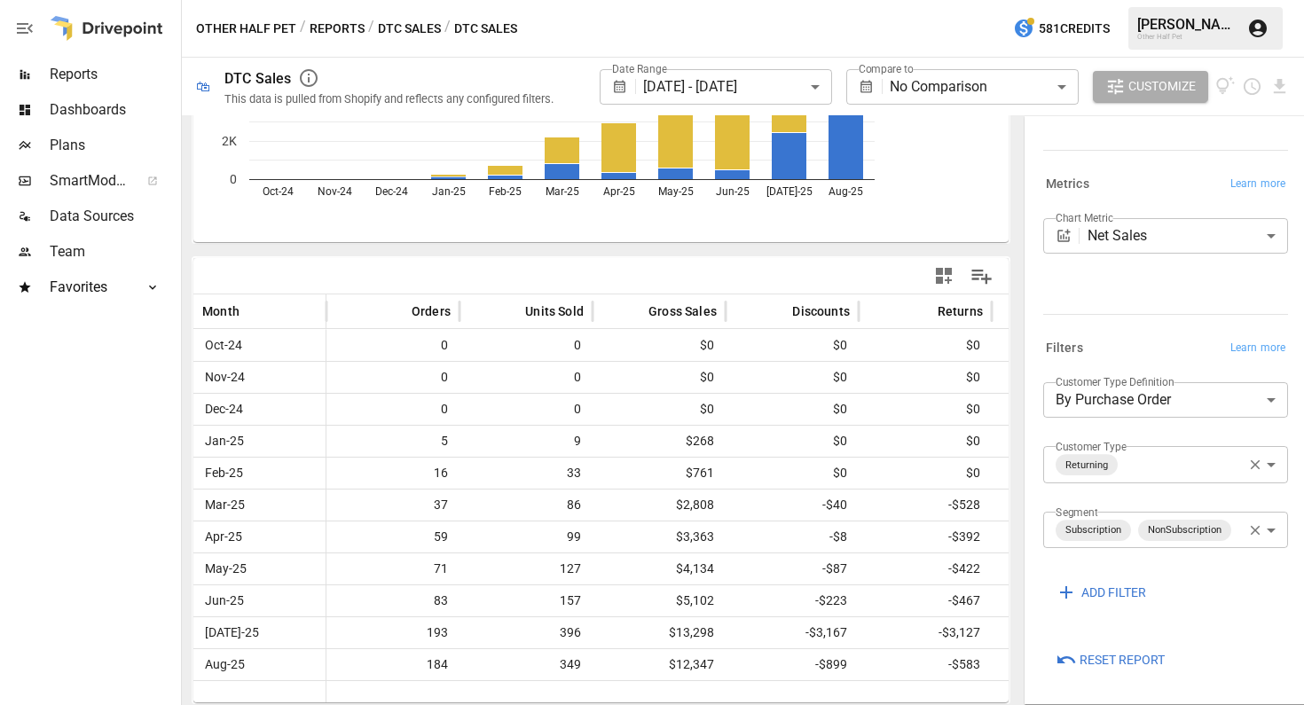
click at [1186, 319] on div "Metrics Learn more Chart Metric Net Sales ********* ​" at bounding box center [1162, 247] width 252 height 164
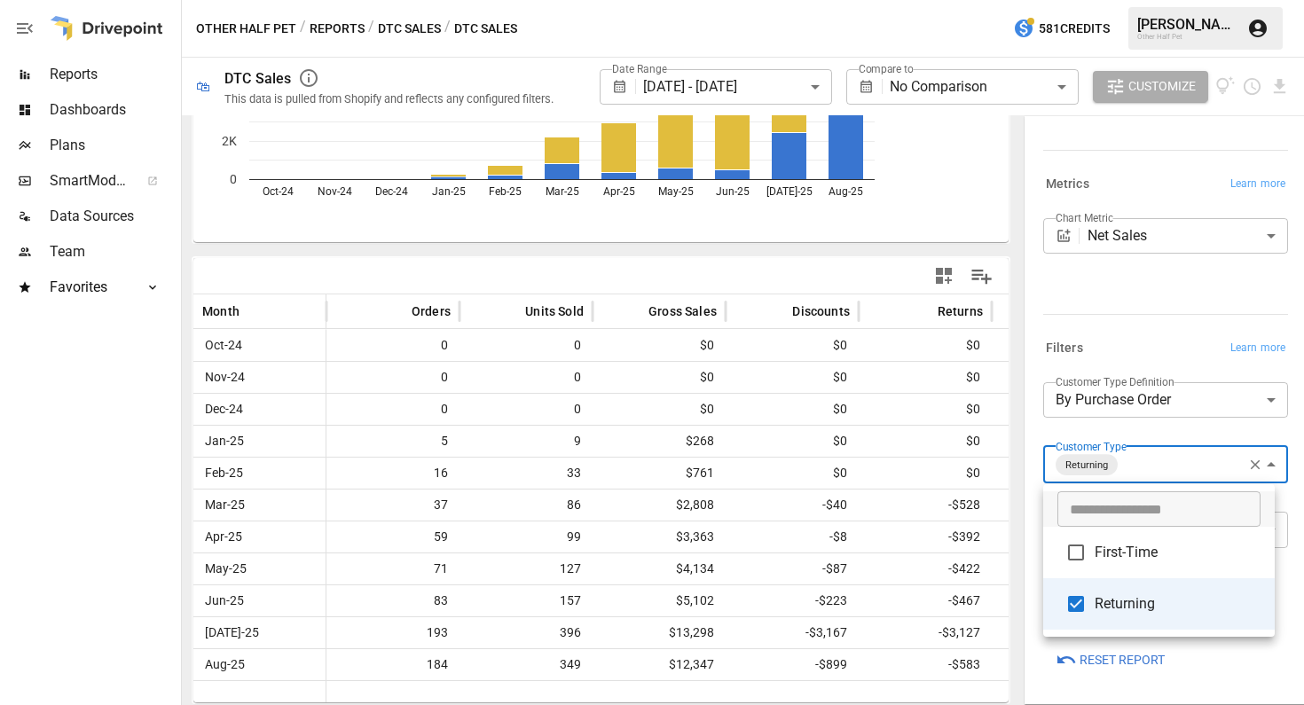
click at [1153, 0] on body "**********" at bounding box center [652, 0] width 1304 height 0
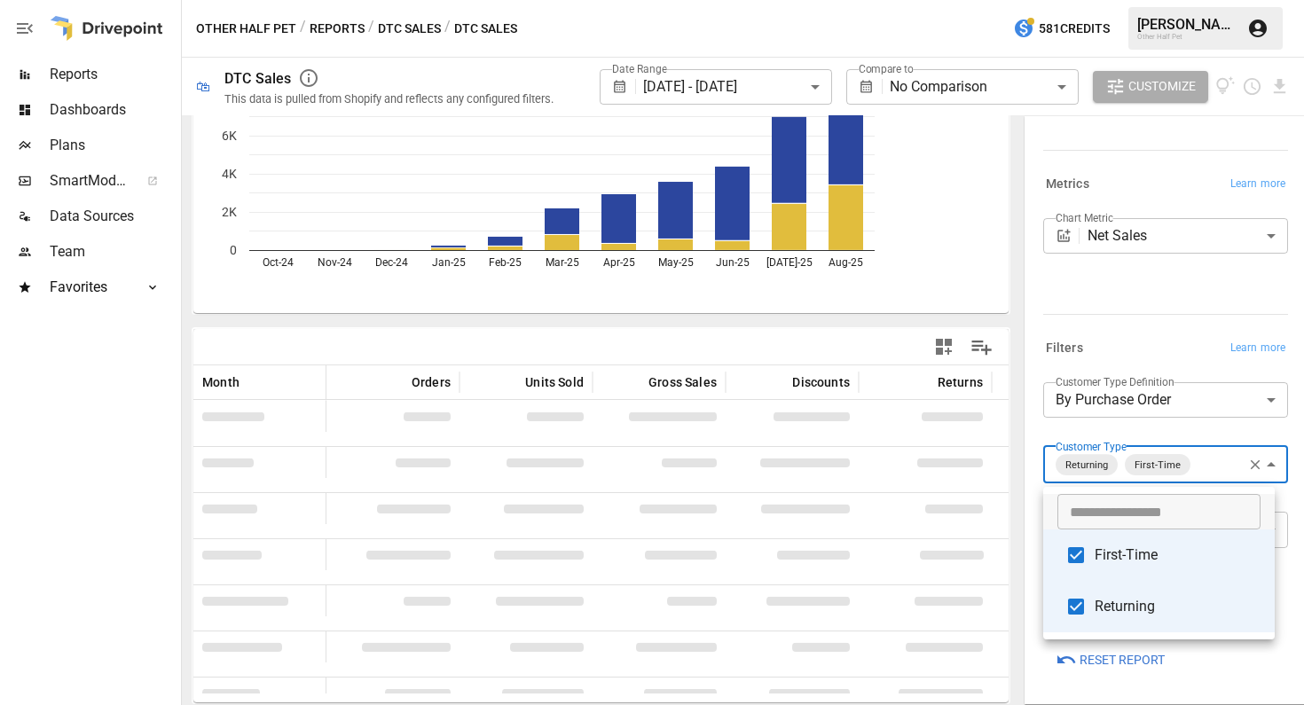
scroll to position [159, 0]
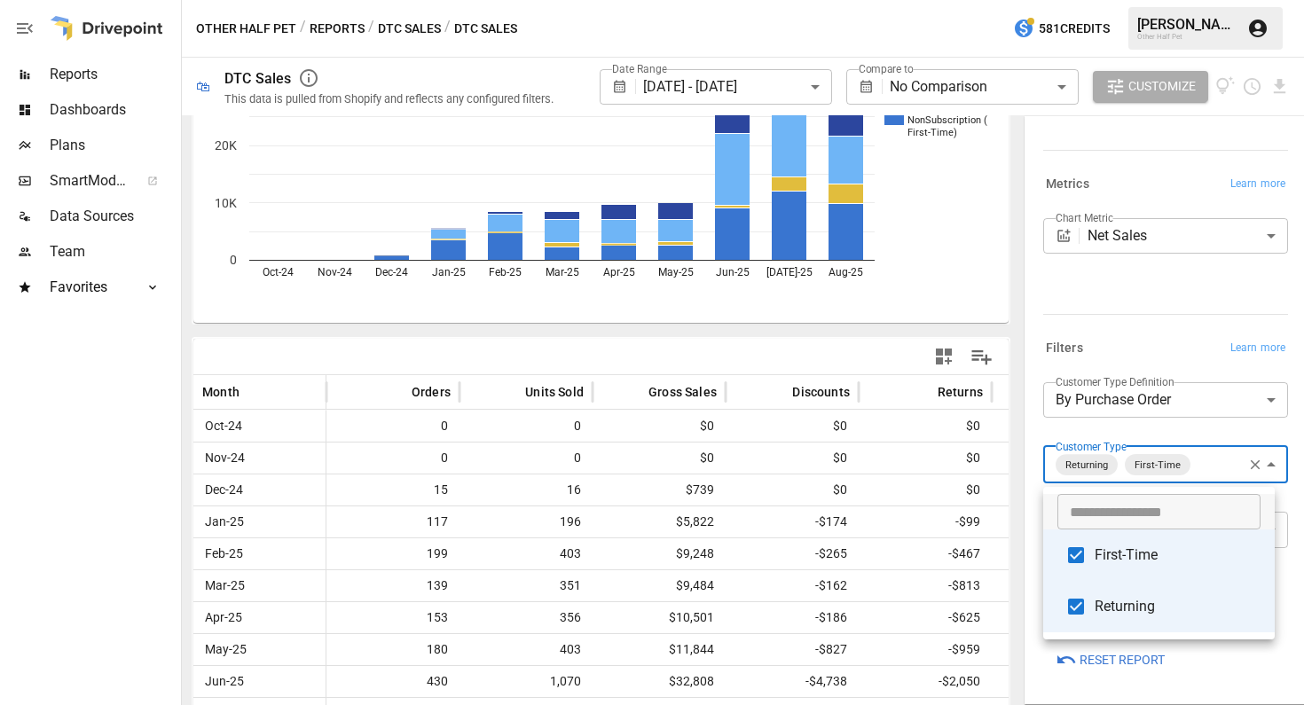
click at [846, 338] on div at bounding box center [652, 352] width 1304 height 705
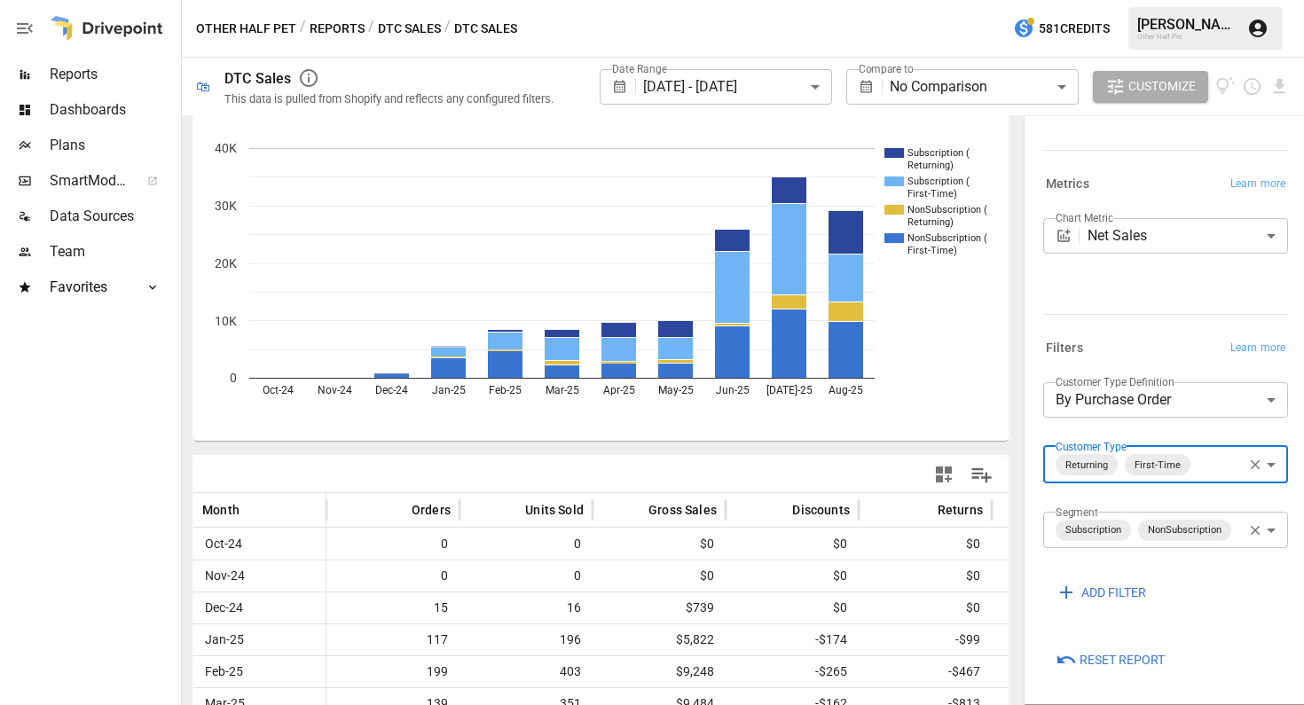
scroll to position [0, 0]
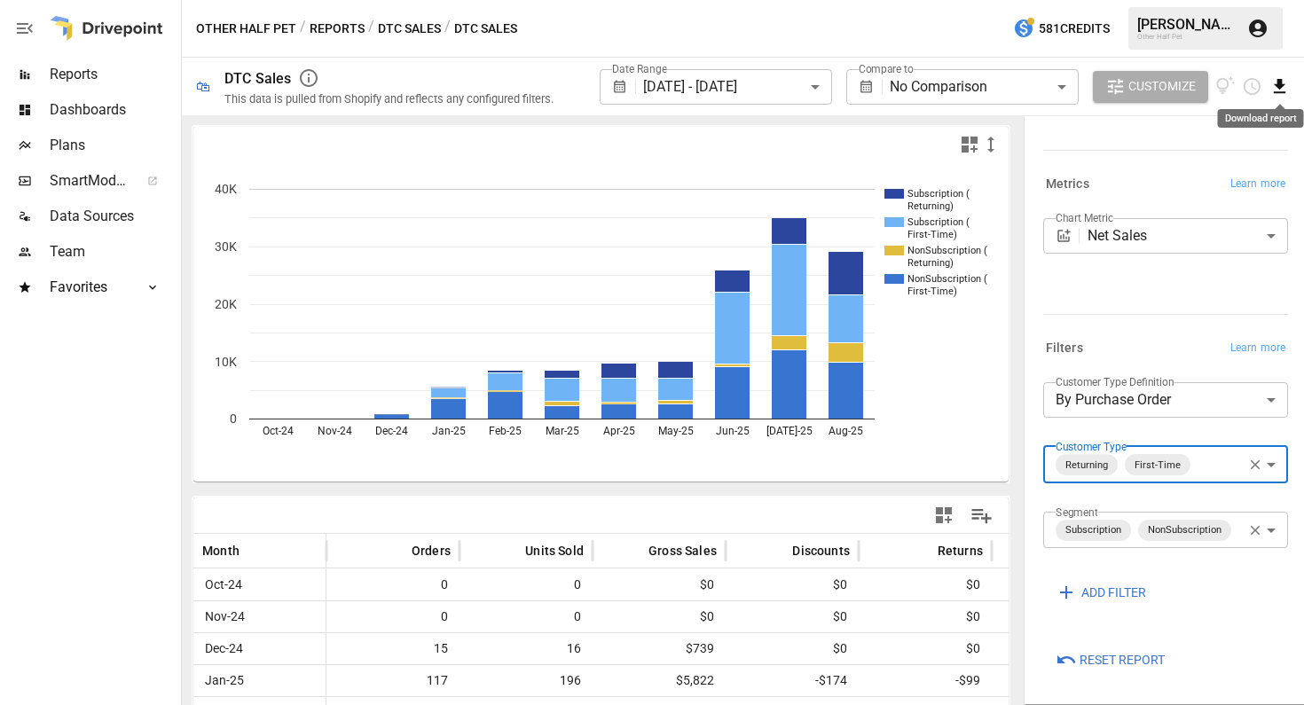
click at [1278, 91] on icon "Download report" at bounding box center [1280, 86] width 20 height 20
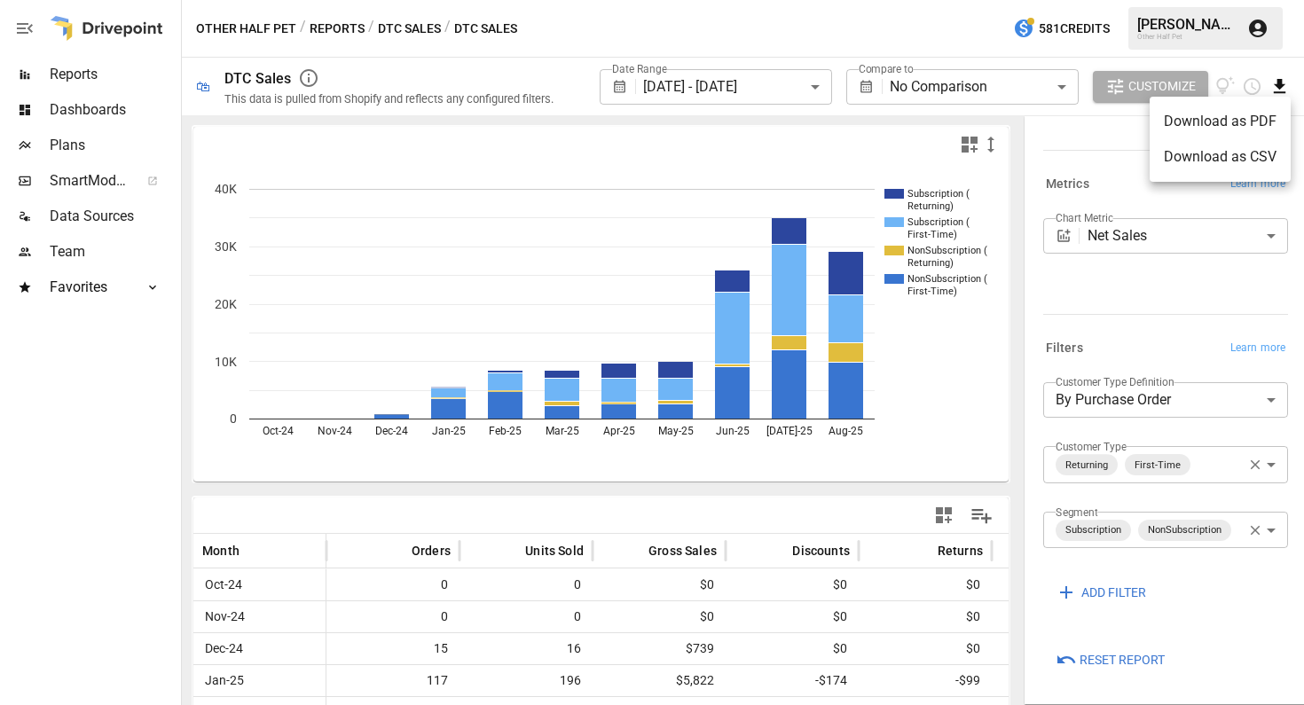
click at [1212, 164] on li "Download as CSV" at bounding box center [1220, 156] width 141 height 35
click at [1192, 0] on body "**********" at bounding box center [652, 0] width 1304 height 0
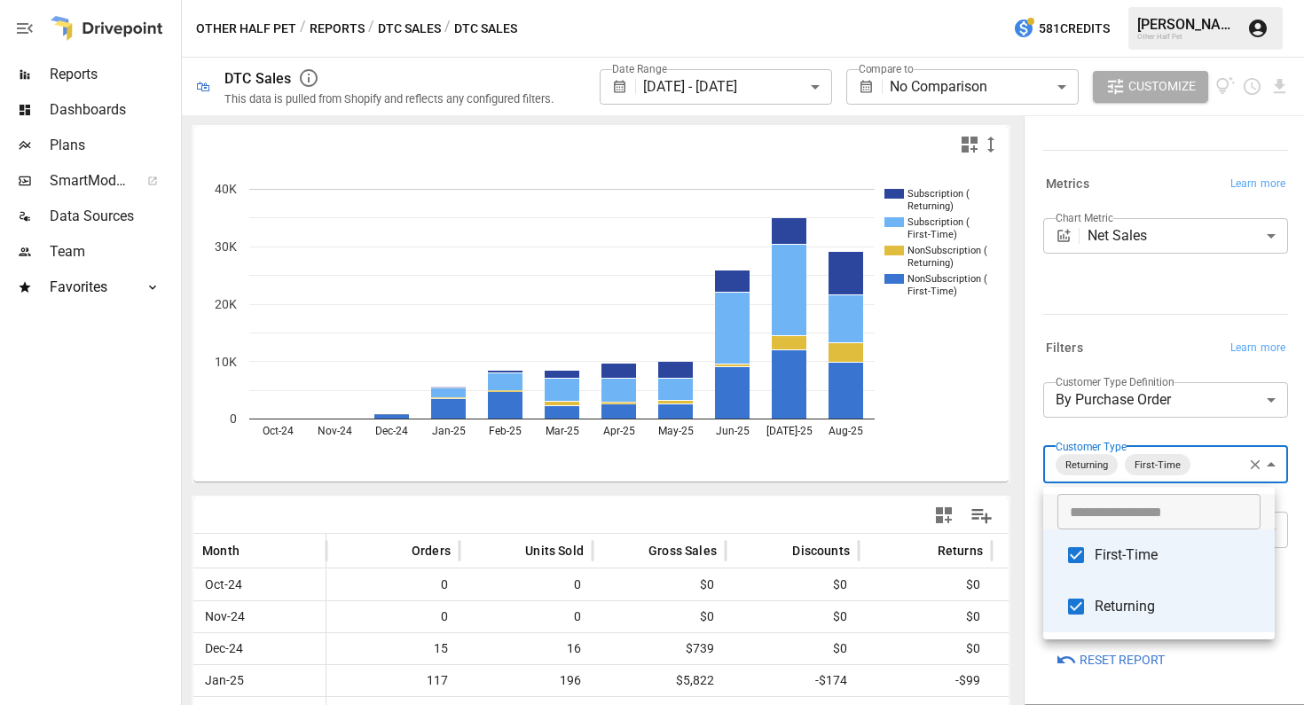
click at [1097, 602] on span "Returning" at bounding box center [1178, 606] width 166 height 21
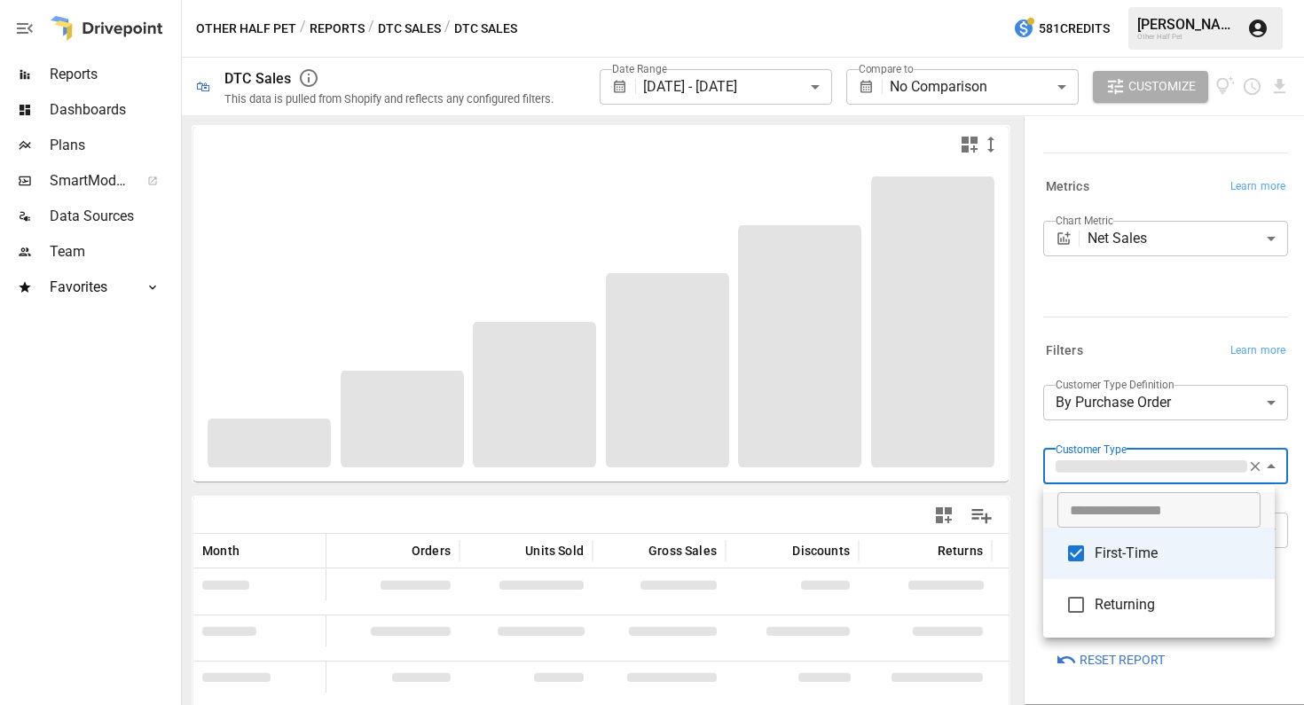
click at [1135, 298] on div at bounding box center [652, 352] width 1304 height 705
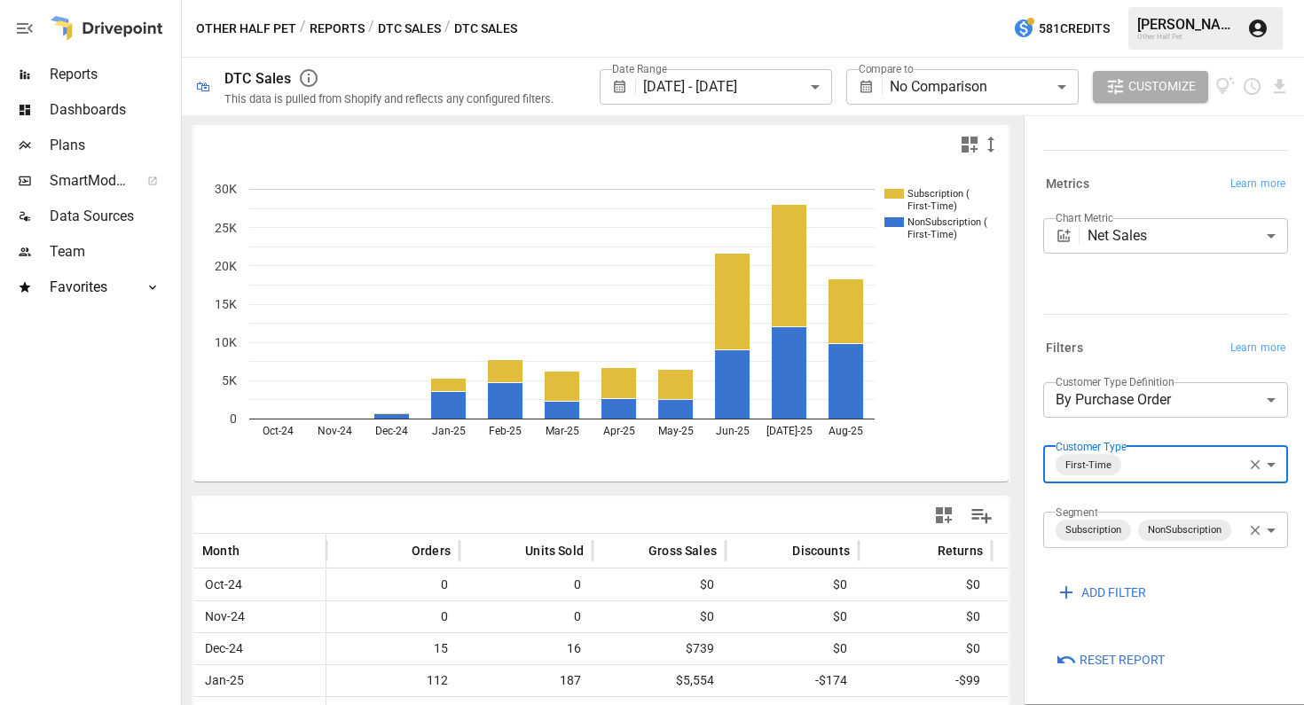
click at [1146, 287] on div "Chart Metric Net Sales ********* ​" at bounding box center [1165, 262] width 245 height 89
click at [1283, 78] on icon "Download report" at bounding box center [1280, 86] width 20 height 20
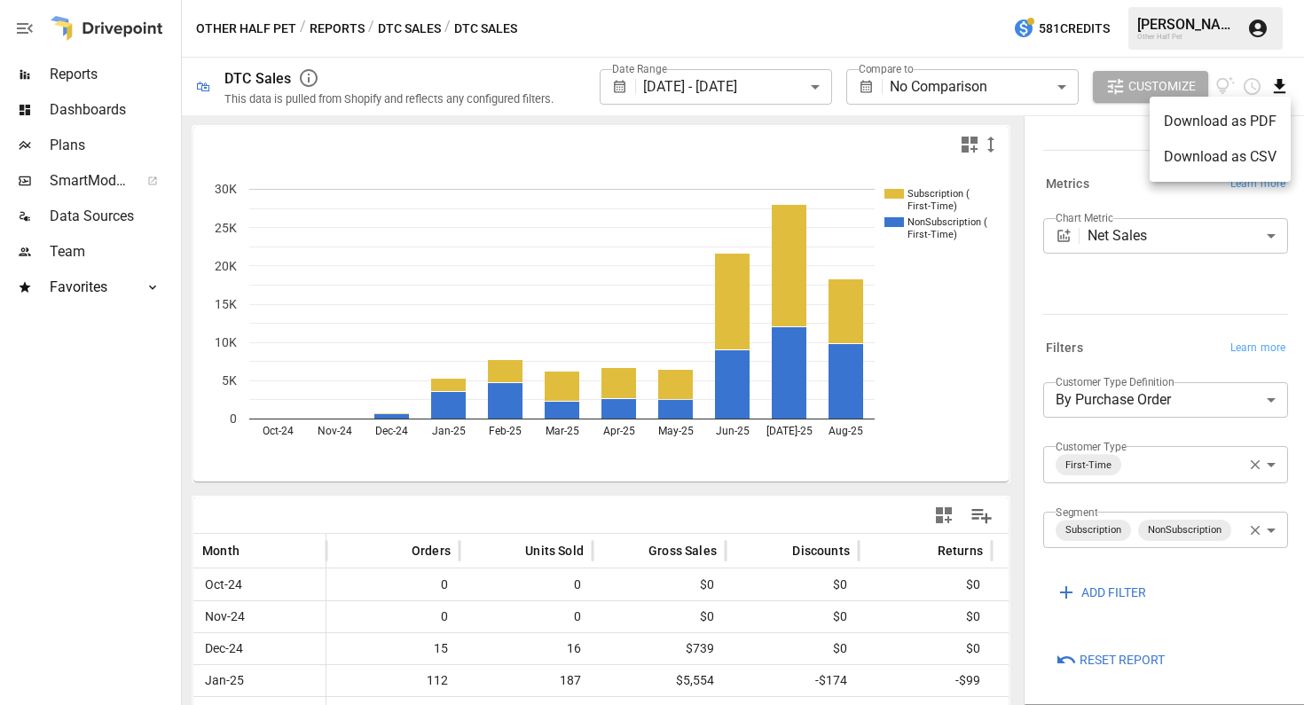
click at [1236, 158] on li "Download as CSV" at bounding box center [1220, 156] width 141 height 35
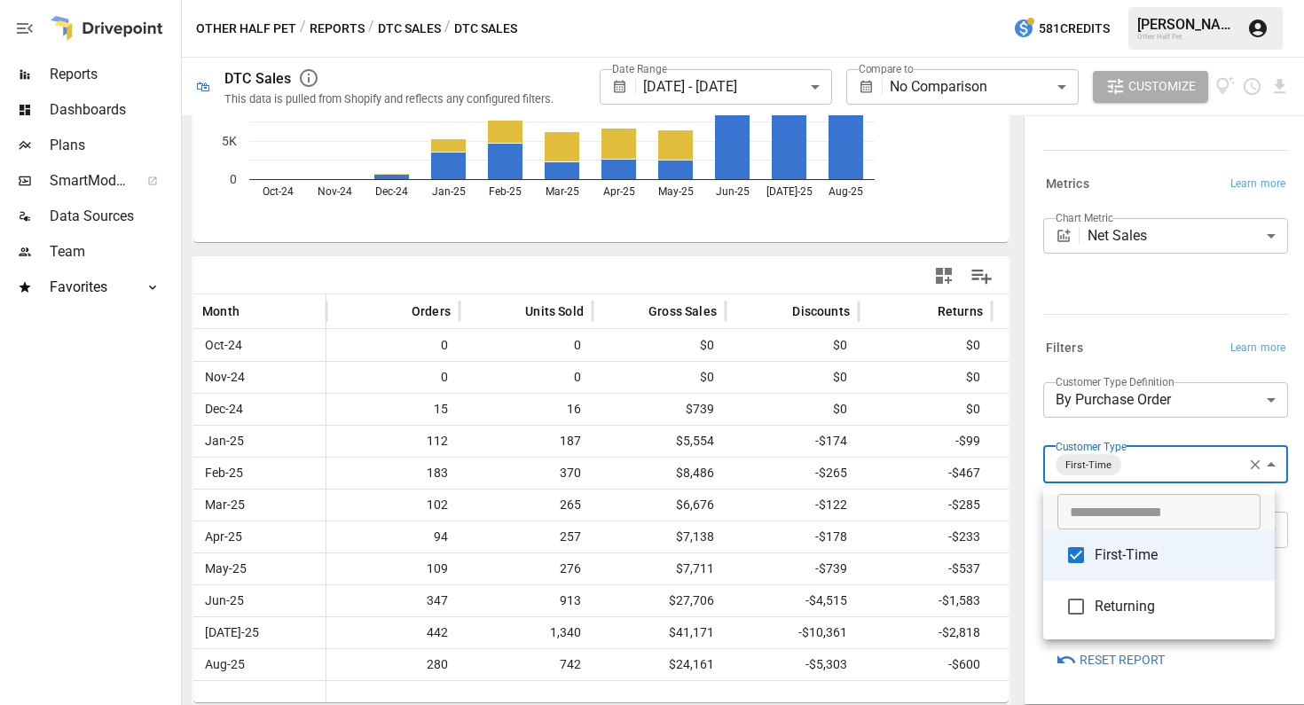
click at [1179, 0] on body "**********" at bounding box center [652, 0] width 1304 height 0
click at [1108, 601] on span "Returning" at bounding box center [1178, 606] width 166 height 21
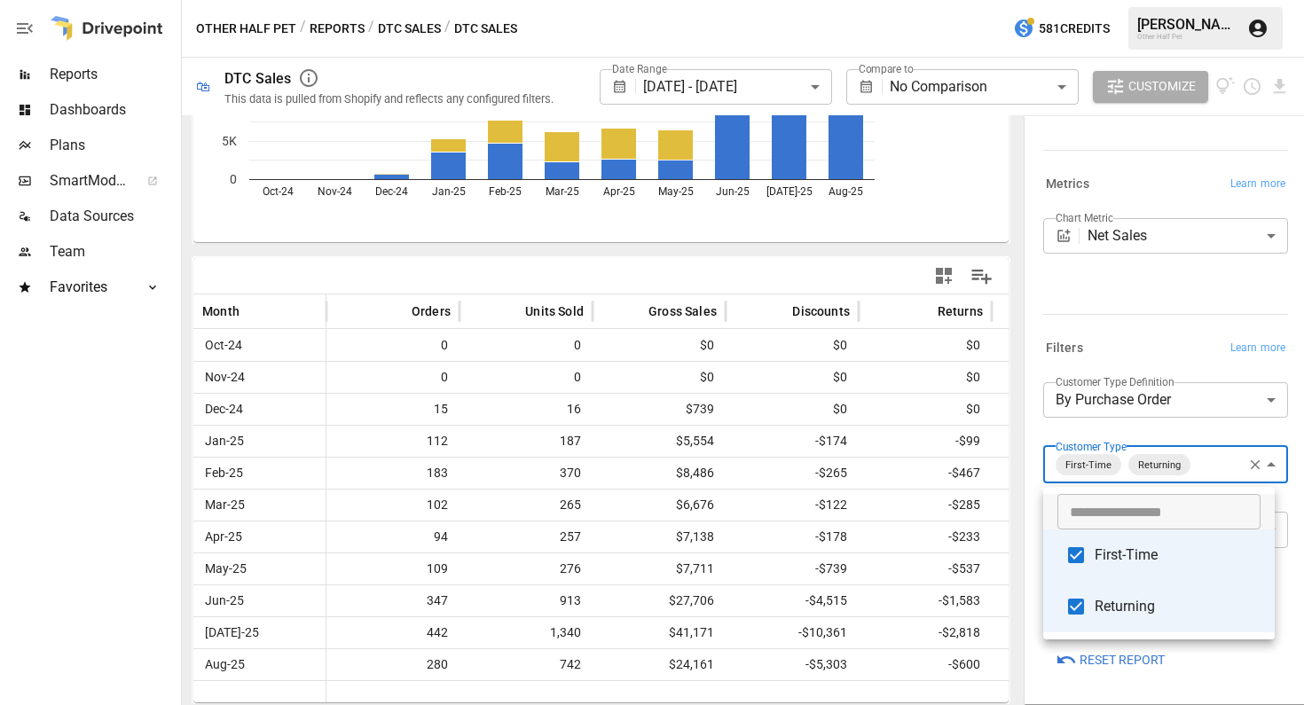
click at [1106, 542] on li "First-Time" at bounding box center [1159, 555] width 232 height 51
type input "*********"
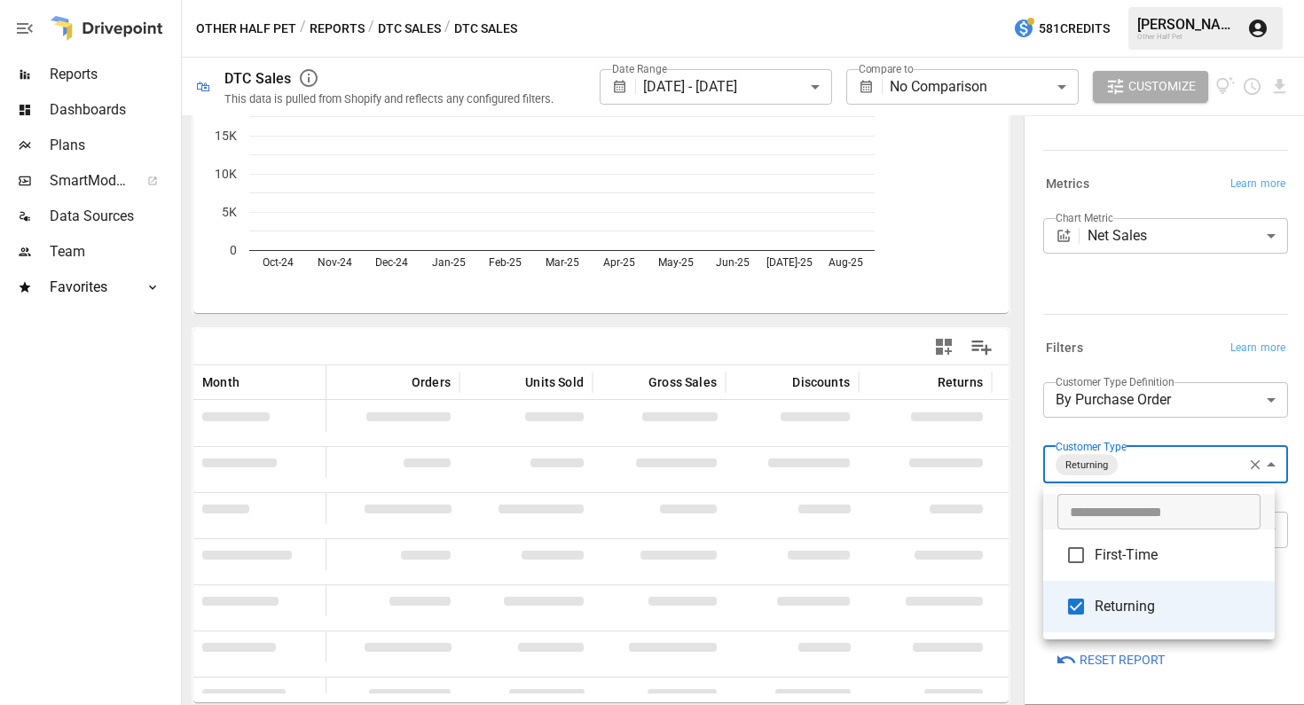
scroll to position [169, 0]
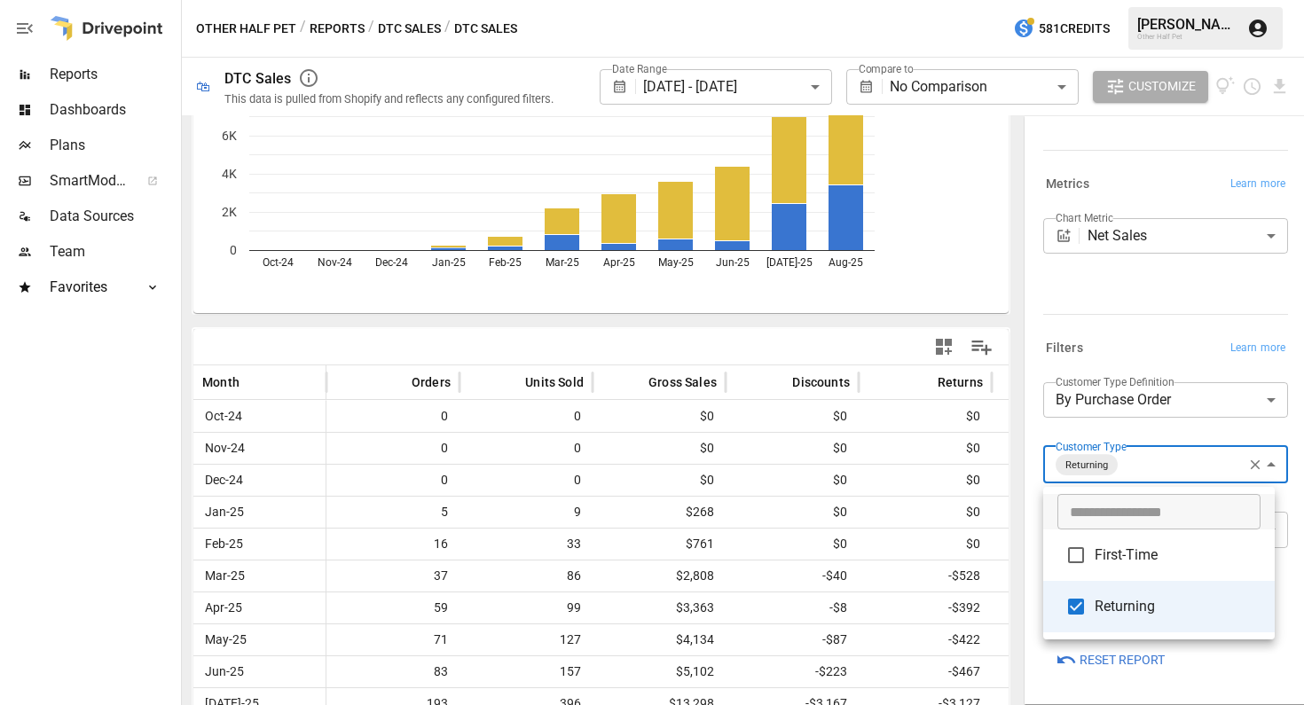
click at [1107, 281] on div at bounding box center [652, 352] width 1304 height 705
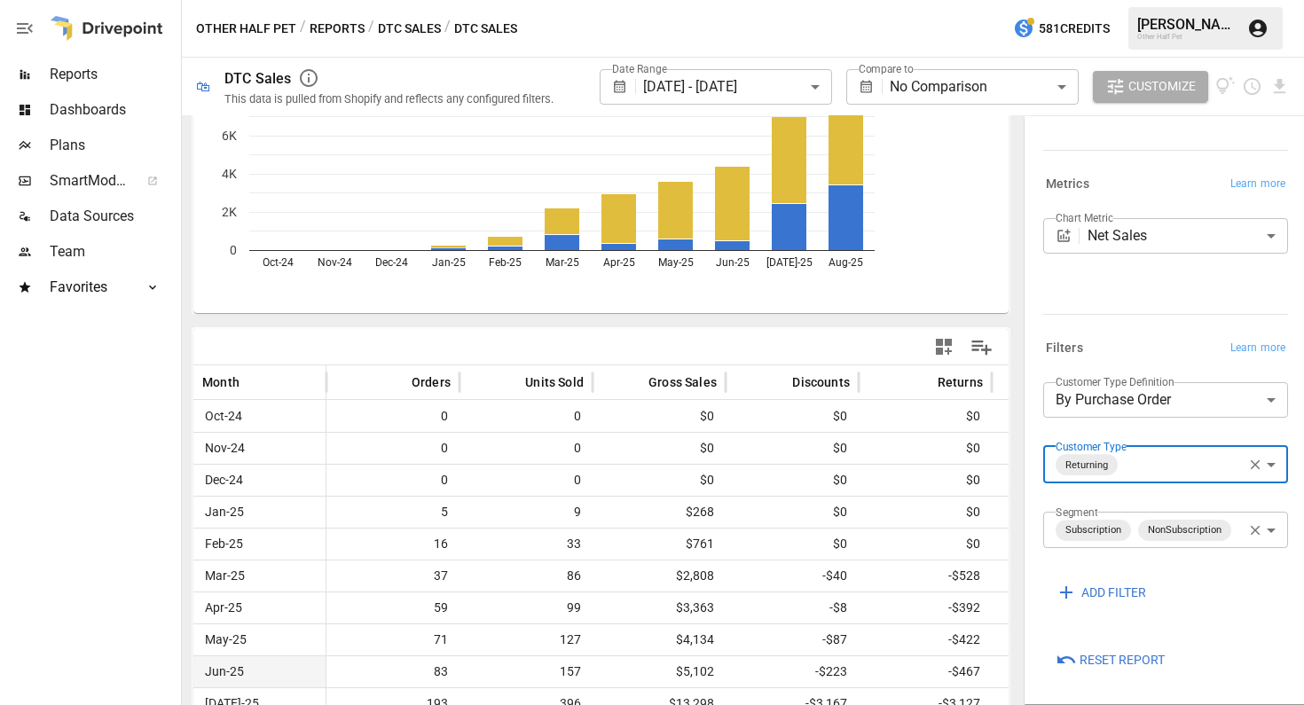
scroll to position [240, 0]
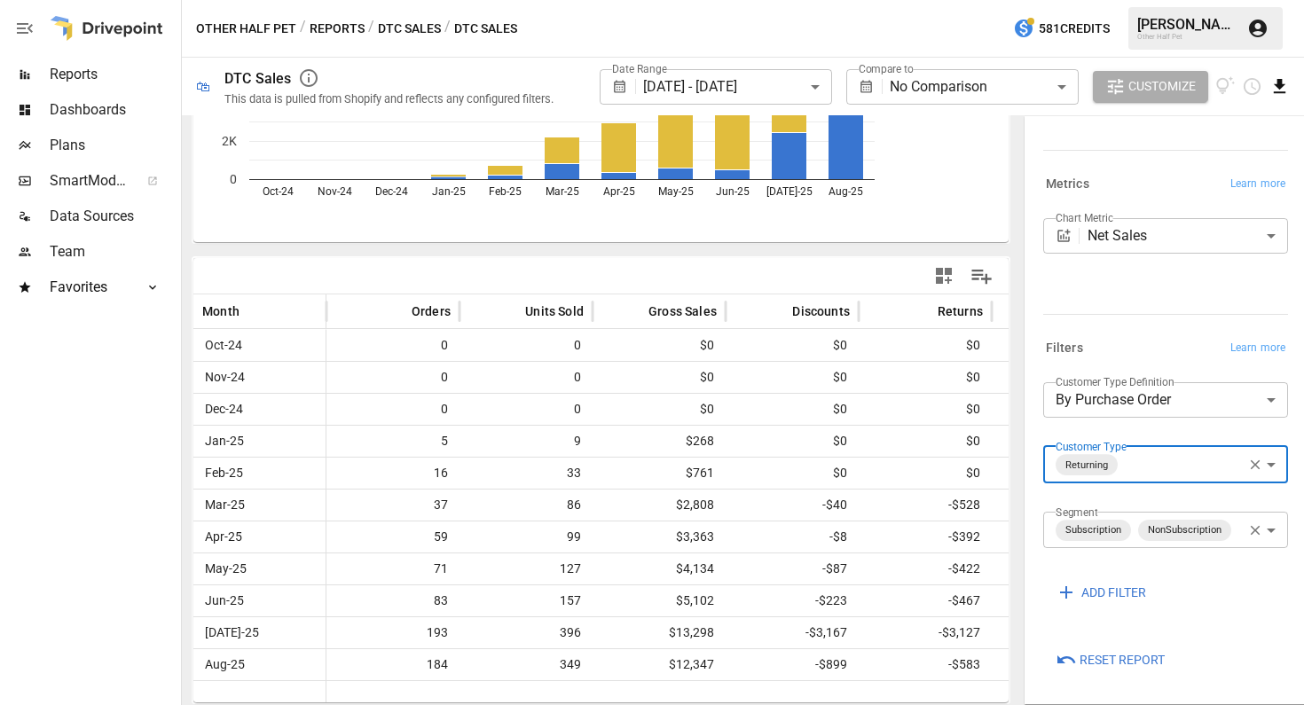
click at [1279, 90] on icon "Download report" at bounding box center [1280, 86] width 20 height 20
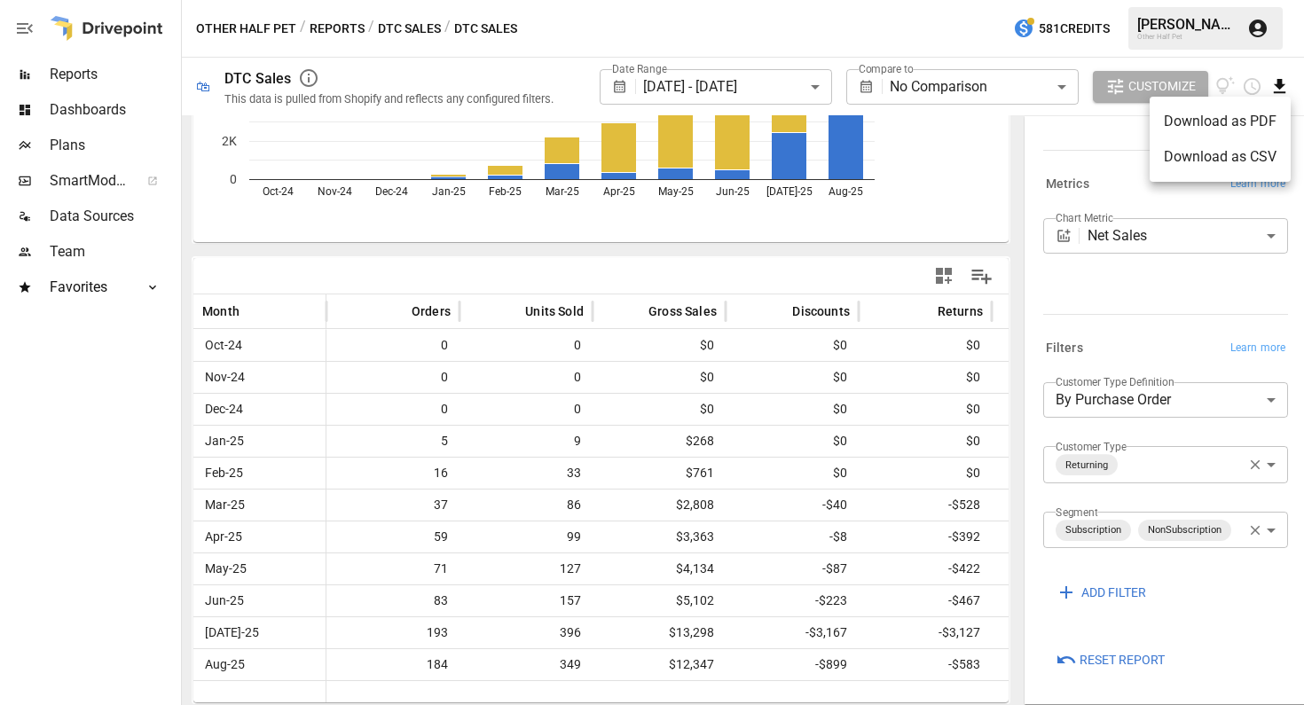
click at [1231, 164] on li "Download as CSV" at bounding box center [1220, 156] width 141 height 35
click at [401, 23] on button "DTC Sales" at bounding box center [409, 29] width 63 height 22
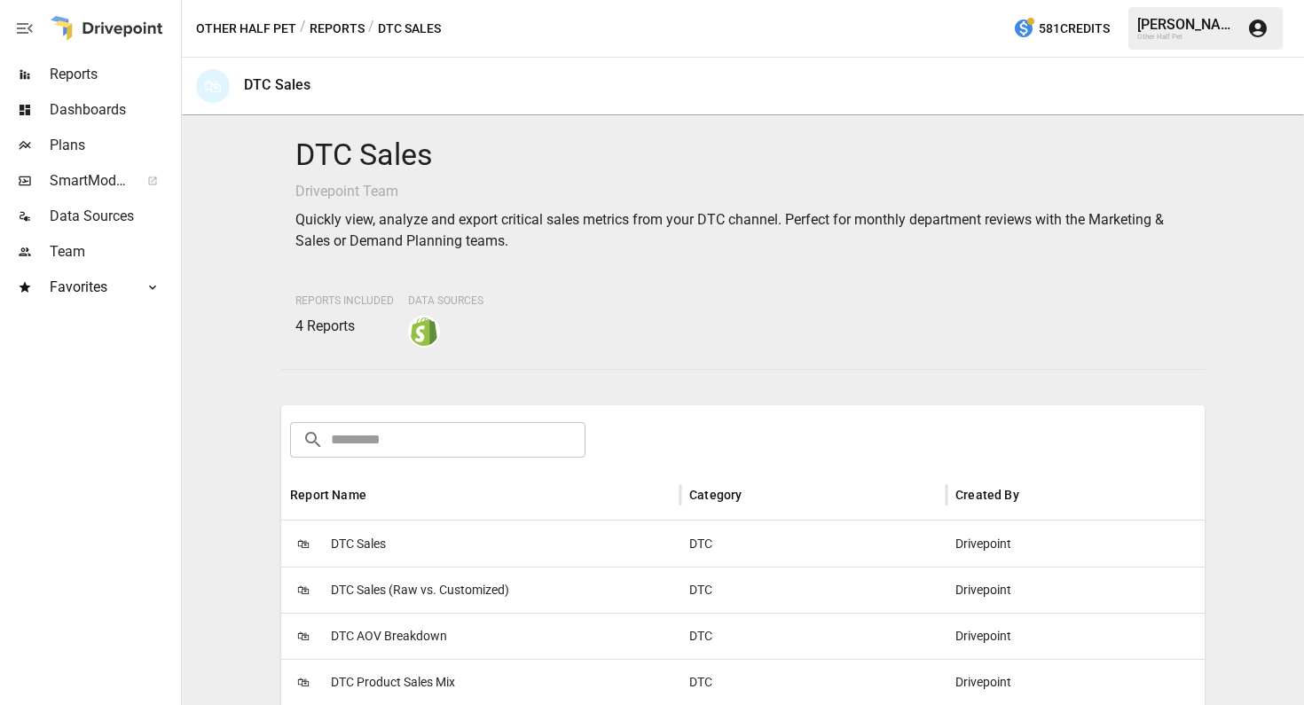
scroll to position [300, 0]
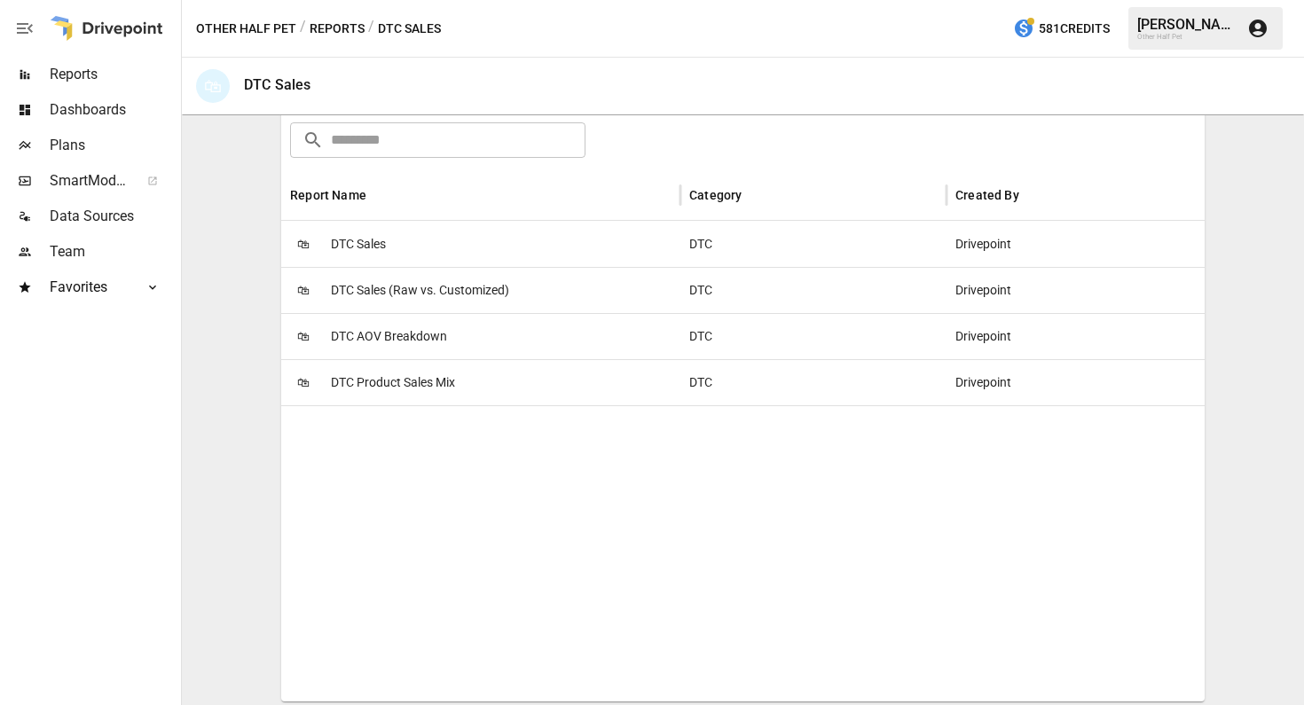
click at [383, 236] on span "DTC Sales" at bounding box center [358, 244] width 55 height 45
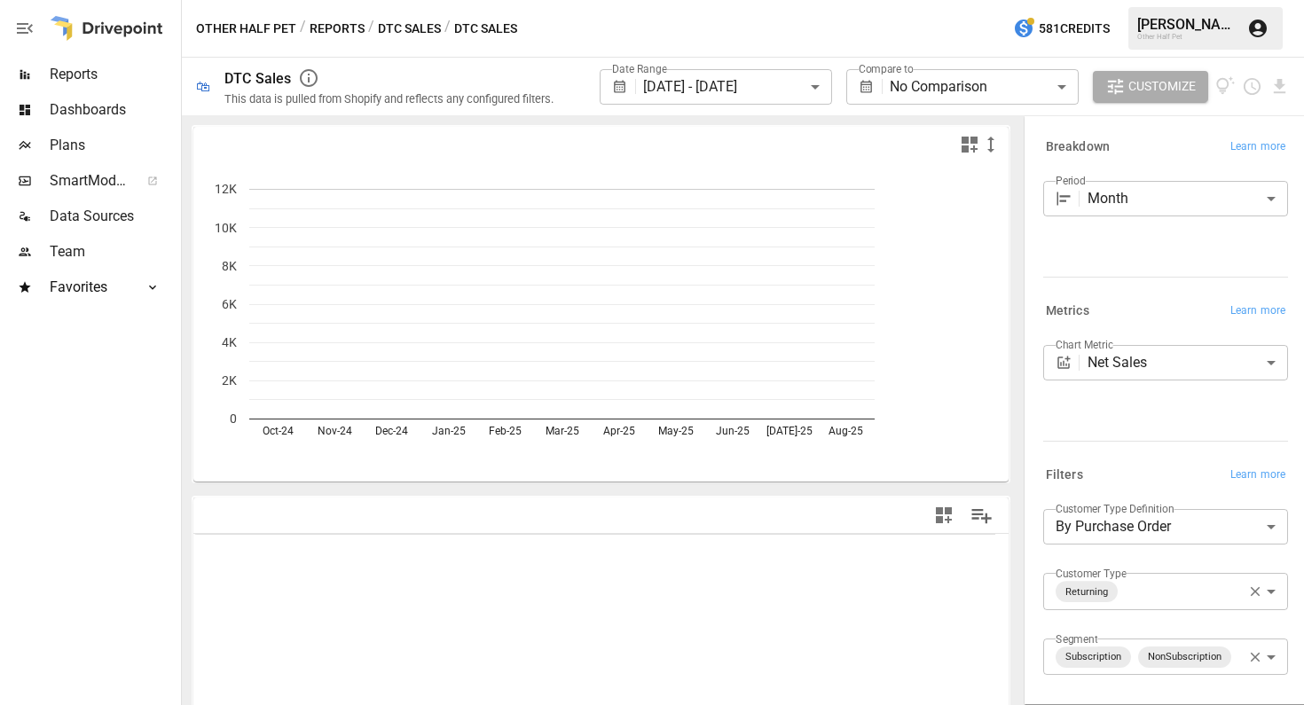
click at [418, 22] on button "DTC Sales" at bounding box center [409, 29] width 63 height 22
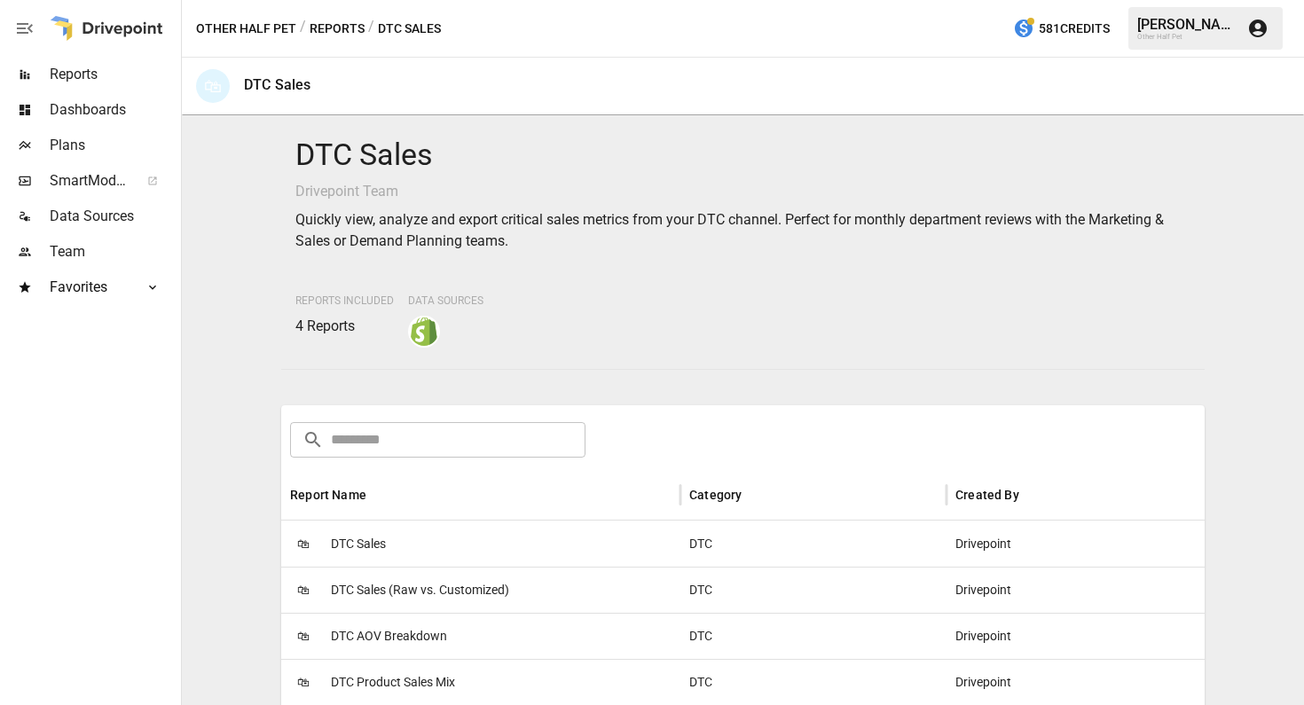
click at [442, 688] on span "DTC Product Sales Mix" at bounding box center [393, 682] width 124 height 45
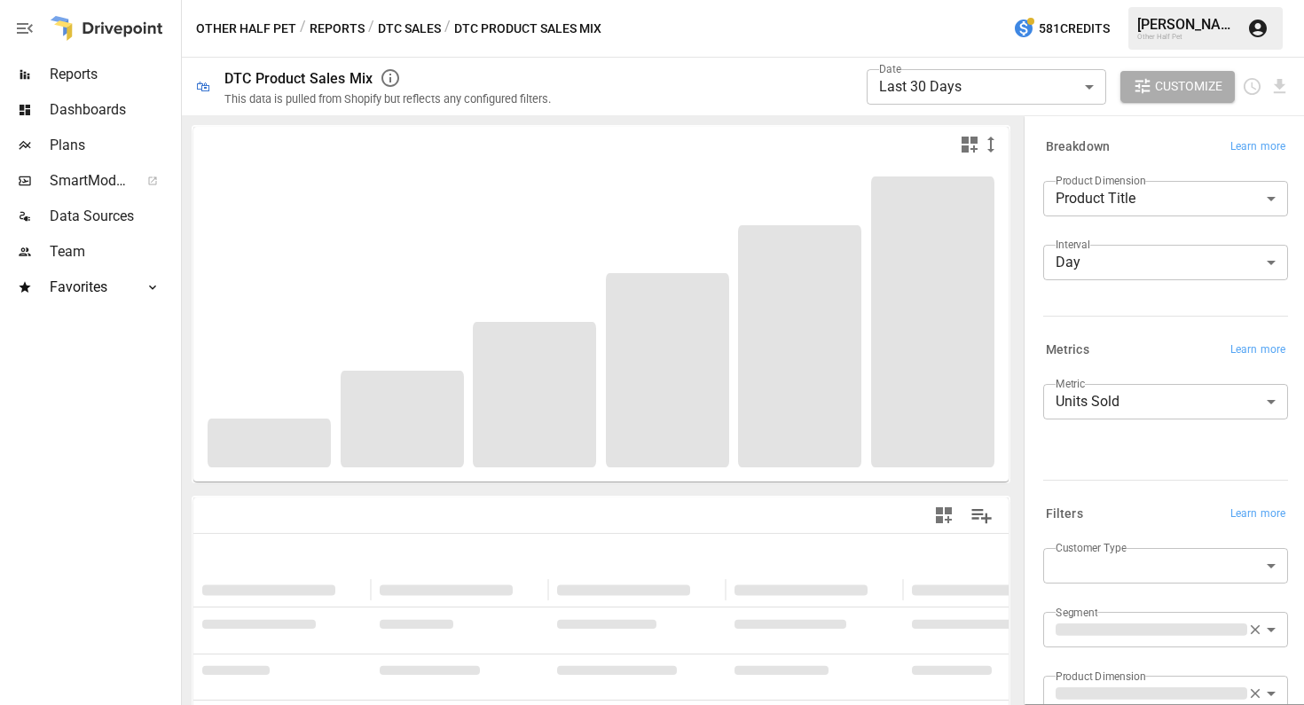
click at [1018, 0] on body "**********" at bounding box center [652, 0] width 1304 height 0
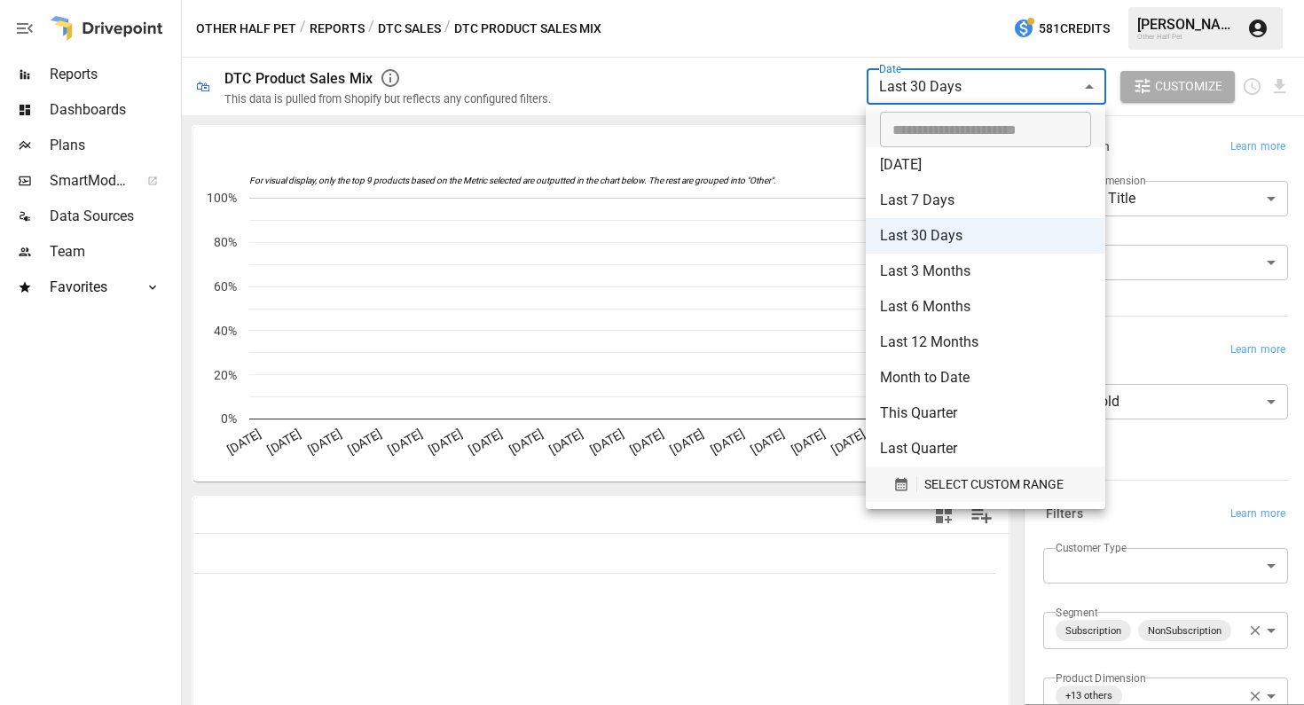
click at [951, 481] on span "SELECT CUSTOM RANGE" at bounding box center [993, 485] width 139 height 22
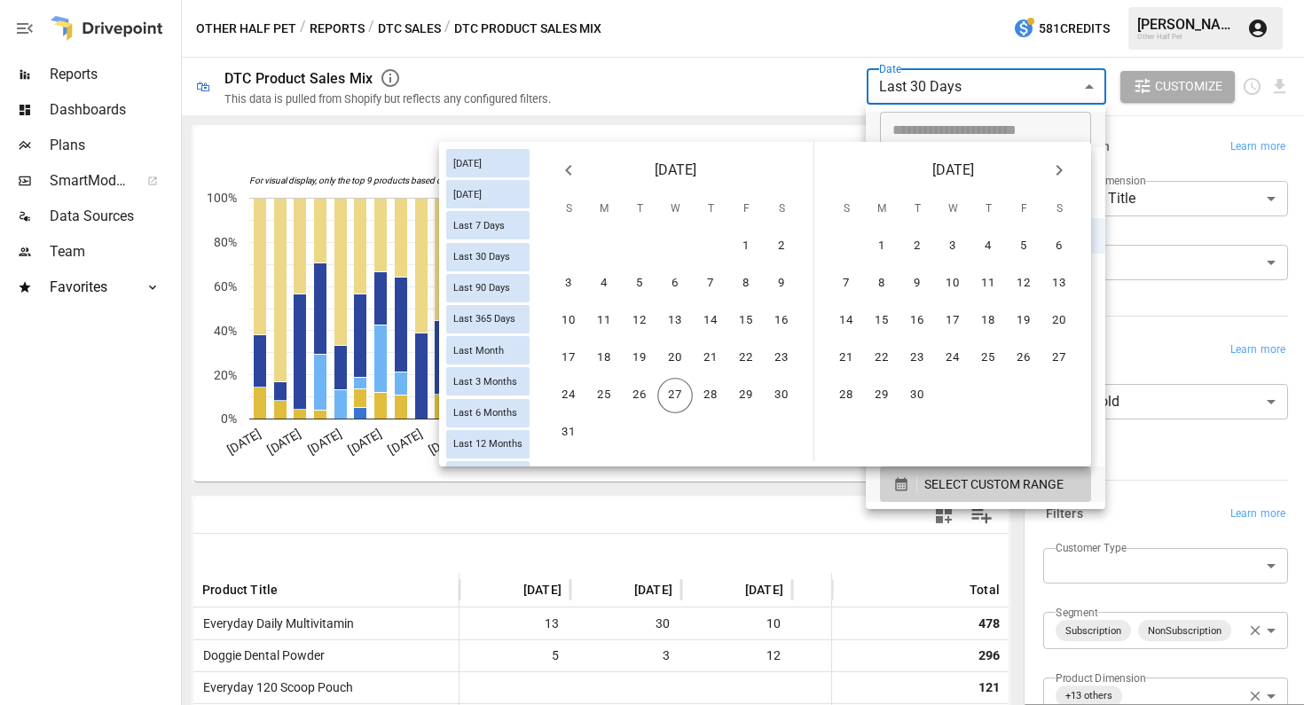
click at [569, 173] on icon "Previous month" at bounding box center [568, 170] width 6 height 11
click at [569, 172] on icon "Previous month" at bounding box center [568, 170] width 6 height 11
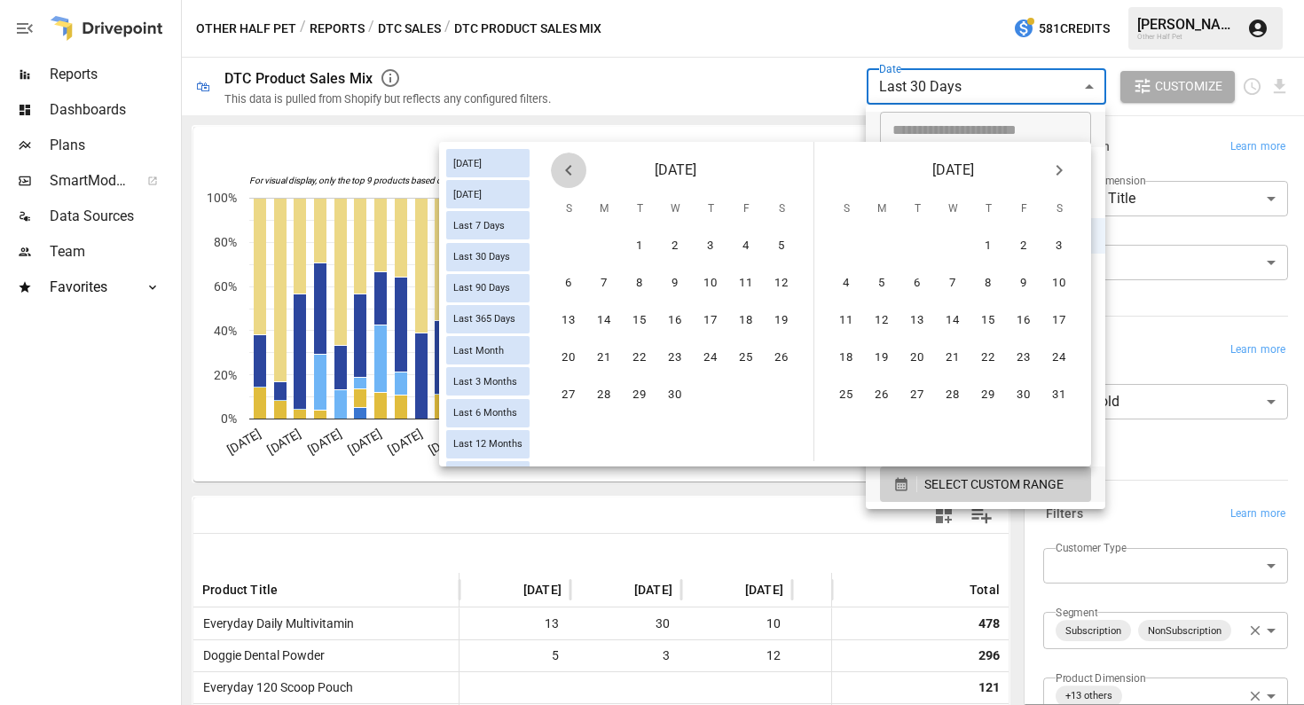
click at [569, 172] on icon "Previous month" at bounding box center [568, 170] width 6 height 11
click at [575, 165] on icon "Previous month" at bounding box center [568, 170] width 21 height 21
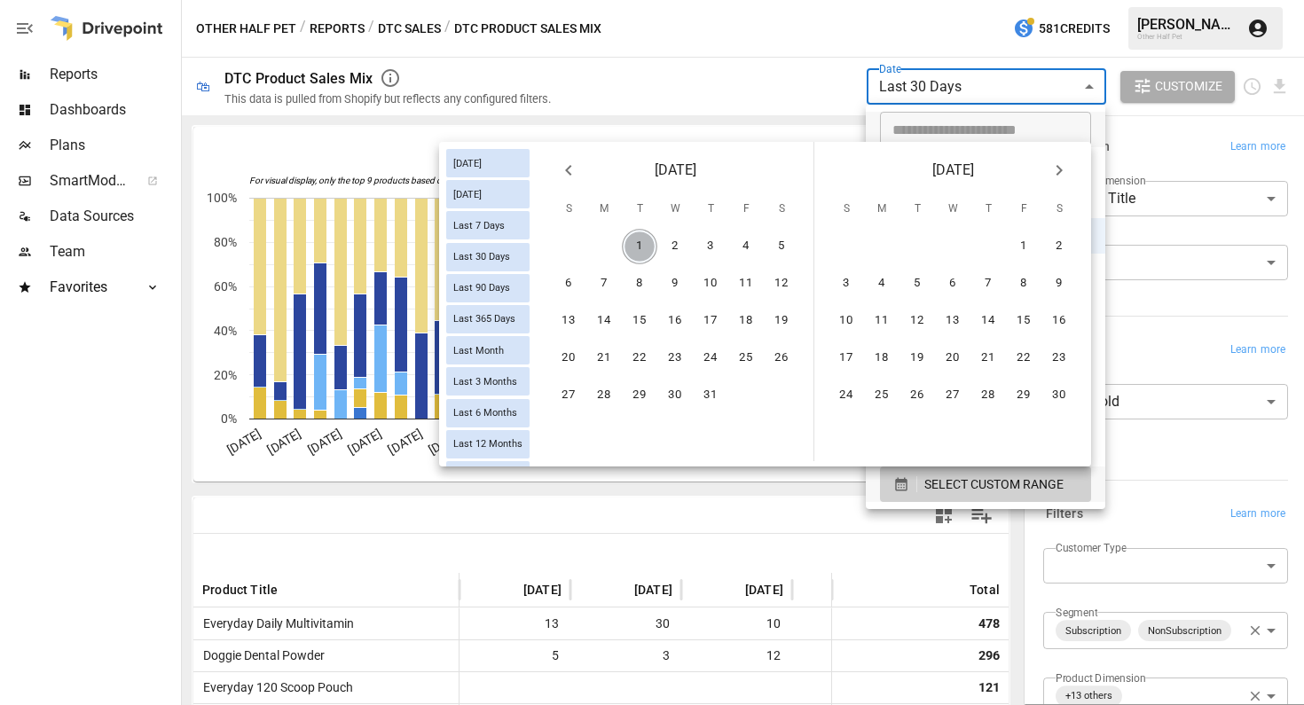
click at [650, 245] on button "1" at bounding box center [639, 246] width 35 height 35
click at [1068, 165] on icon "Next month" at bounding box center [1059, 170] width 21 height 21
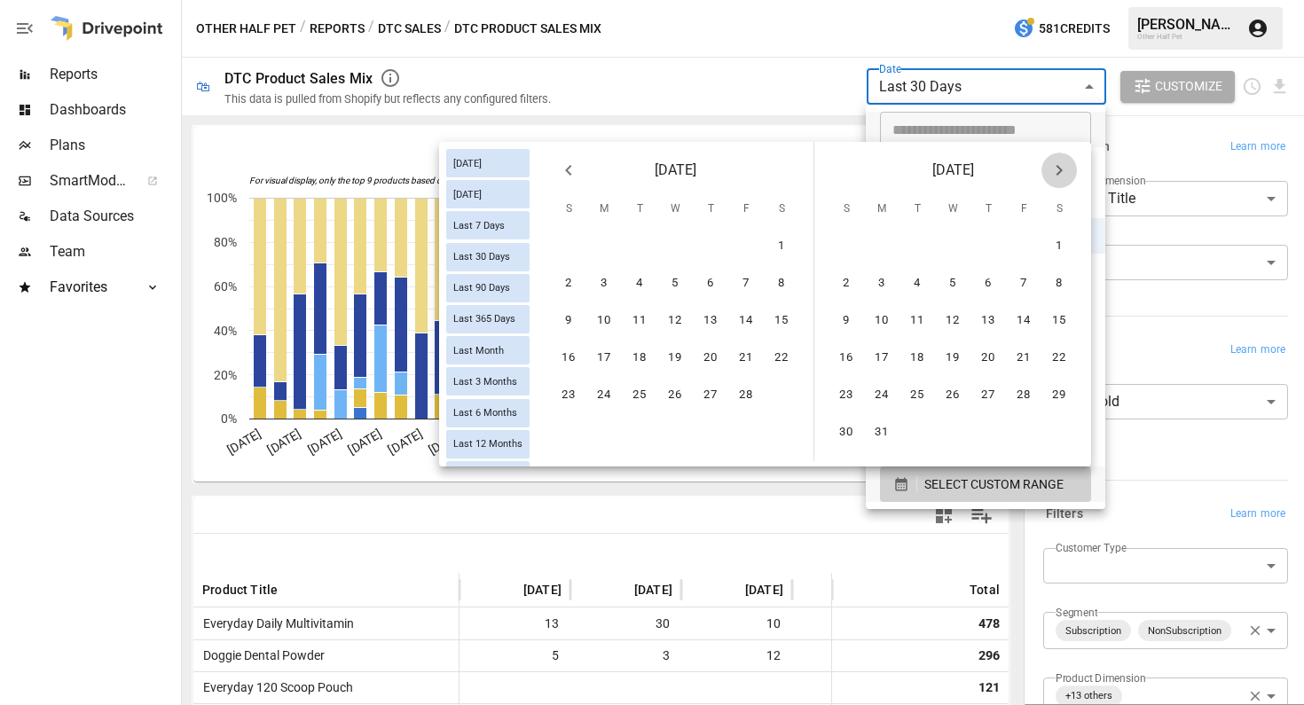
click at [1068, 165] on icon "Next month" at bounding box center [1059, 170] width 21 height 21
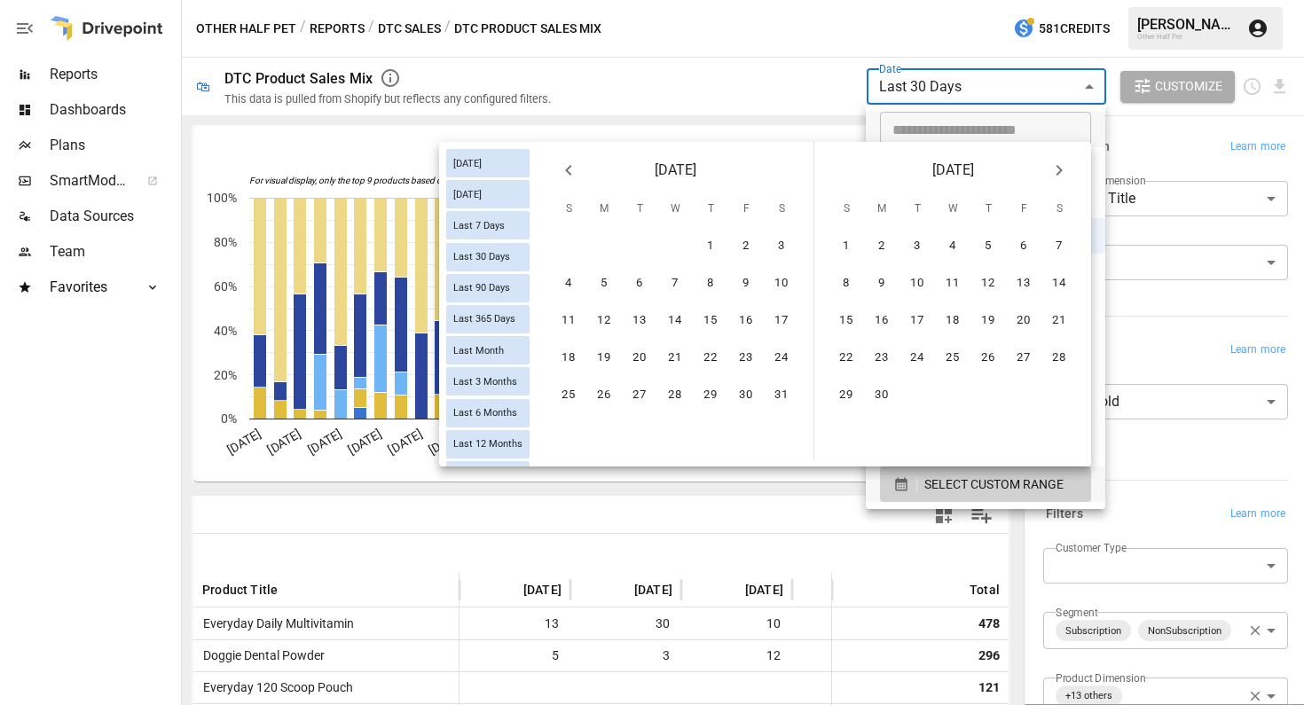
click at [1067, 166] on icon "Next month" at bounding box center [1059, 170] width 21 height 21
click at [948, 400] on button "27" at bounding box center [952, 395] width 35 height 35
type input "******"
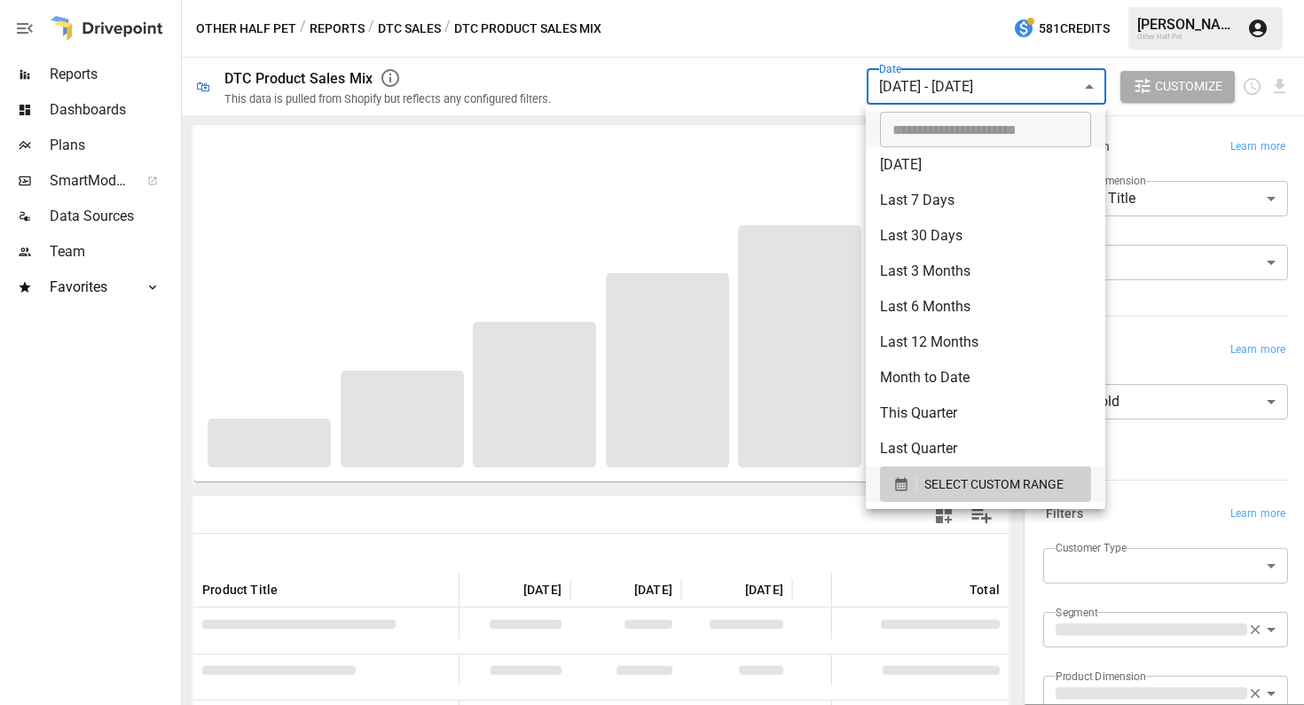
click at [1187, 326] on div at bounding box center [652, 352] width 1304 height 705
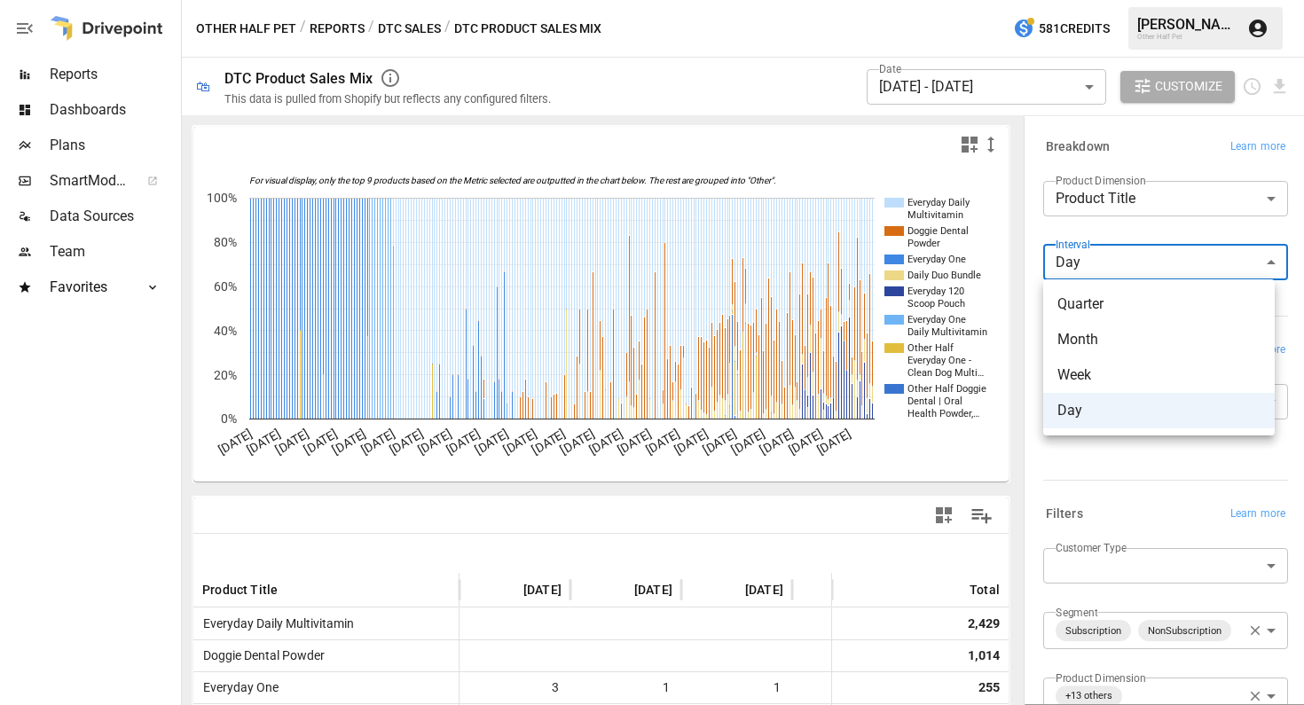
click at [1115, 0] on body "Reports Dashboards Plans SmartModel ™ Data Sources Team Favorites Acquisition O…" at bounding box center [652, 0] width 1304 height 0
click at [1074, 344] on span "Month" at bounding box center [1159, 339] width 203 height 21
type input "*****"
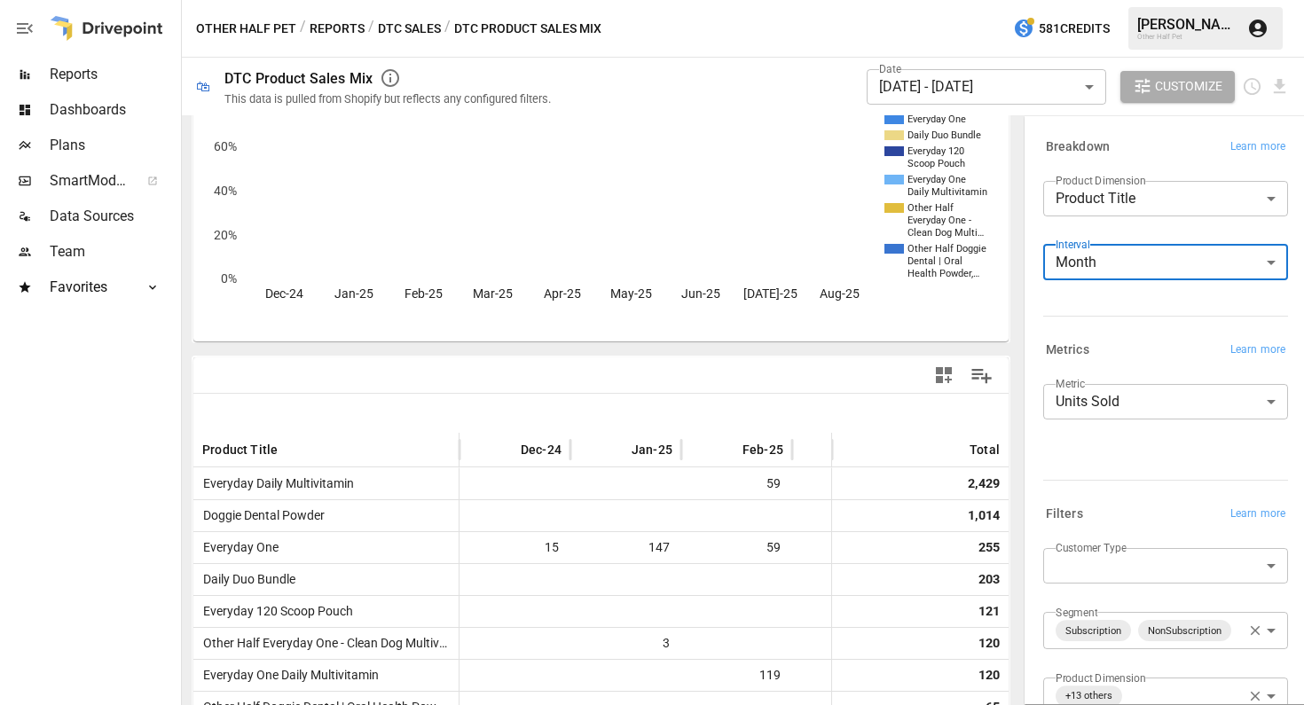
scroll to position [372, 0]
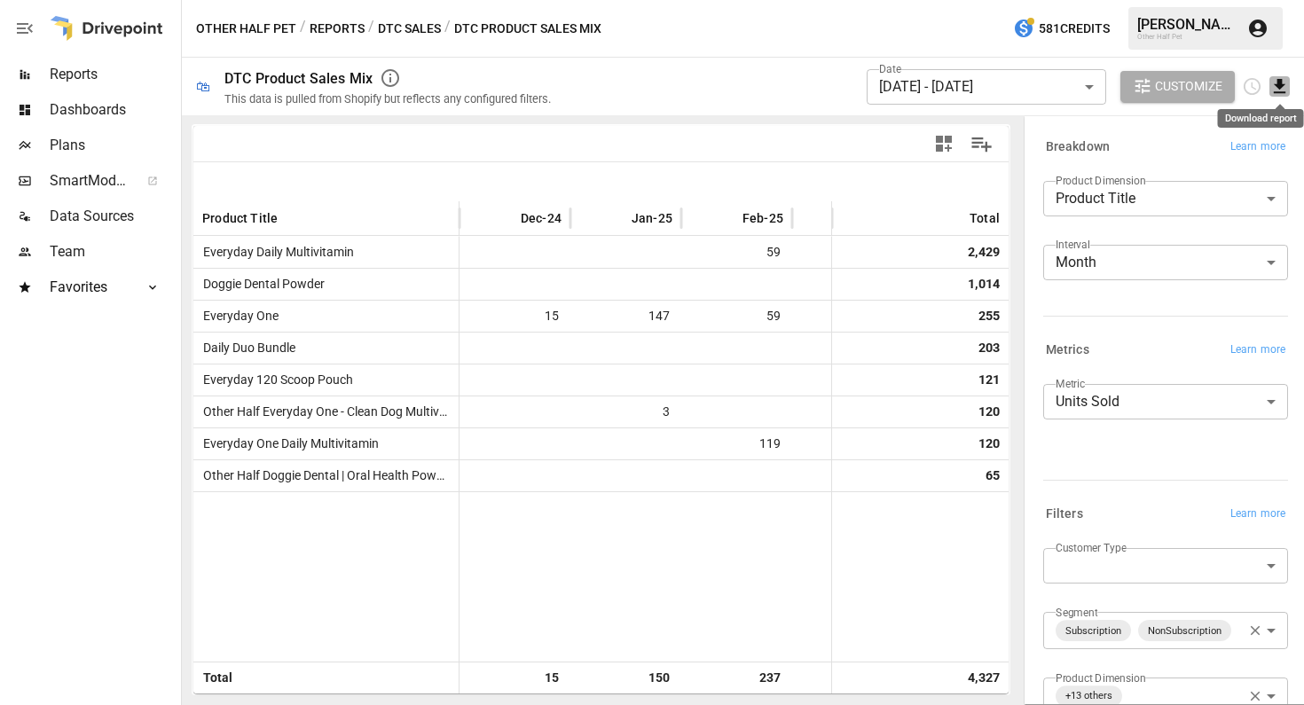
click at [1276, 88] on icon "Download report" at bounding box center [1280, 86] width 20 height 20
click at [1239, 161] on li "Download as CSV" at bounding box center [1220, 156] width 141 height 35
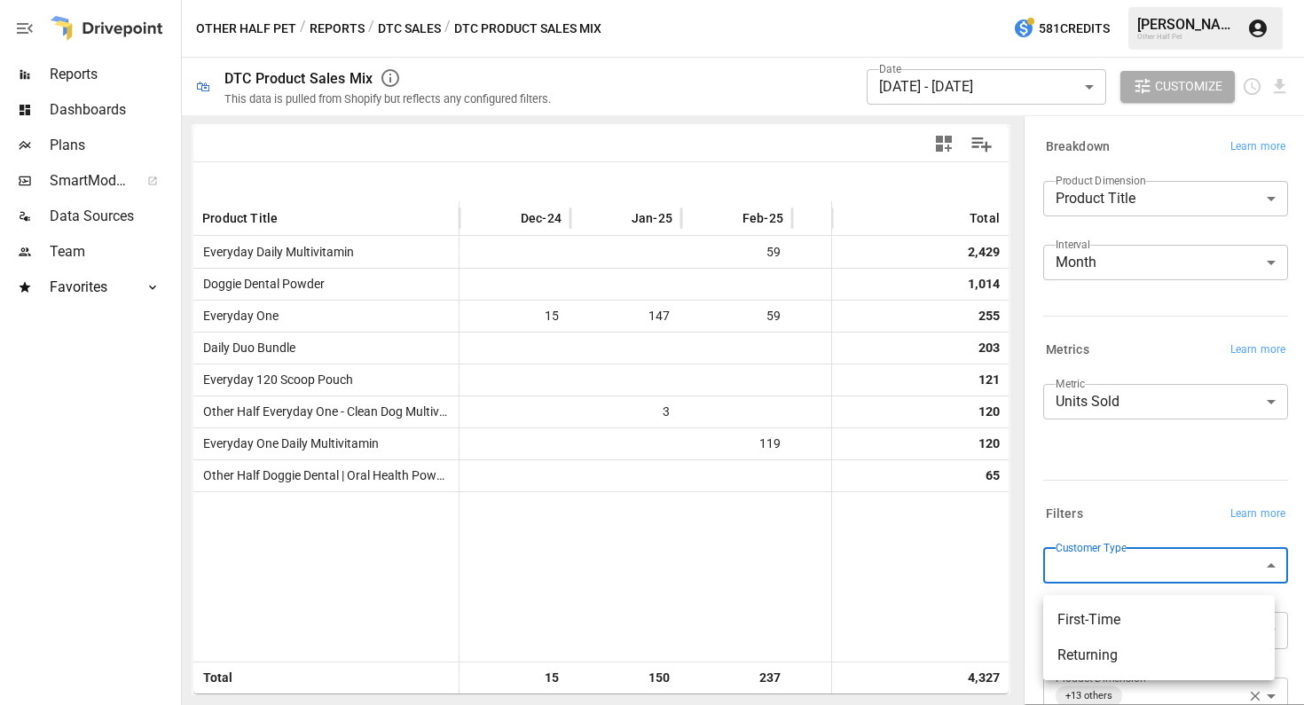
click at [1186, 0] on body "Reports Dashboards Plans SmartModel ™ Data Sources Team Favorites Acquisition O…" at bounding box center [652, 0] width 1304 height 0
click at [1108, 629] on span "First-Time" at bounding box center [1159, 620] width 203 height 21
type input "**********"
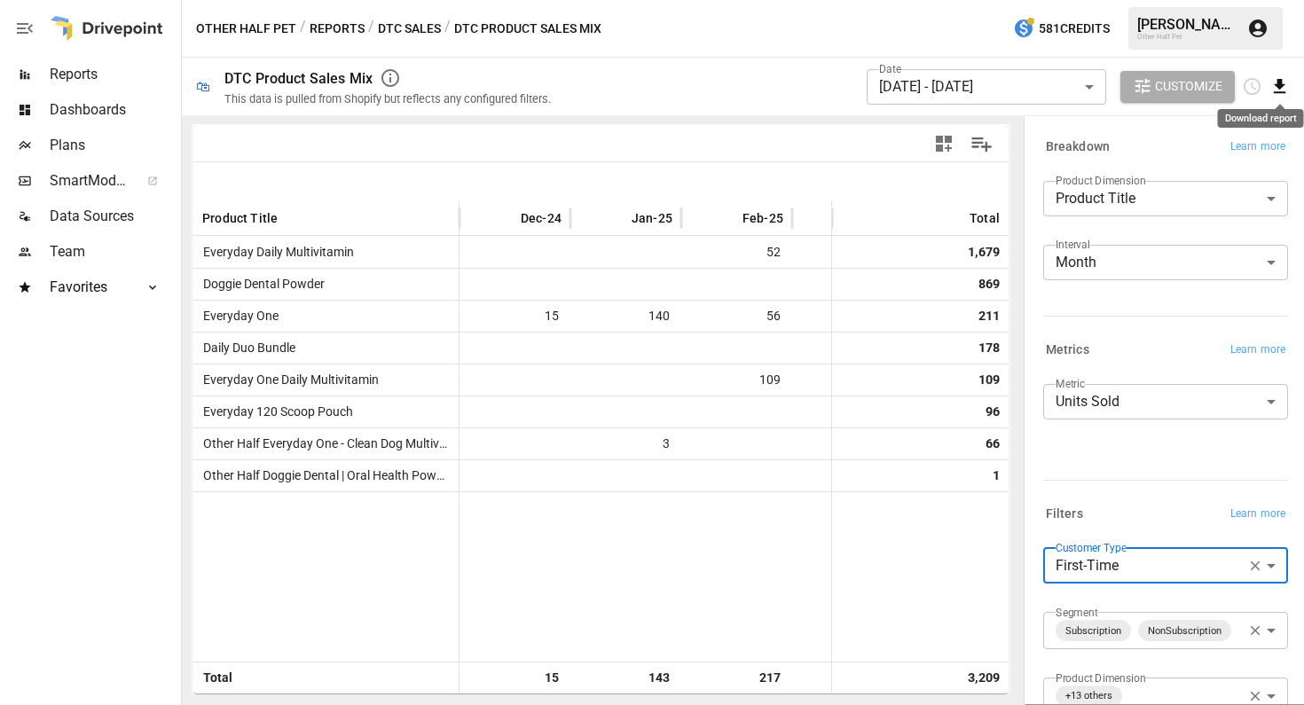
click at [1275, 90] on icon "Download report" at bounding box center [1280, 86] width 20 height 20
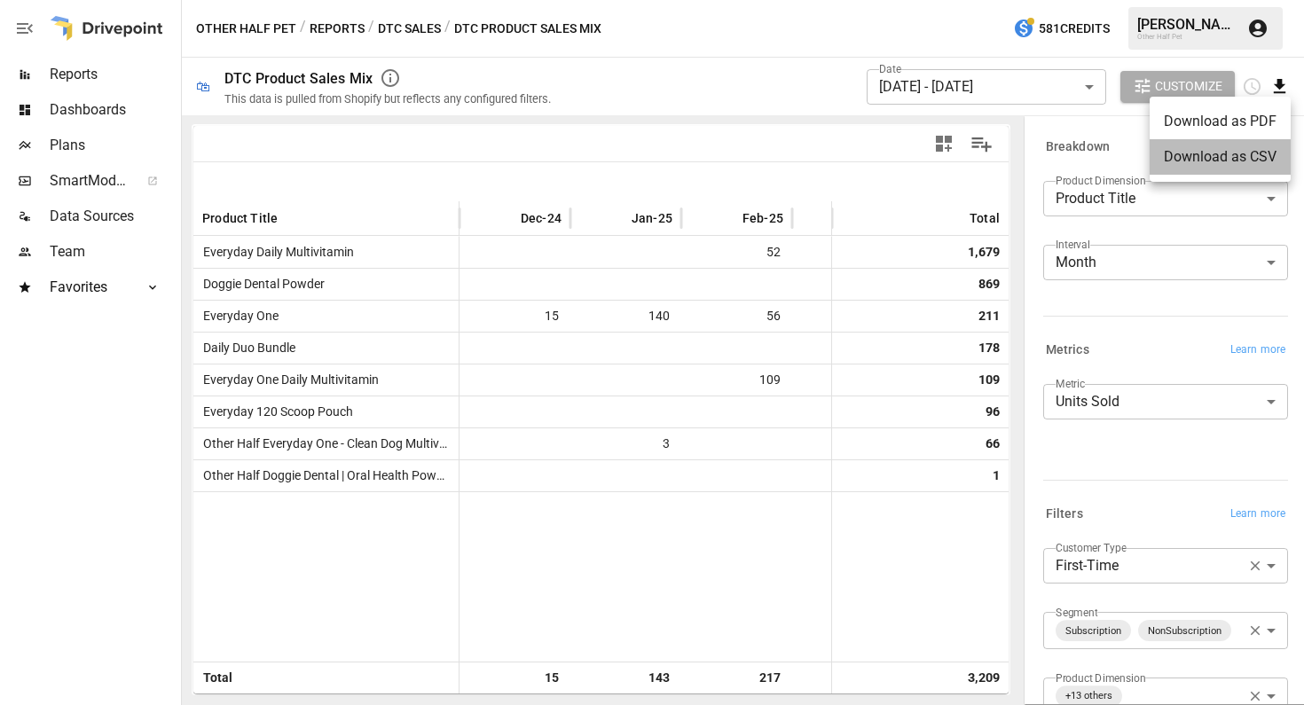
click at [1194, 166] on li "Download as CSV" at bounding box center [1220, 156] width 141 height 35
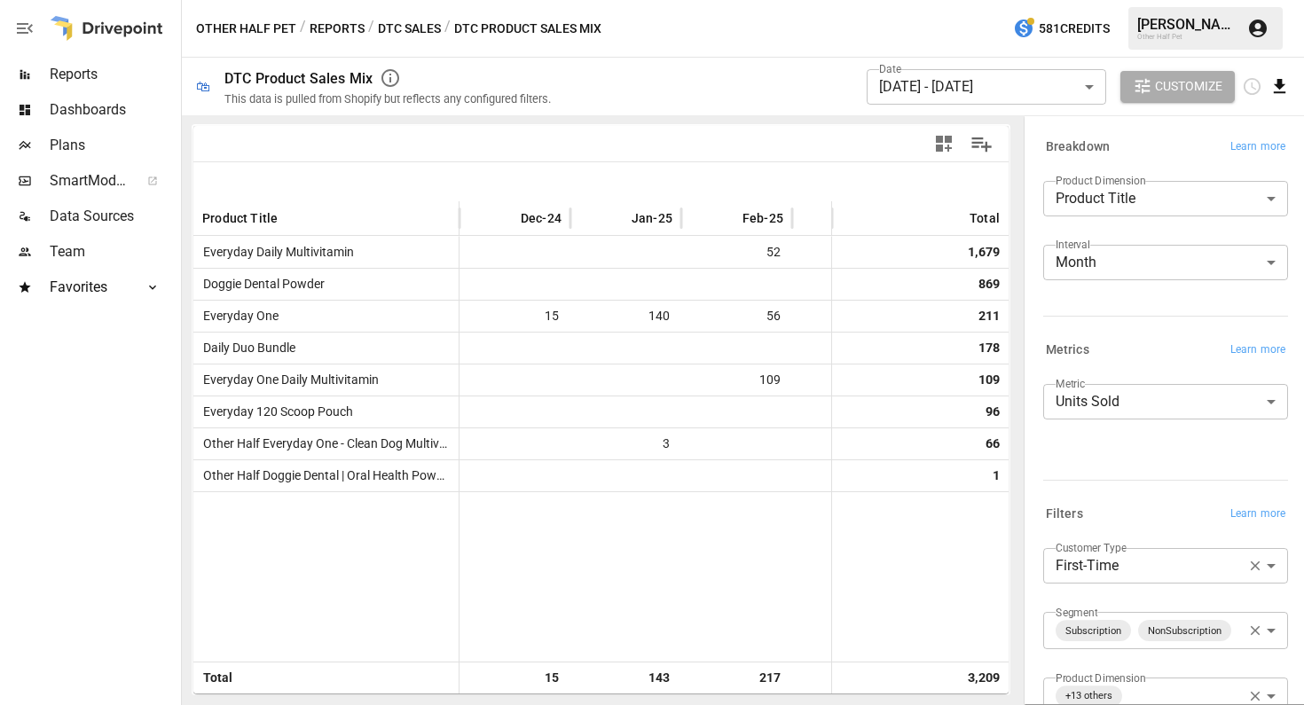
click at [1279, 83] on icon "Download report" at bounding box center [1280, 86] width 12 height 14
click at [1239, 146] on li "Download as CSV" at bounding box center [1220, 156] width 141 height 35
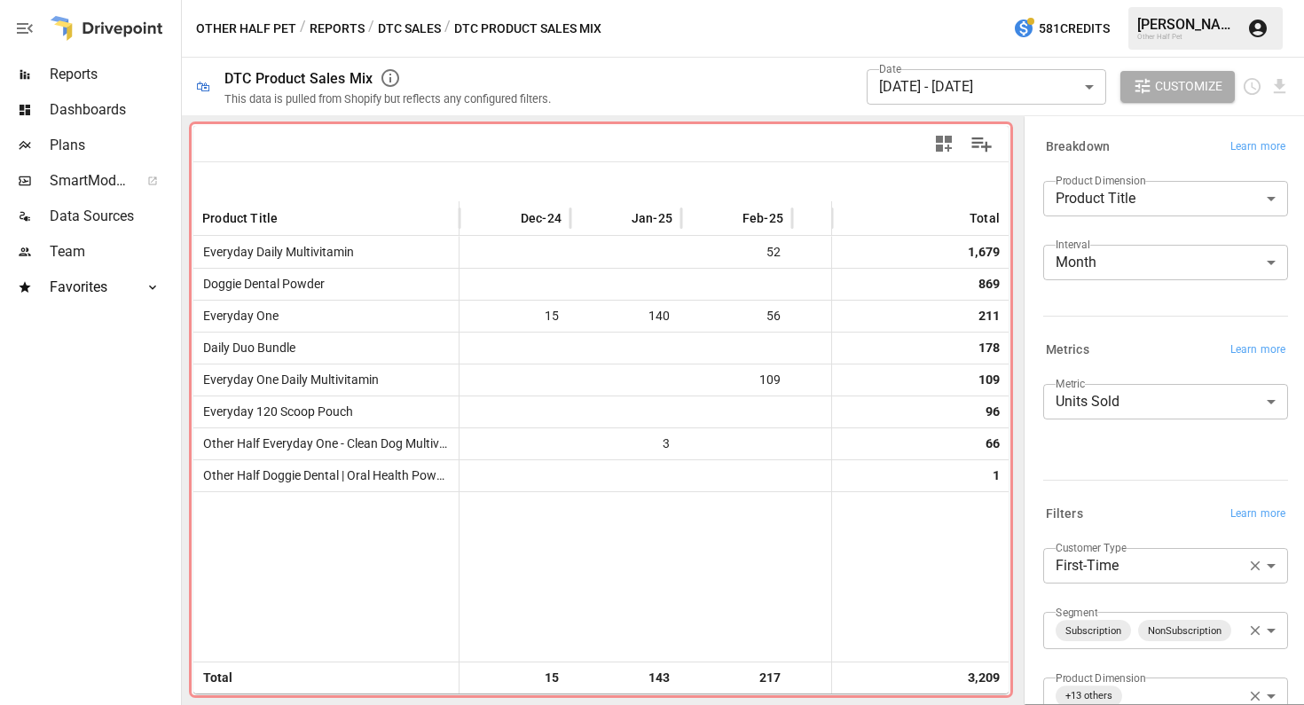
click at [1127, 452] on div "**********" at bounding box center [1165, 428] width 245 height 89
click at [1138, 0] on body "Reports Dashboards Plans SmartModel ™ Data Sources Team Favorites Acquisition O…" at bounding box center [652, 0] width 1304 height 0
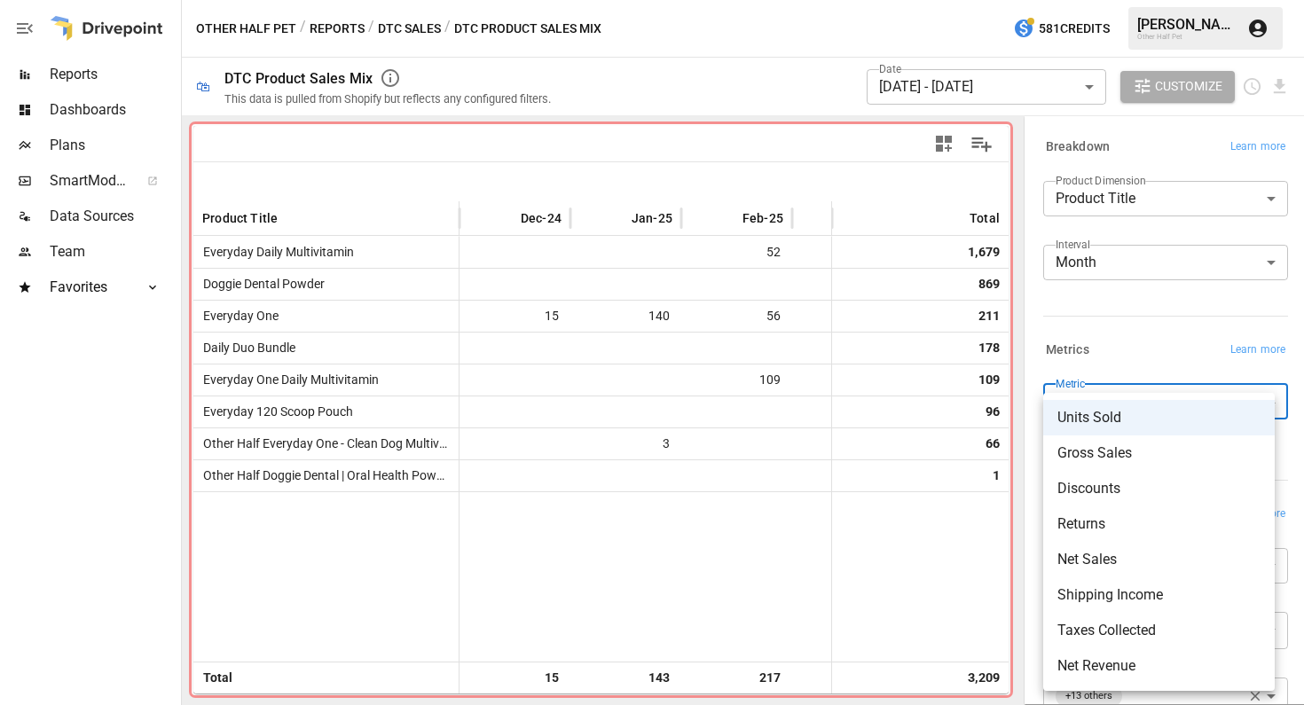
click at [1131, 448] on span "Gross Sales" at bounding box center [1159, 453] width 203 height 21
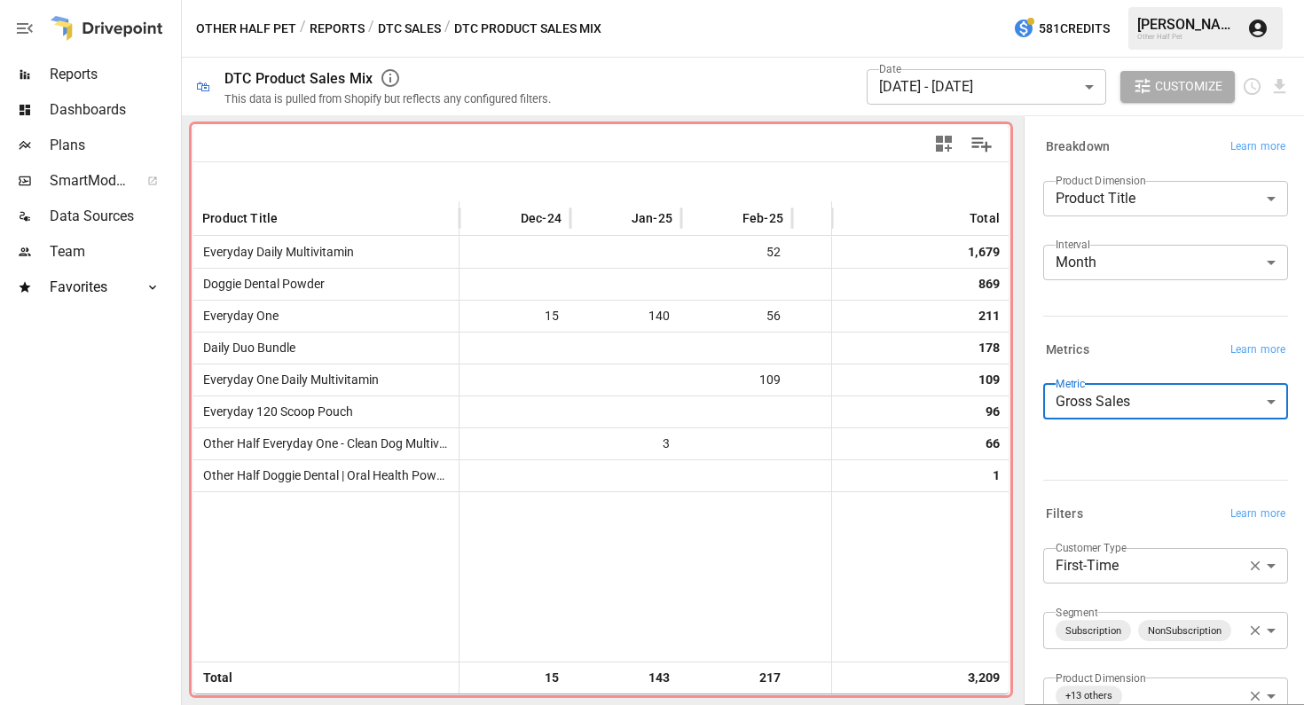
type input "**********"
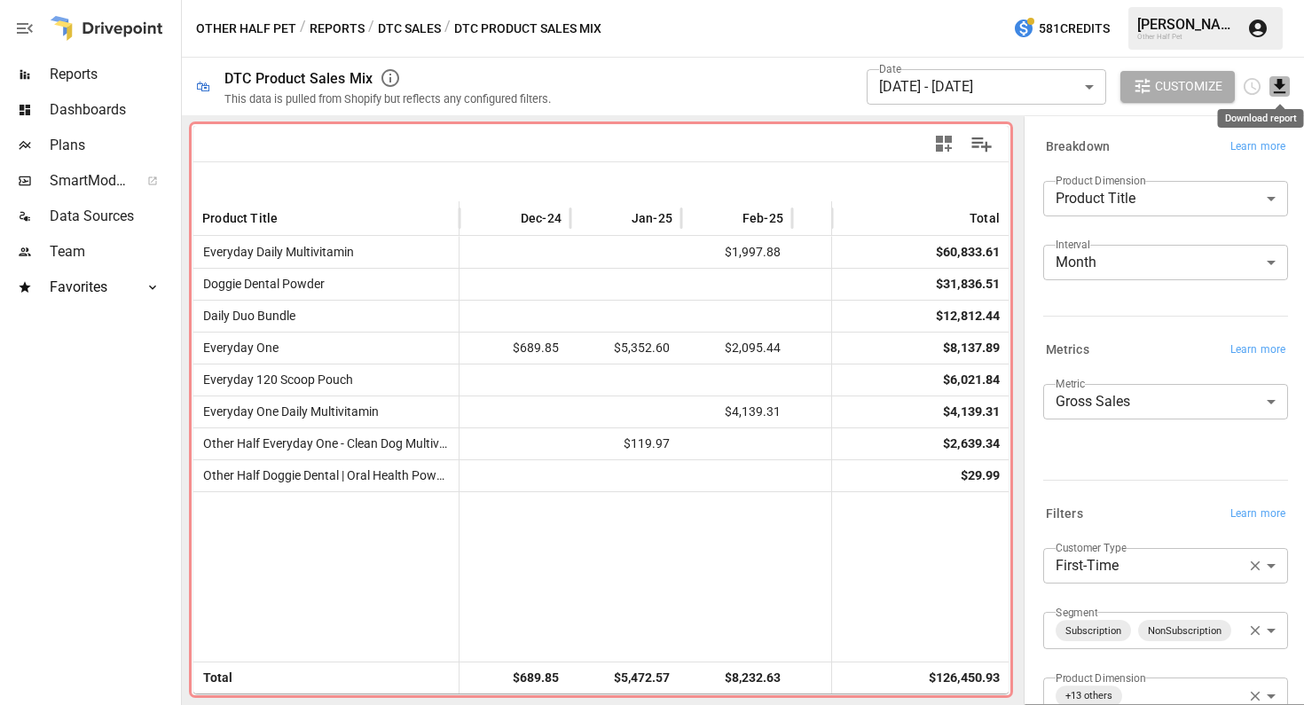
click at [1284, 90] on icon "Download report" at bounding box center [1280, 86] width 20 height 20
click at [1215, 157] on li "Download as CSV" at bounding box center [1220, 156] width 141 height 35
click at [1152, 0] on body "Reports Dashboards Plans SmartModel ™ Data Sources Team Favorites Acquisition O…" at bounding box center [652, 0] width 1304 height 0
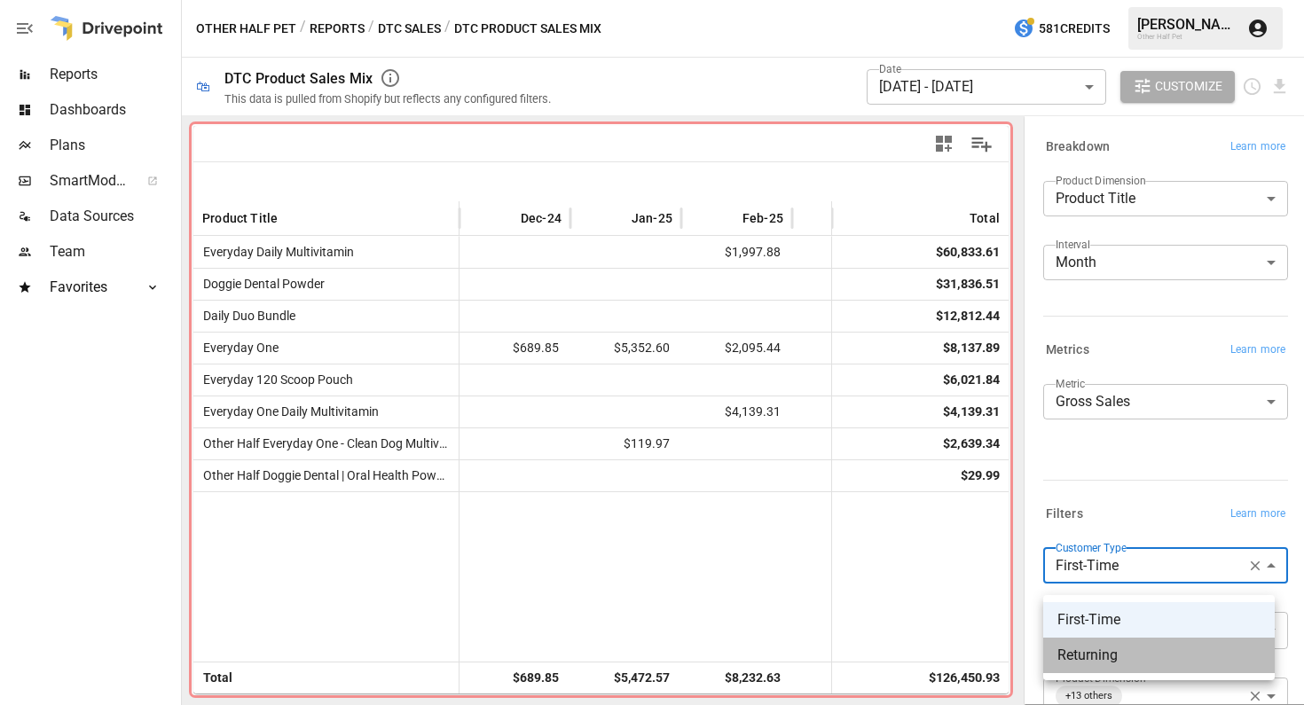
click at [1122, 657] on span "Returning" at bounding box center [1159, 655] width 203 height 21
type input "*********"
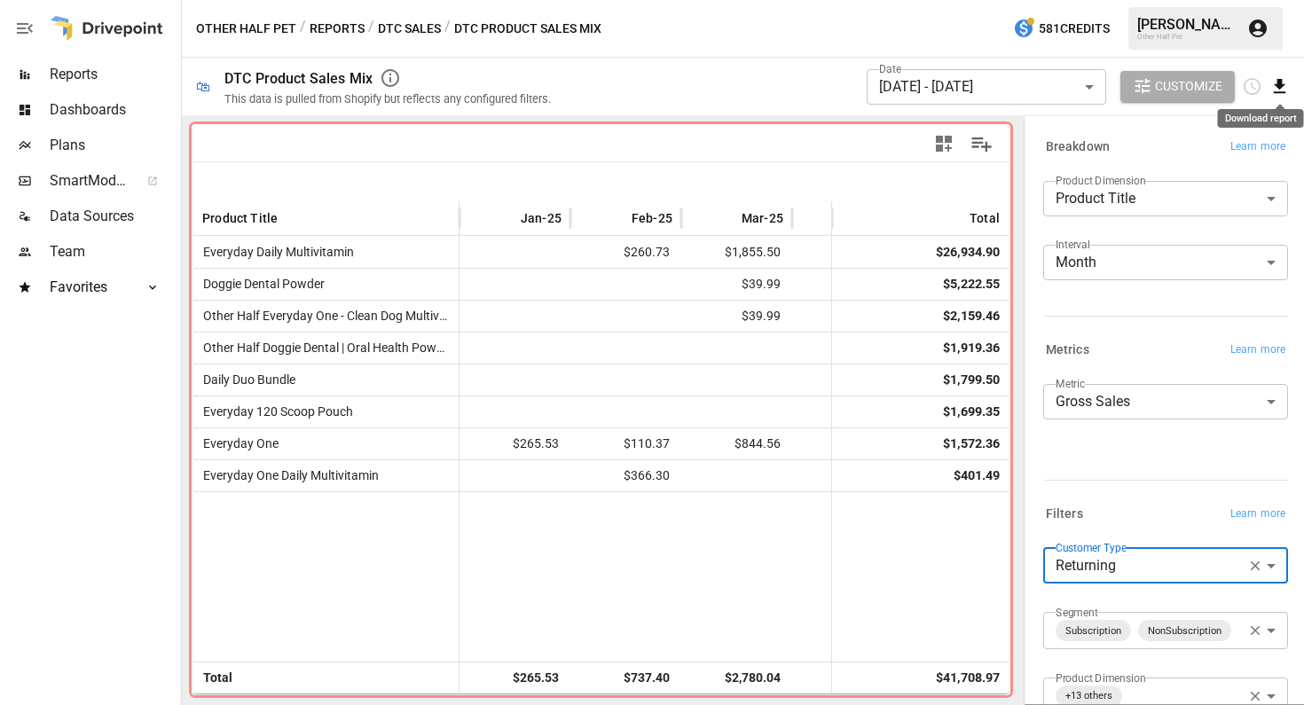
click at [1286, 90] on icon "Download report" at bounding box center [1280, 86] width 20 height 20
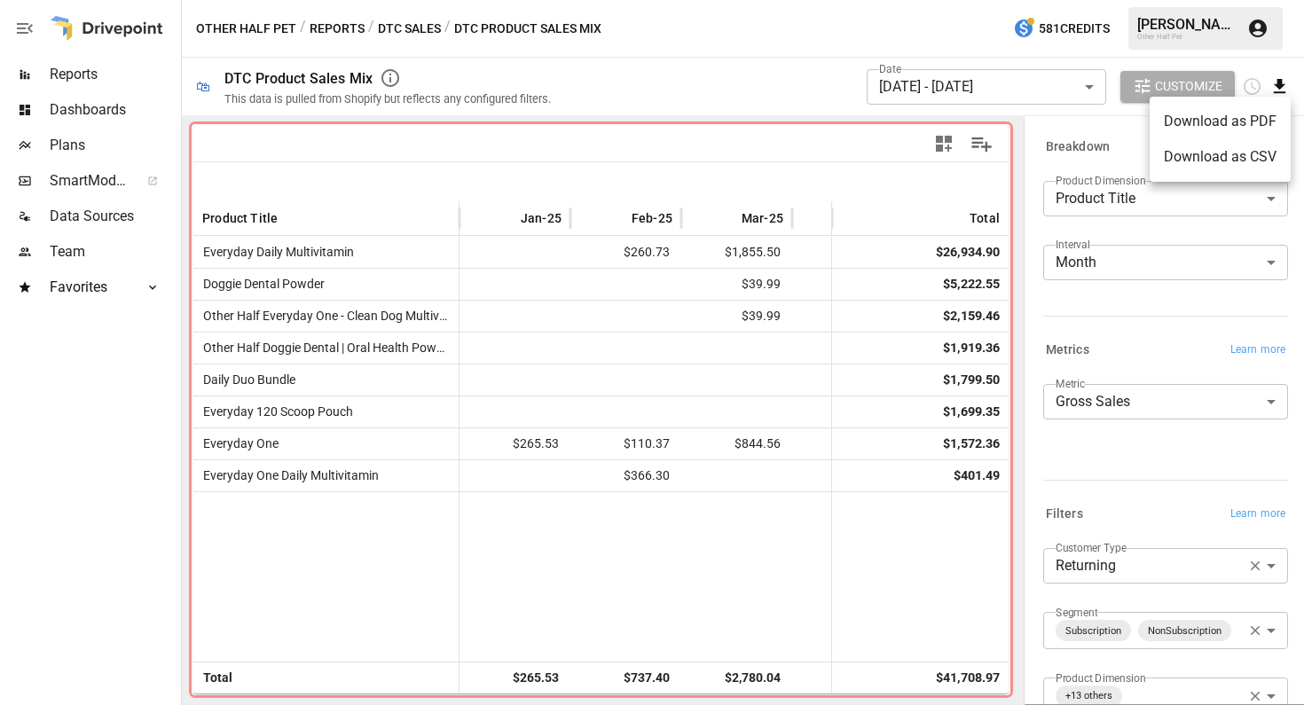
click at [1239, 155] on li "Download as CSV" at bounding box center [1220, 156] width 141 height 35
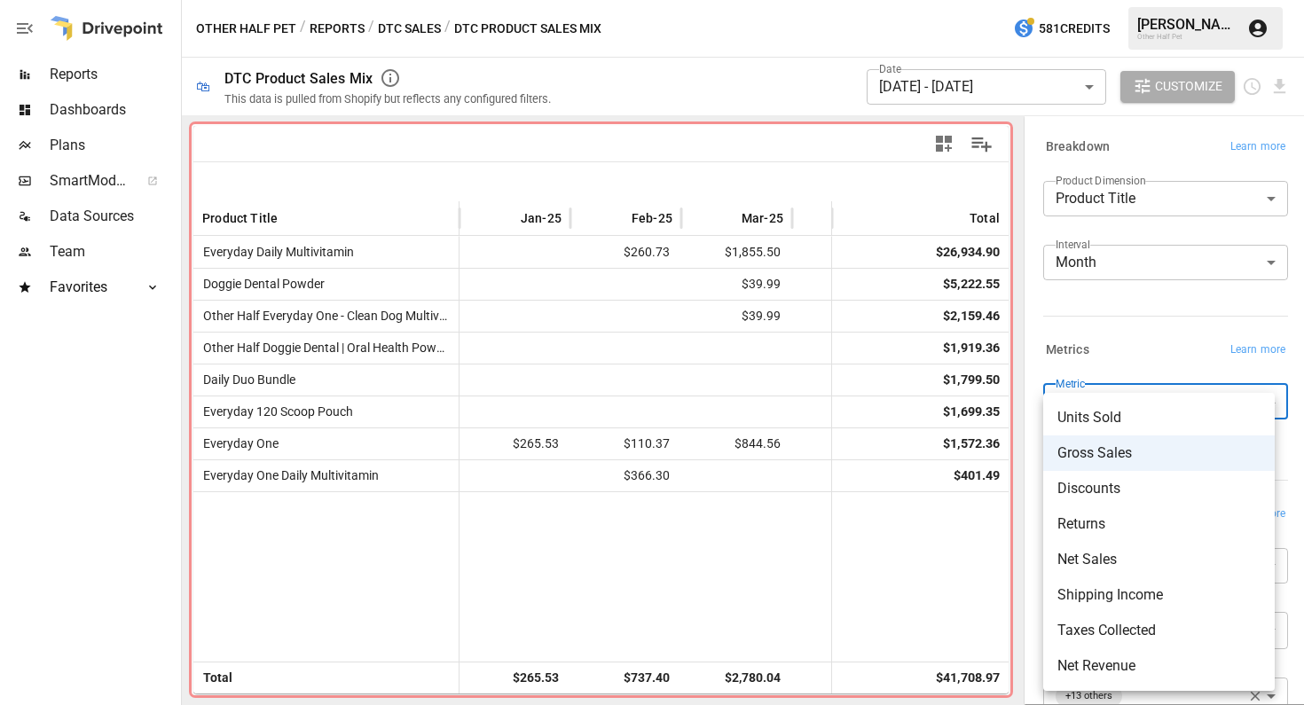
click at [1165, 0] on body "Reports Dashboards Plans SmartModel ™ Data Sources Team Favorites Acquisition O…" at bounding box center [652, 0] width 1304 height 0
click at [1160, 402] on li "Units Sold" at bounding box center [1159, 417] width 232 height 35
type input "**********"
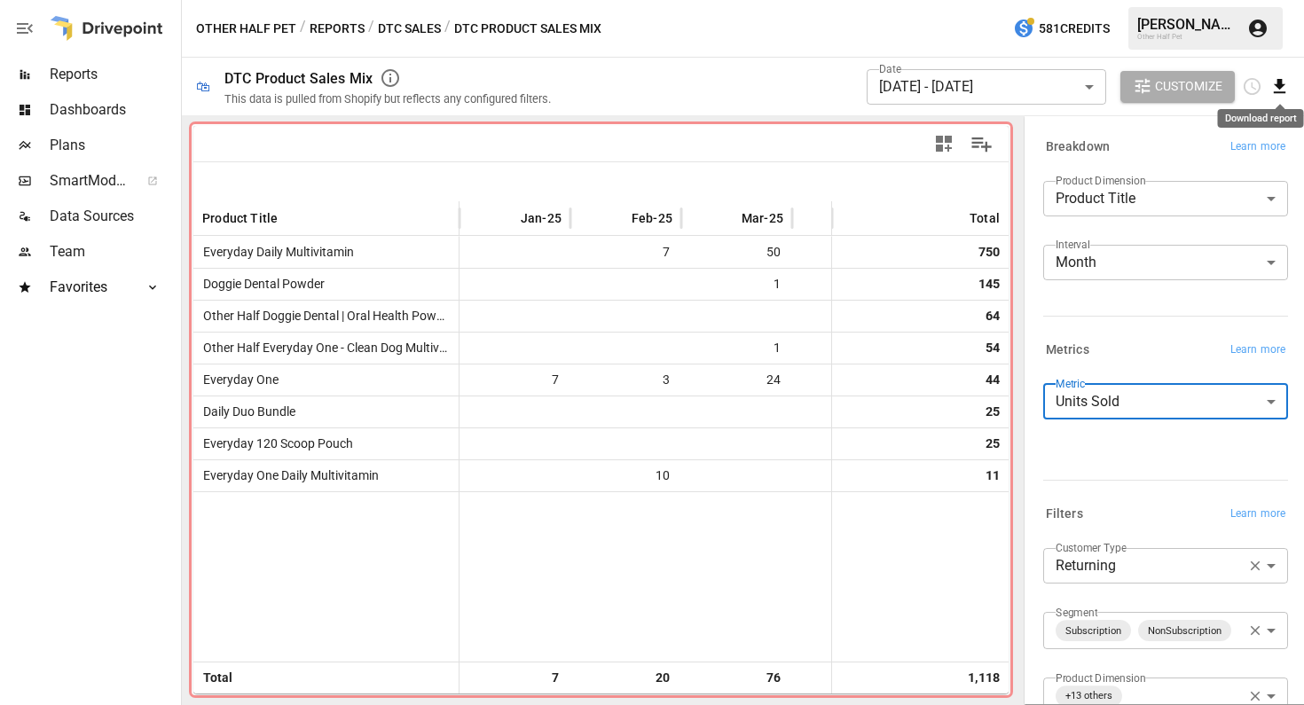
click at [1280, 90] on icon "Download report" at bounding box center [1280, 86] width 20 height 20
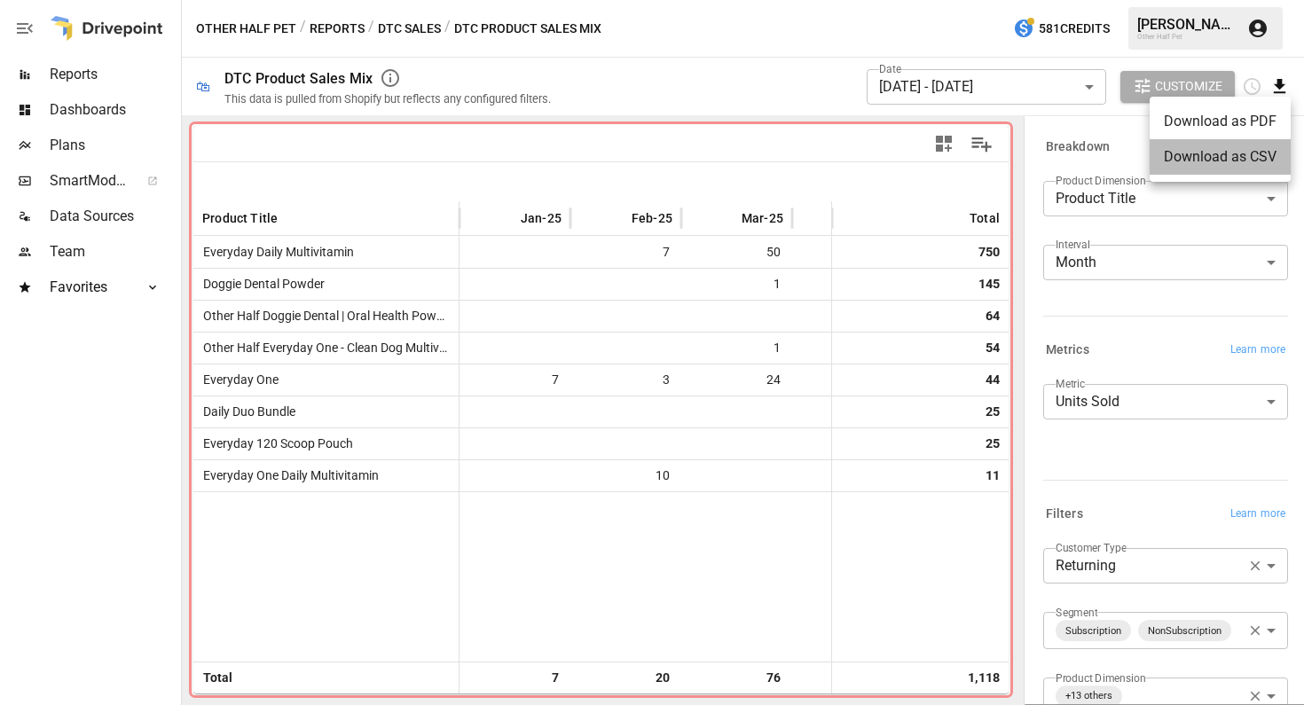
click at [1226, 161] on li "Download as CSV" at bounding box center [1220, 156] width 141 height 35
